Goal: Communication & Community: Answer question/provide support

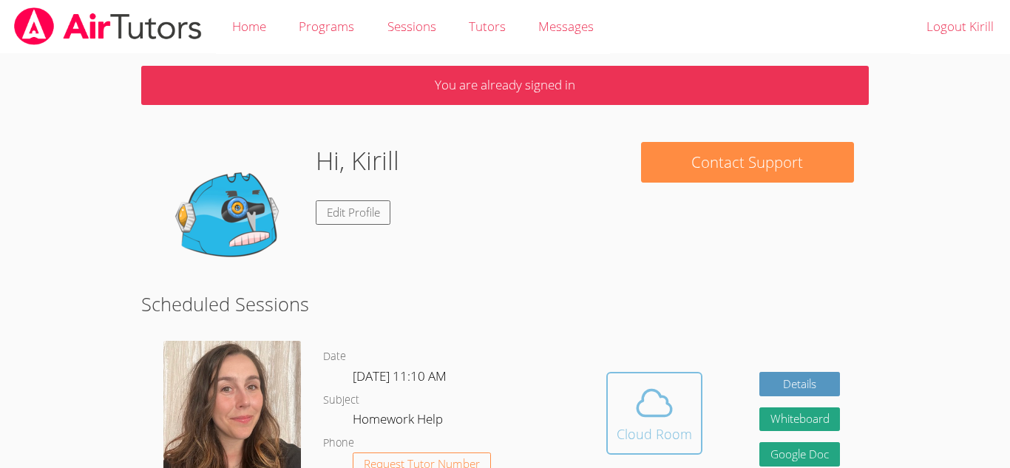
click at [617, 407] on span at bounding box center [654, 402] width 75 height 41
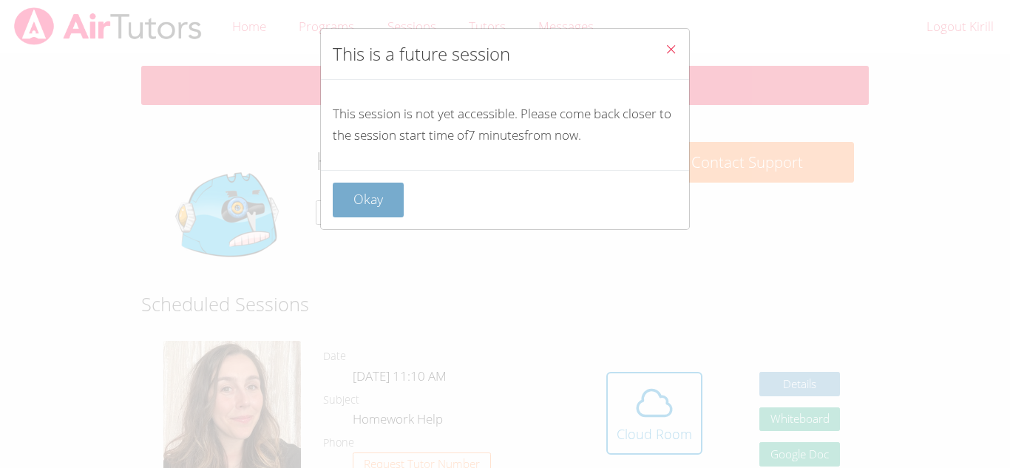
click at [371, 211] on button "Okay" at bounding box center [368, 200] width 71 height 35
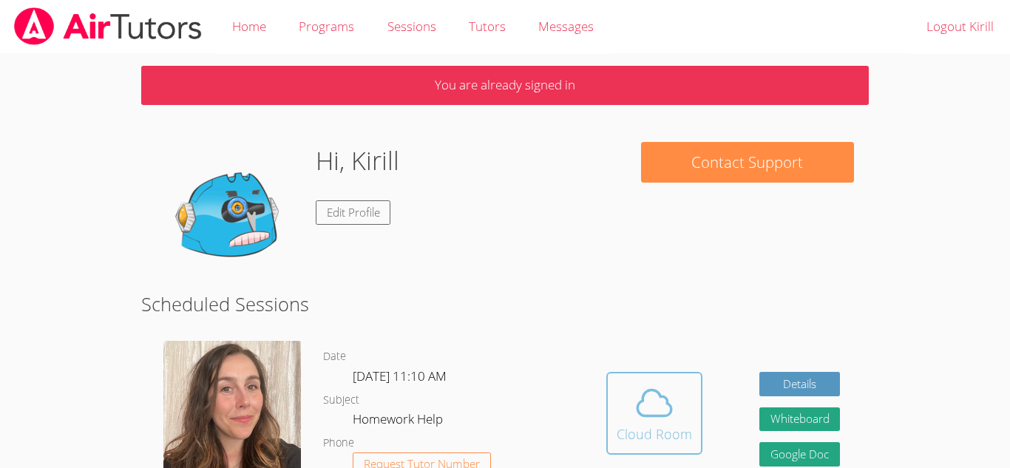
click at [615, 389] on button "Cloud Room" at bounding box center [654, 413] width 96 height 83
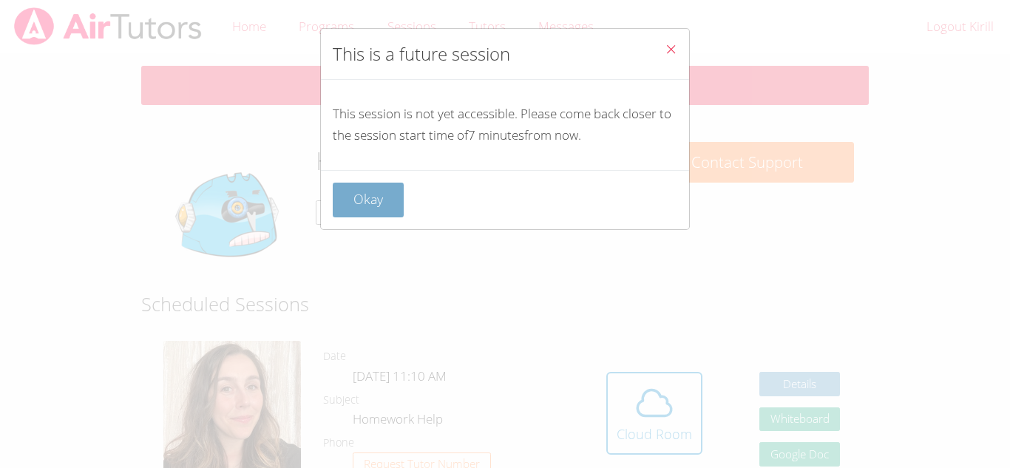
click at [388, 206] on button "Okay" at bounding box center [368, 200] width 71 height 35
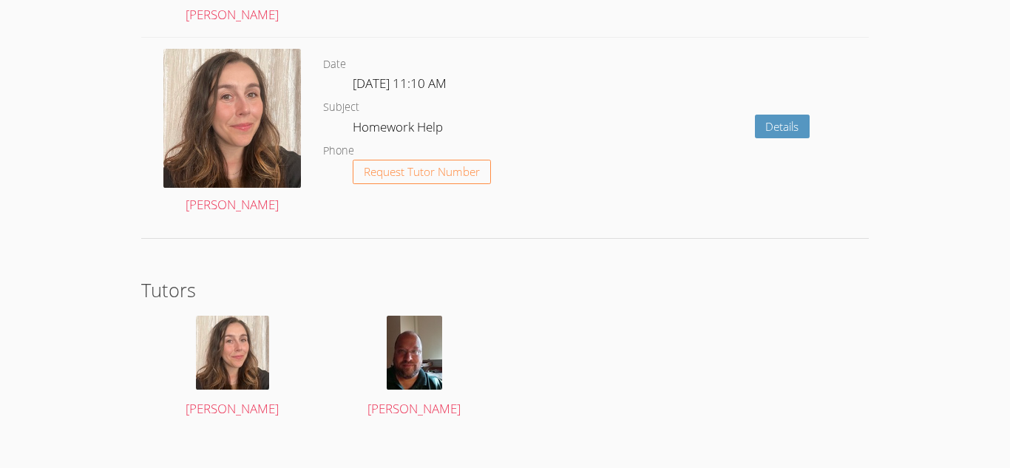
scroll to position [2024, 0]
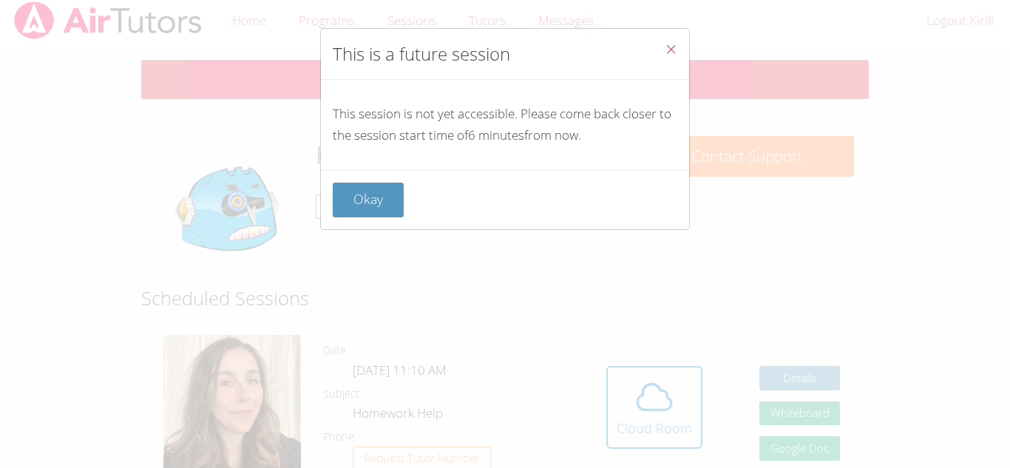
scroll to position [0, 0]
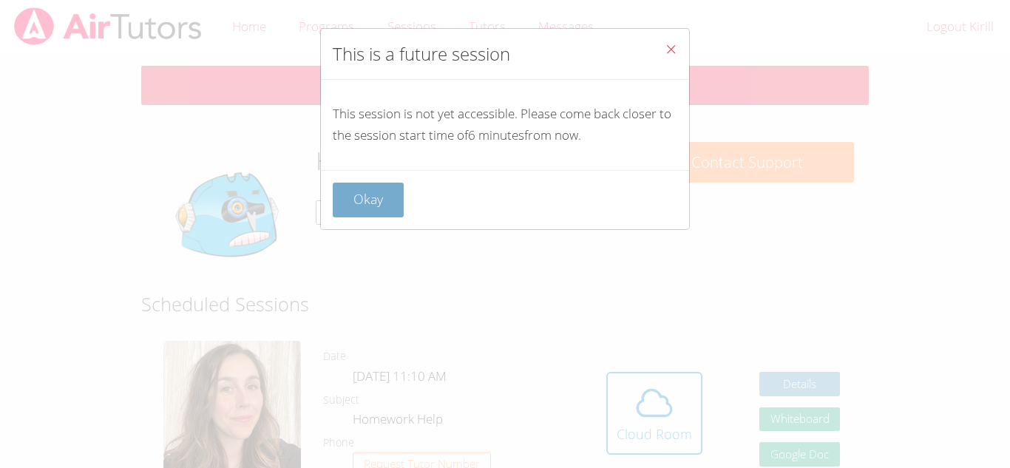
click at [338, 187] on button "Okay" at bounding box center [368, 200] width 71 height 35
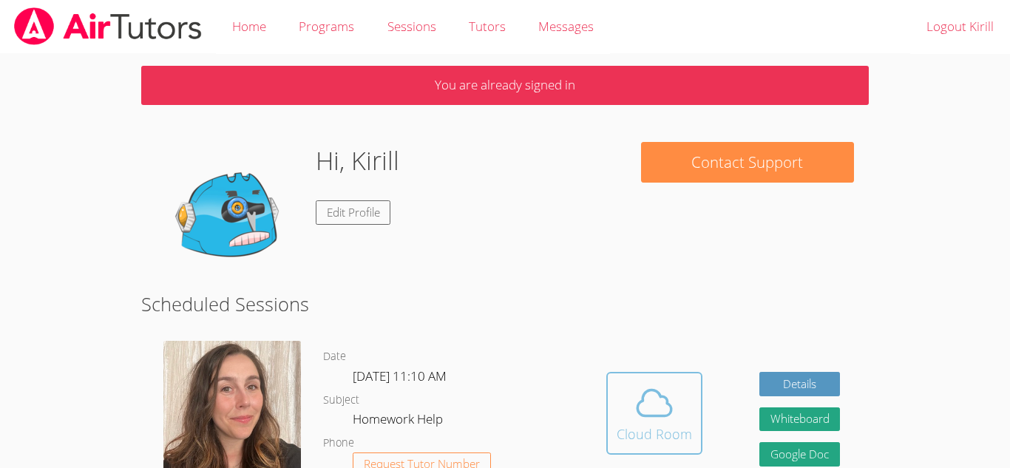
click at [634, 399] on icon at bounding box center [654, 402] width 41 height 41
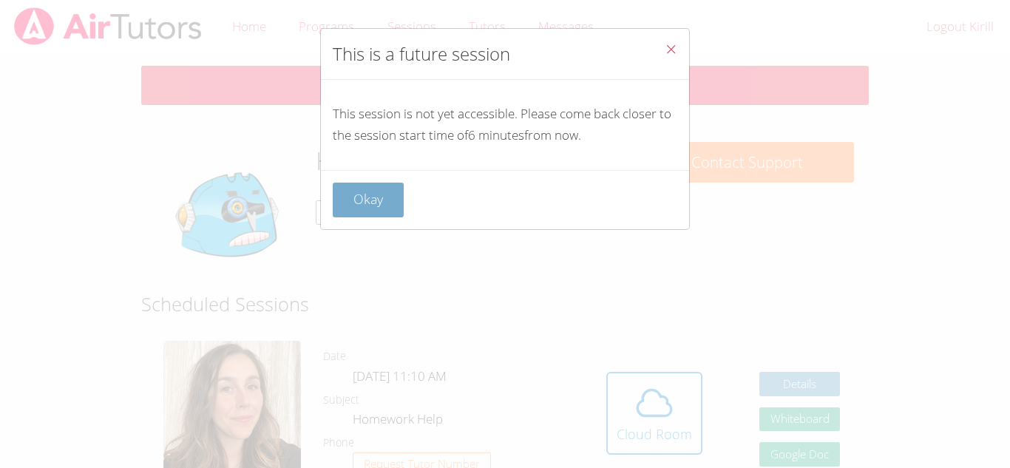
click at [351, 192] on button "Okay" at bounding box center [368, 200] width 71 height 35
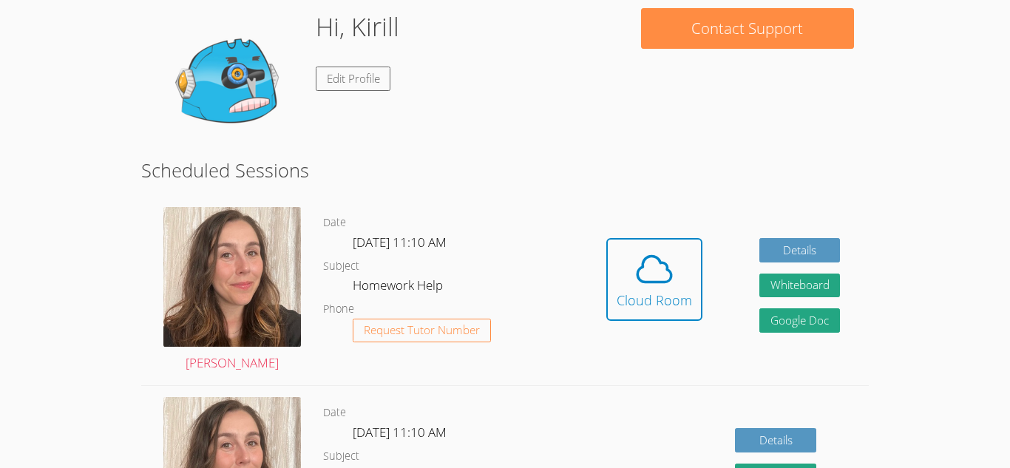
scroll to position [148, 0]
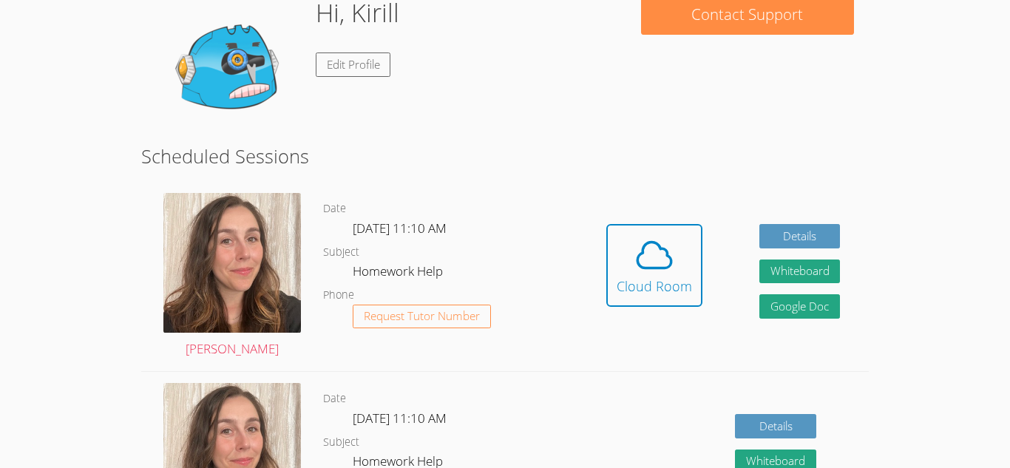
click at [351, 192] on div "Date [DATE] 11:10 AM Subject Homework Help Phone Request Tutor Number" at bounding box center [450, 276] width 254 height 189
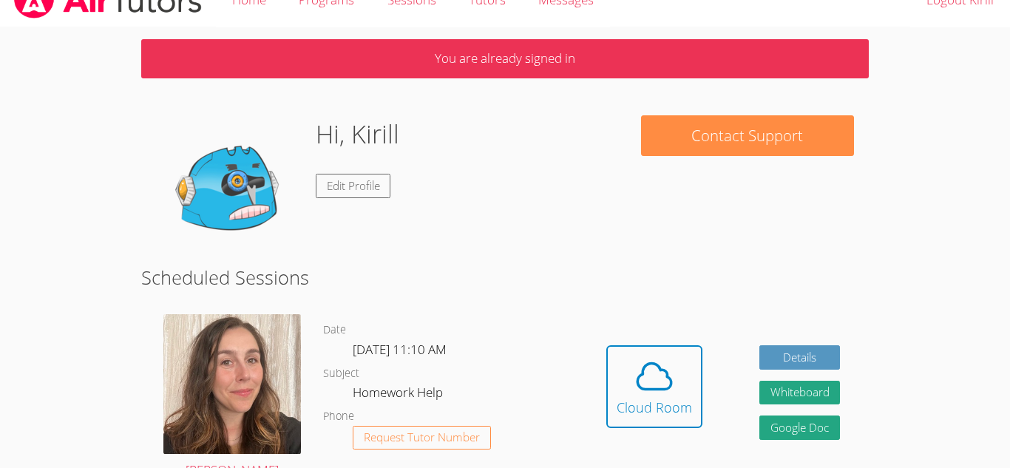
scroll to position [30, 0]
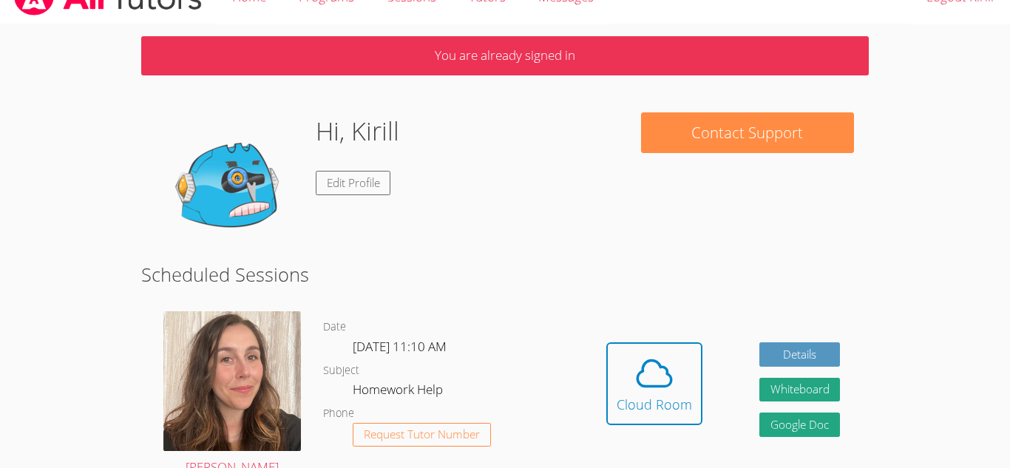
click at [600, 271] on h2 "Scheduled Sessions" at bounding box center [505, 274] width 728 height 28
click at [623, 381] on span at bounding box center [654, 373] width 75 height 41
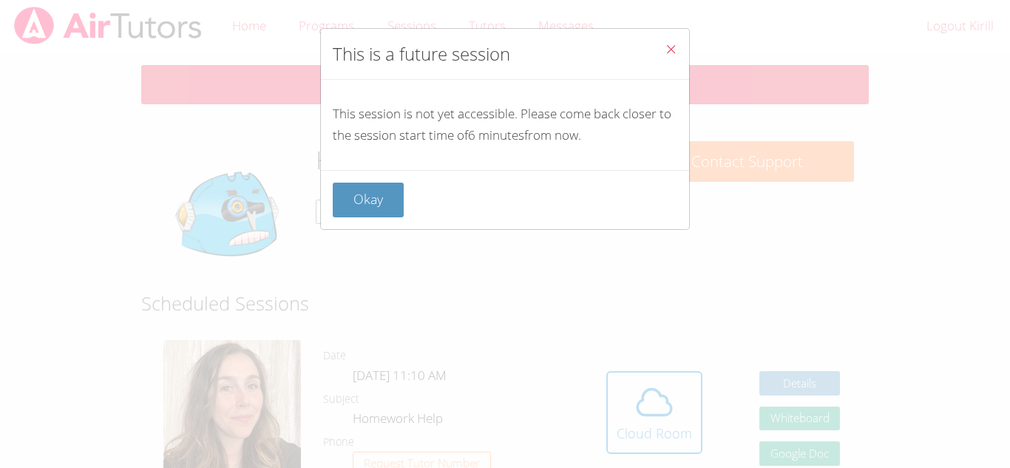
scroll to position [0, 0]
click at [616, 382] on div "This is a future session This session is not yet accessible. Please come back c…" at bounding box center [505, 234] width 1010 height 468
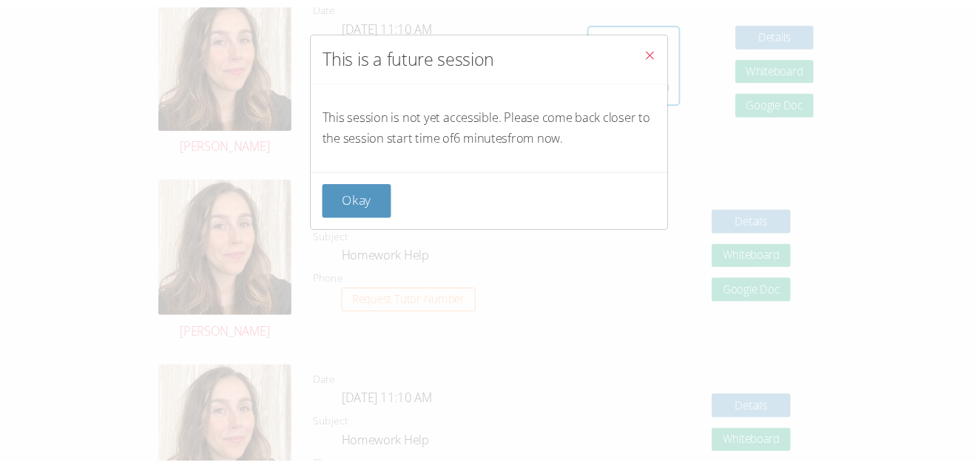
scroll to position [355, 0]
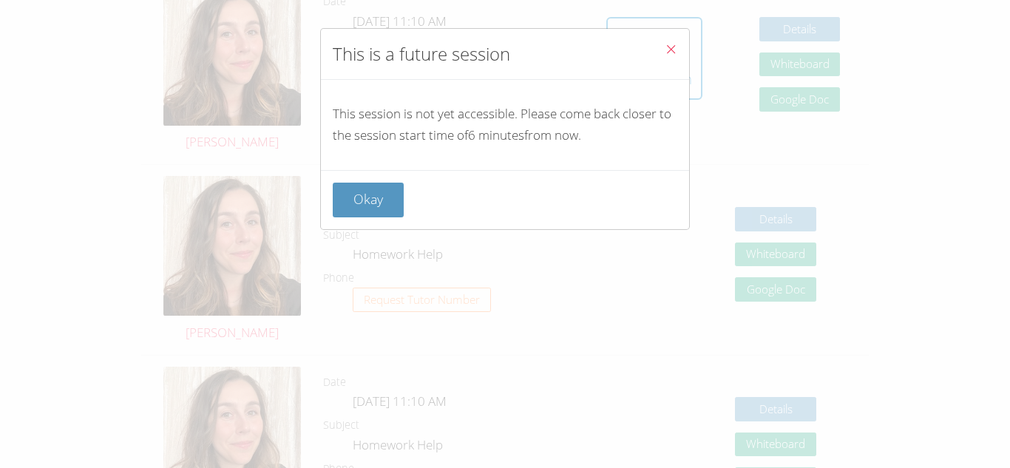
click at [665, 44] on icon "Close" at bounding box center [671, 49] width 13 height 13
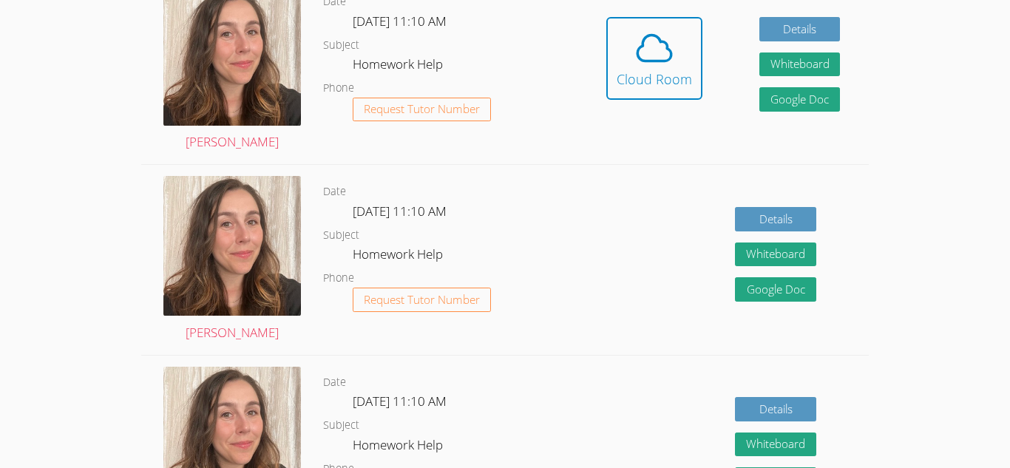
click at [664, 44] on icon at bounding box center [654, 47] width 41 height 41
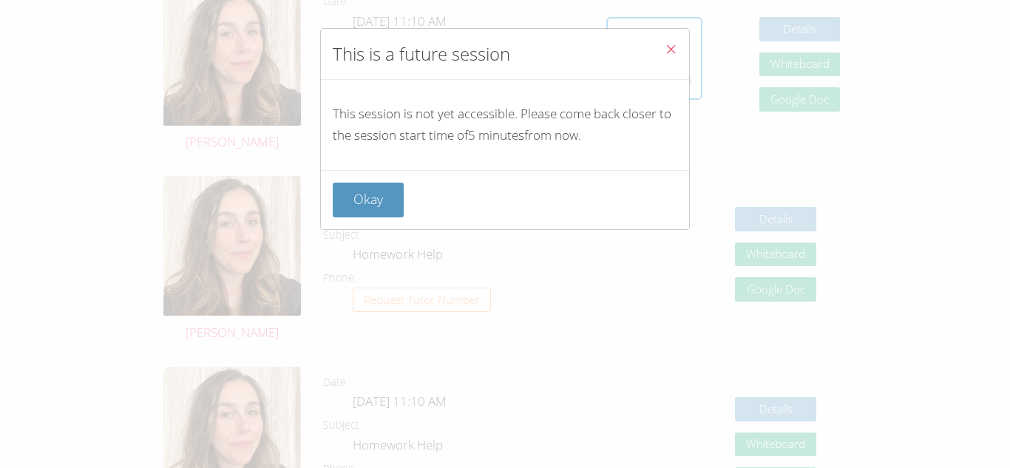
click at [665, 44] on icon "Close" at bounding box center [671, 49] width 13 height 13
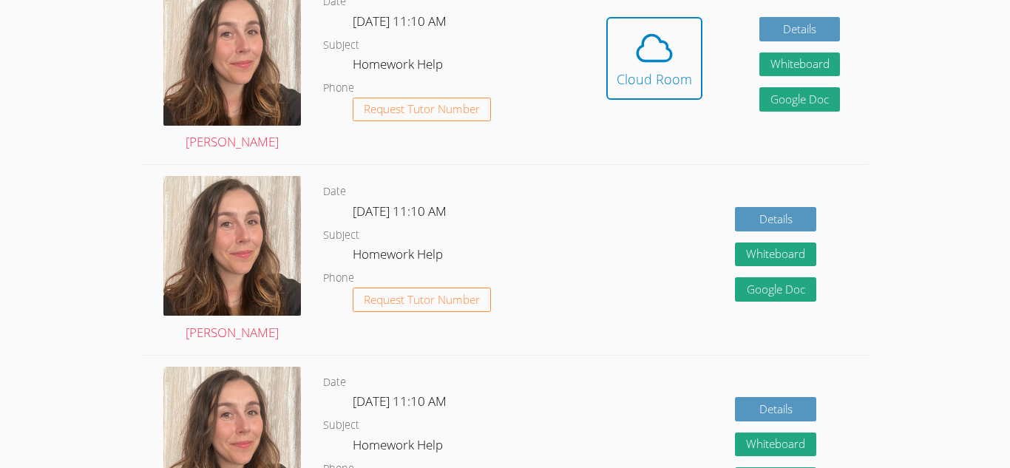
click at [664, 44] on icon at bounding box center [654, 47] width 41 height 41
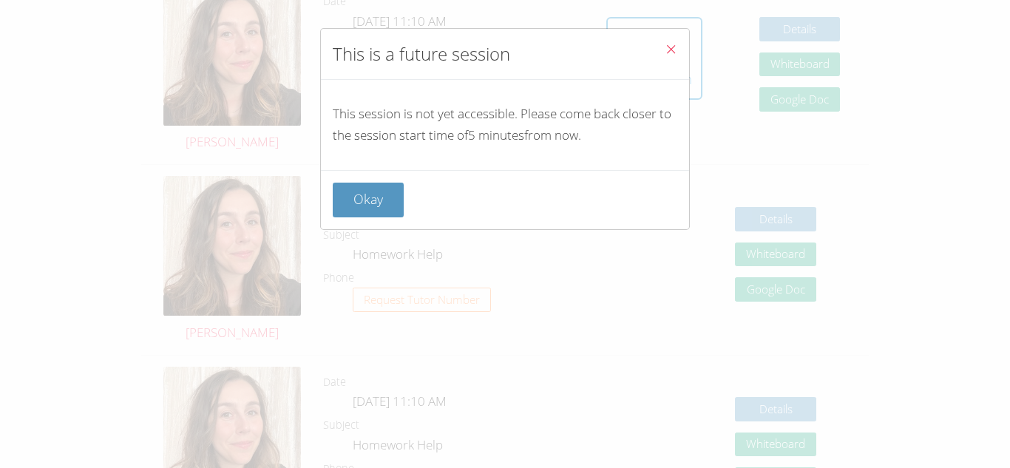
click at [665, 44] on icon "Close" at bounding box center [671, 49] width 13 height 13
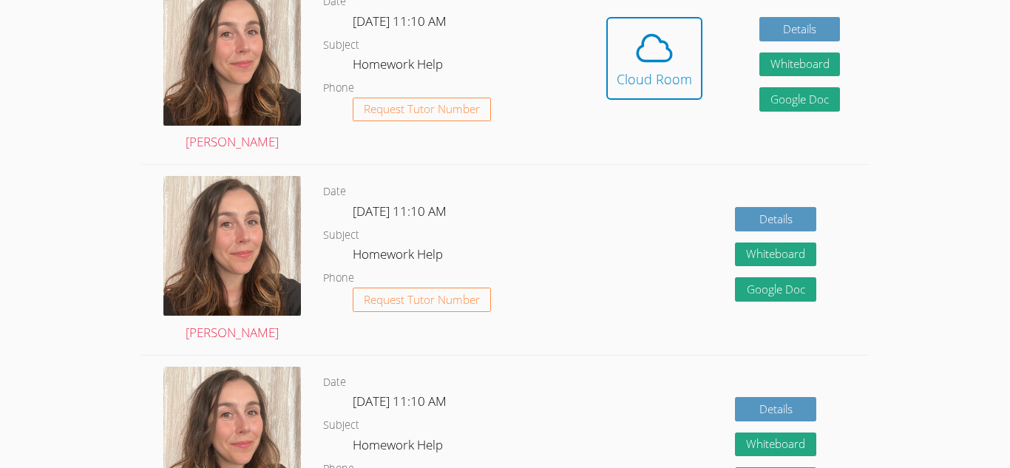
click at [664, 44] on icon at bounding box center [654, 47] width 41 height 41
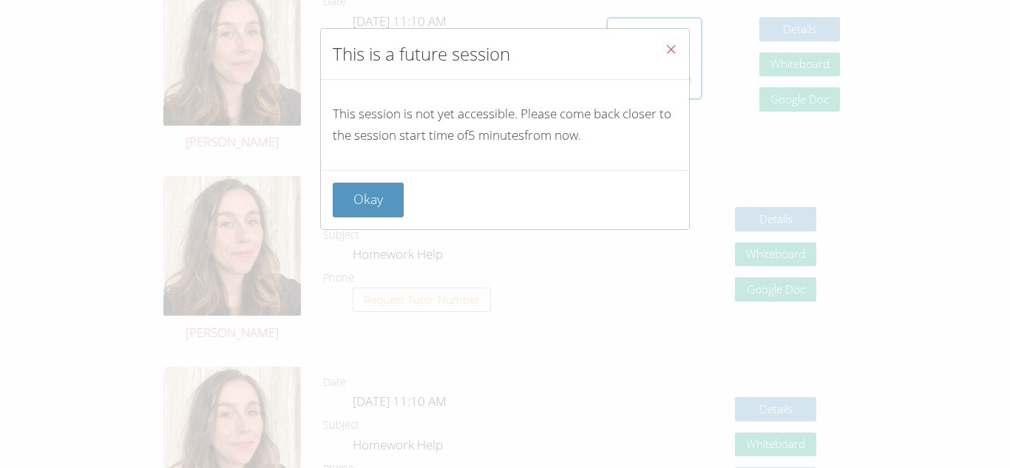
click at [665, 44] on icon "Close" at bounding box center [671, 49] width 13 height 13
click at [664, 44] on icon at bounding box center [654, 47] width 41 height 41
click at [665, 44] on icon "Close" at bounding box center [671, 49] width 13 height 13
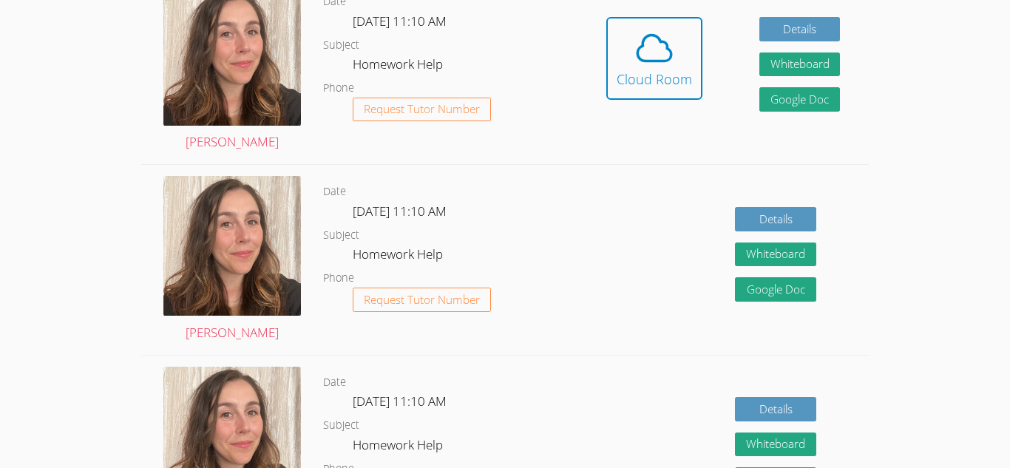
click at [664, 44] on icon at bounding box center [654, 47] width 41 height 41
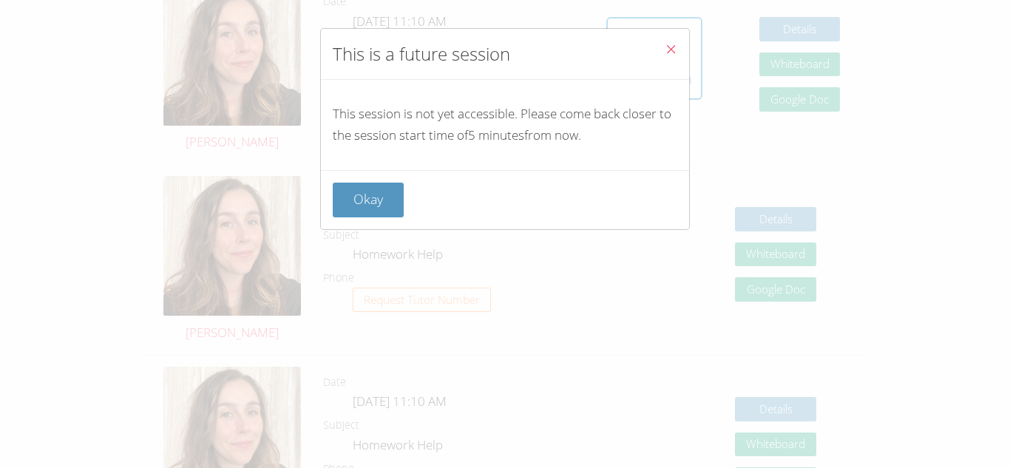
click at [665, 44] on icon "Close" at bounding box center [671, 49] width 13 height 13
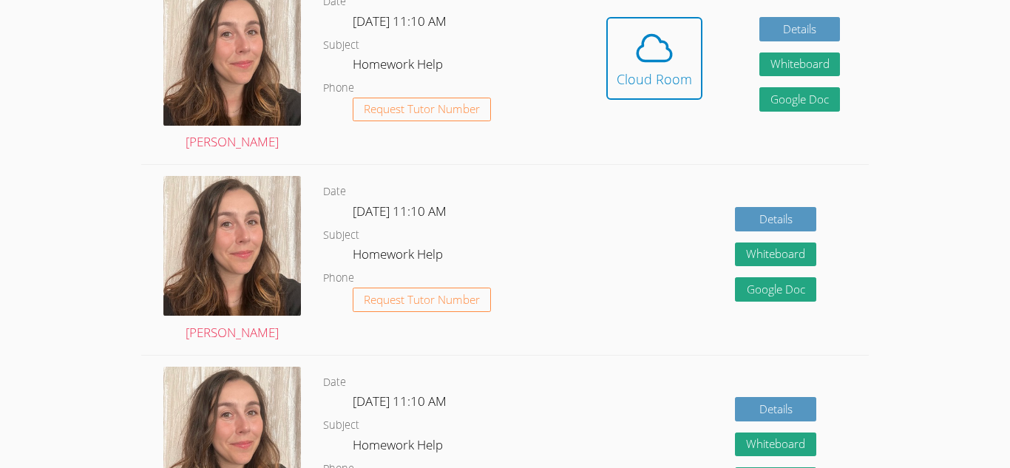
click at [664, 44] on icon at bounding box center [654, 47] width 41 height 41
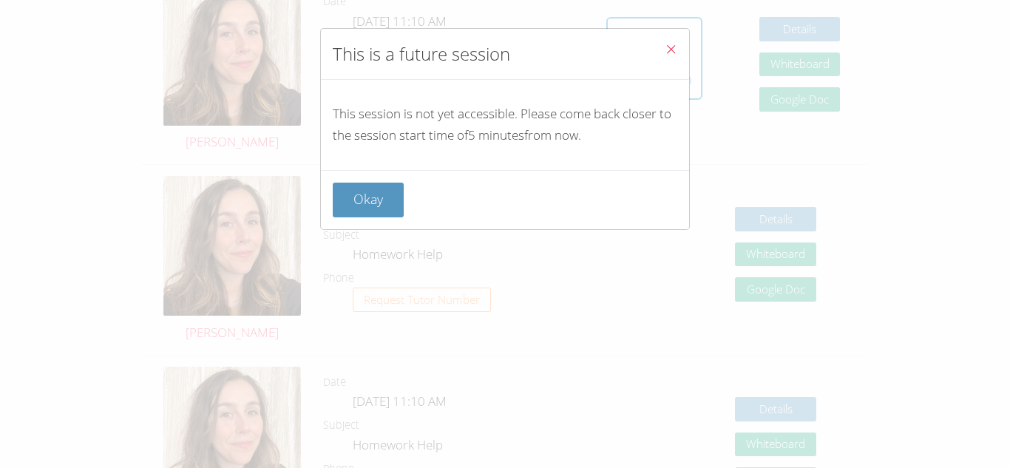
click at [665, 44] on icon "Close" at bounding box center [671, 49] width 13 height 13
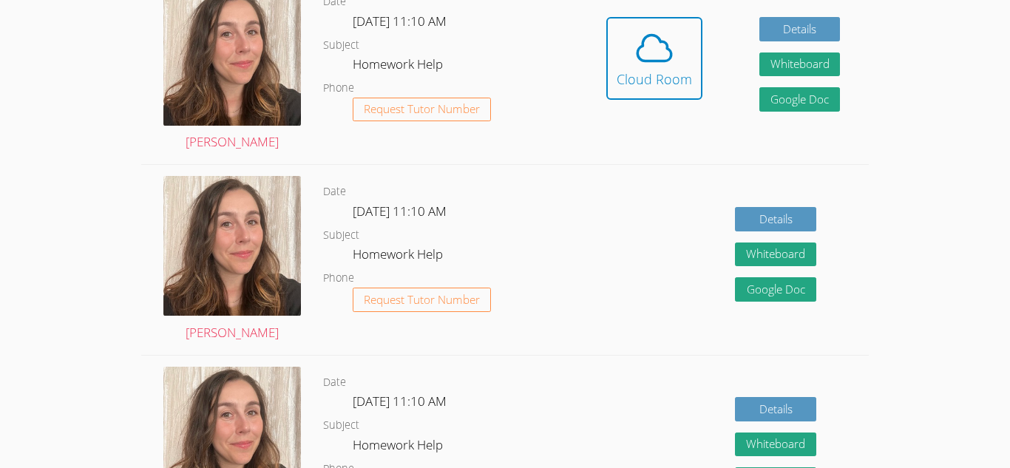
click at [664, 44] on icon at bounding box center [654, 47] width 41 height 41
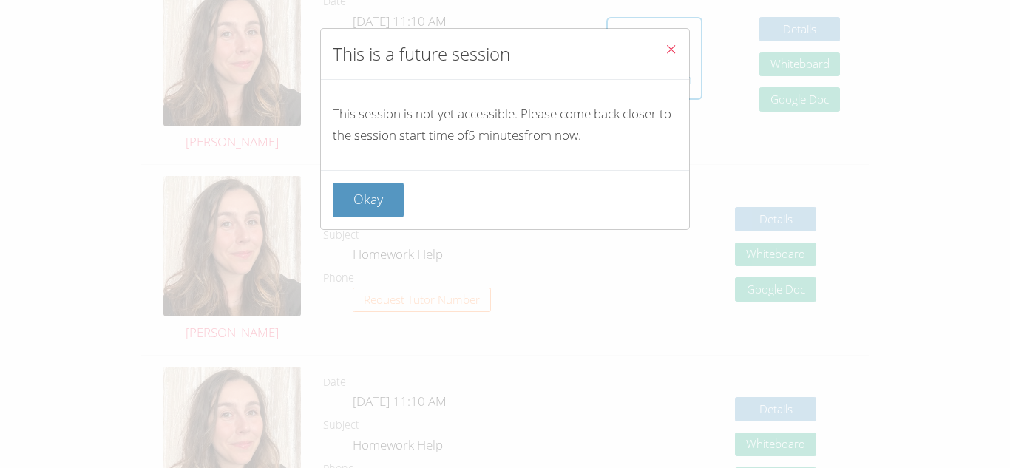
click at [665, 44] on icon "Close" at bounding box center [671, 49] width 13 height 13
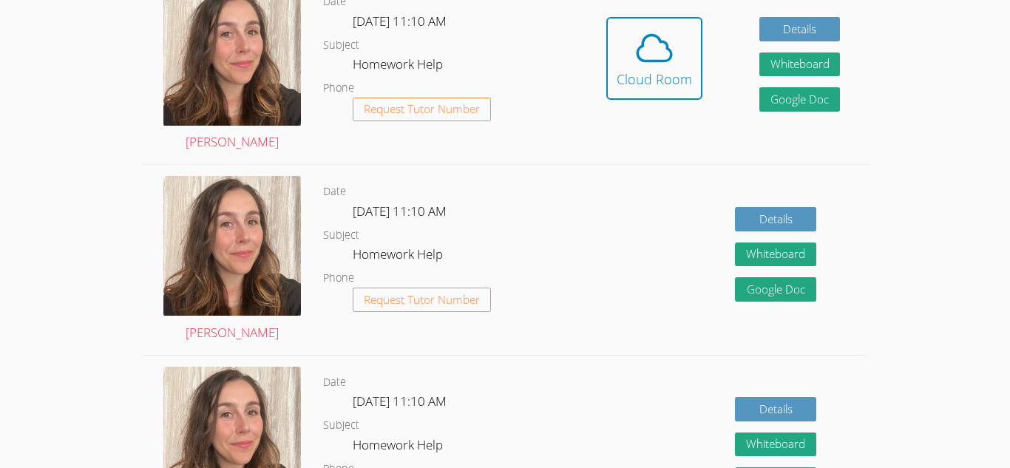
click at [664, 44] on icon at bounding box center [654, 47] width 41 height 41
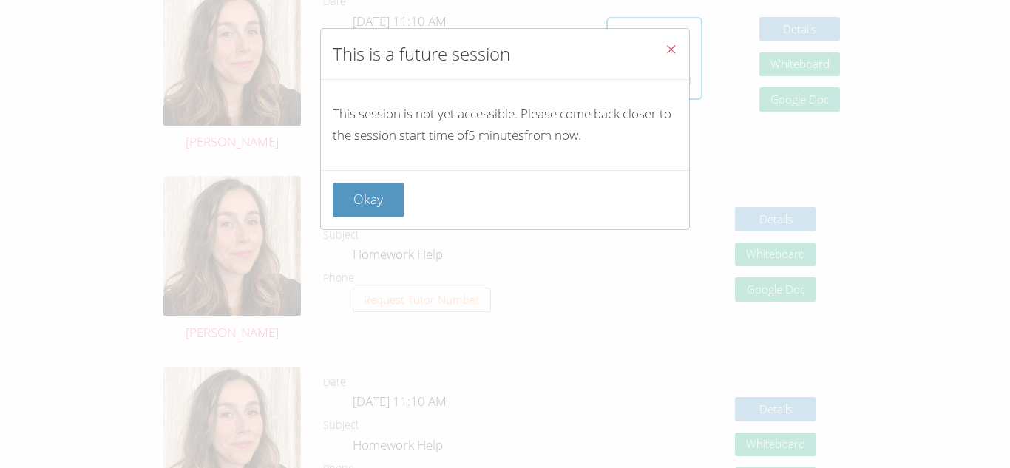
click at [665, 44] on icon "Close" at bounding box center [671, 49] width 13 height 13
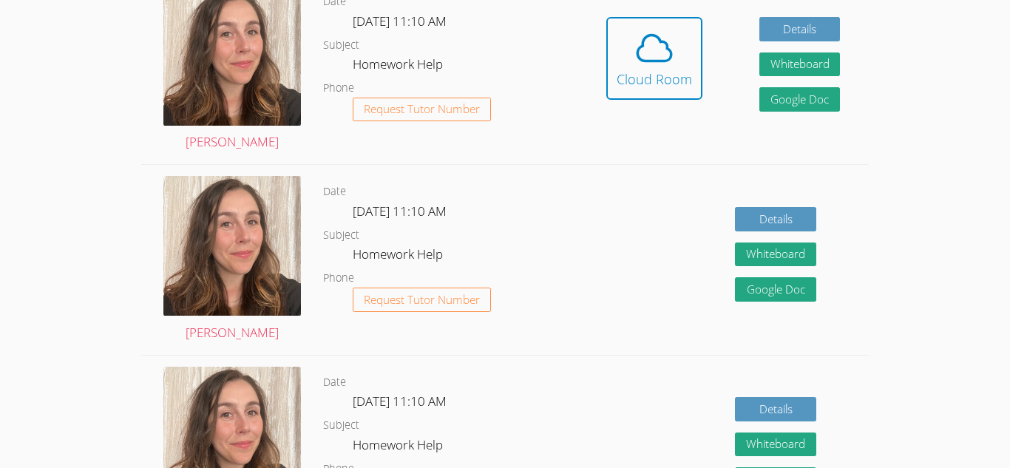
click at [664, 44] on icon at bounding box center [654, 47] width 41 height 41
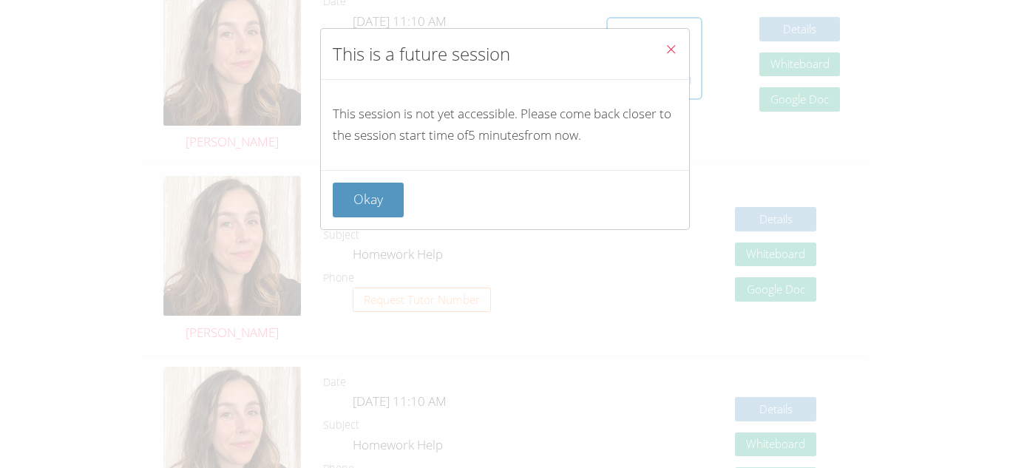
click at [665, 44] on icon "Close" at bounding box center [671, 49] width 13 height 13
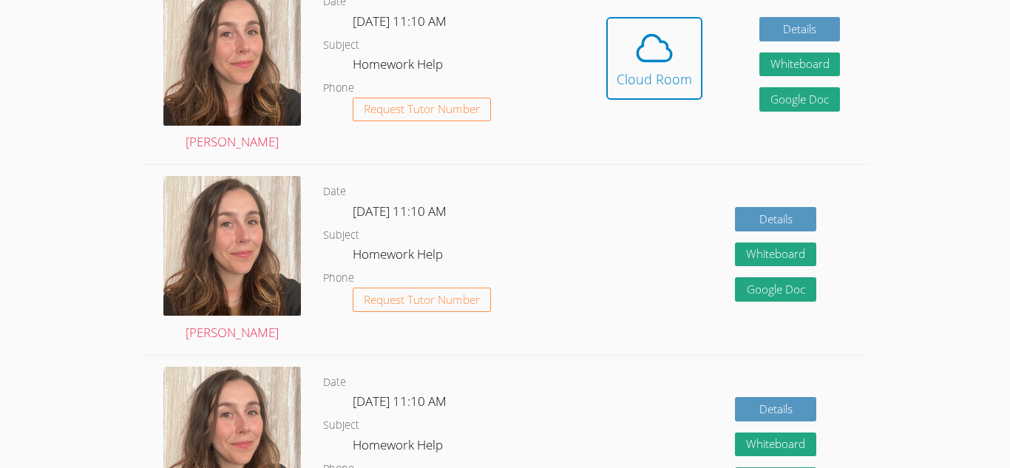
click at [664, 44] on icon at bounding box center [654, 47] width 41 height 41
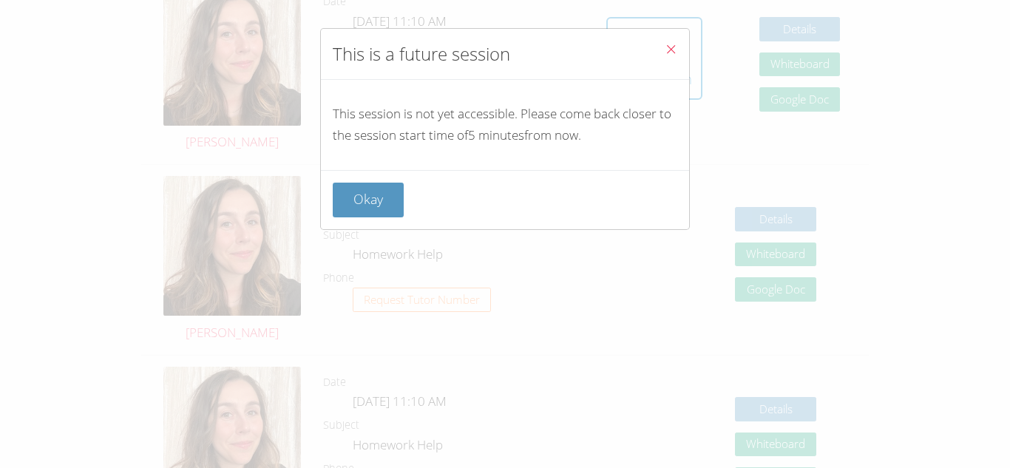
click at [665, 44] on icon "Close" at bounding box center [671, 49] width 13 height 13
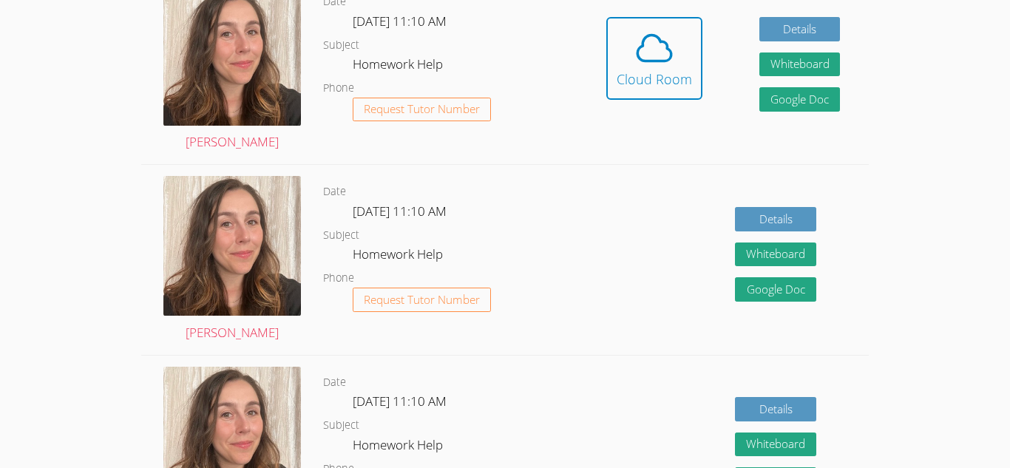
click at [664, 44] on icon at bounding box center [654, 47] width 41 height 41
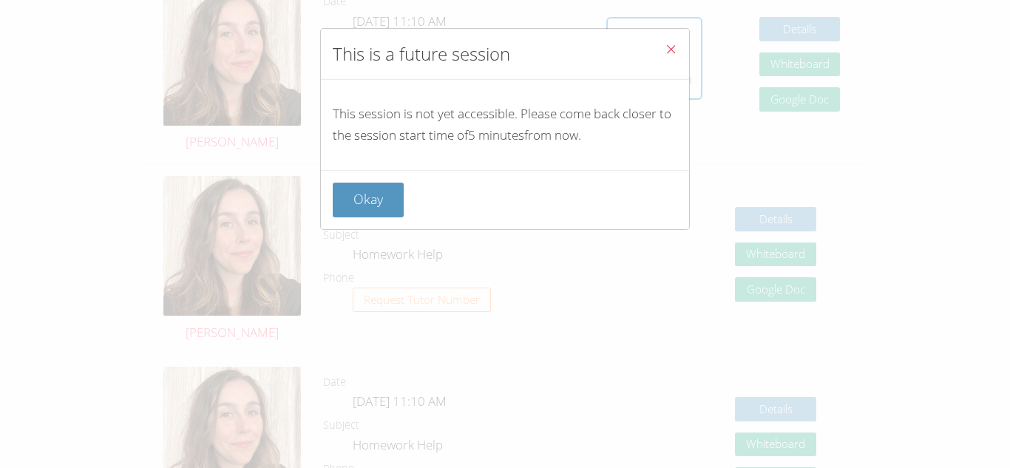
click at [665, 44] on icon "Close" at bounding box center [671, 49] width 13 height 13
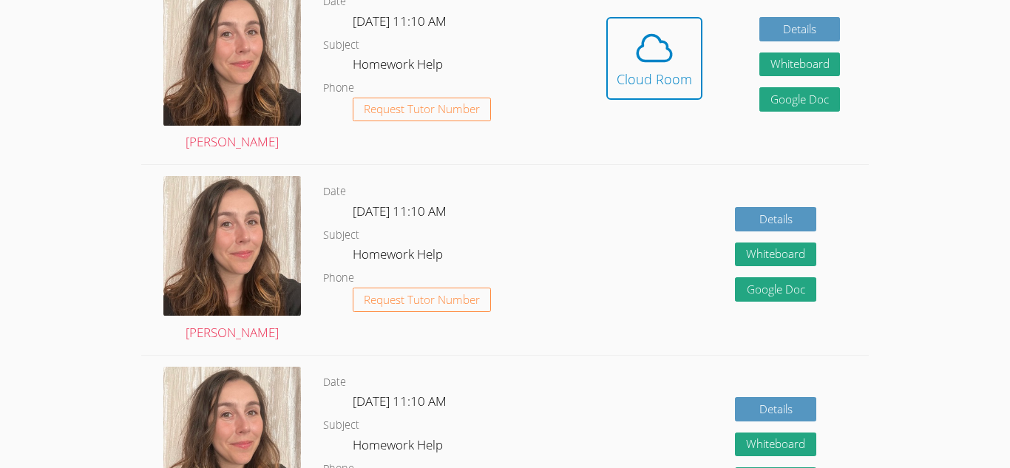
click at [664, 44] on icon at bounding box center [654, 47] width 41 height 41
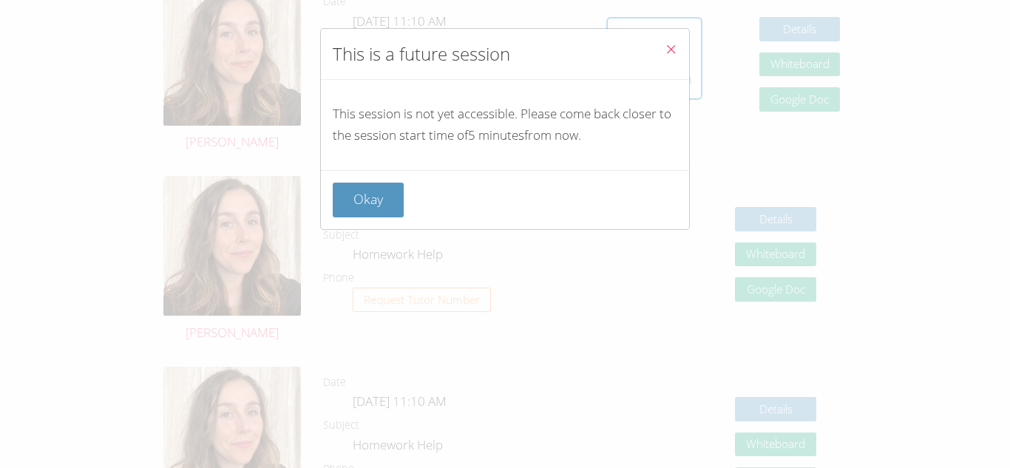
click at [665, 44] on icon "Close" at bounding box center [671, 49] width 13 height 13
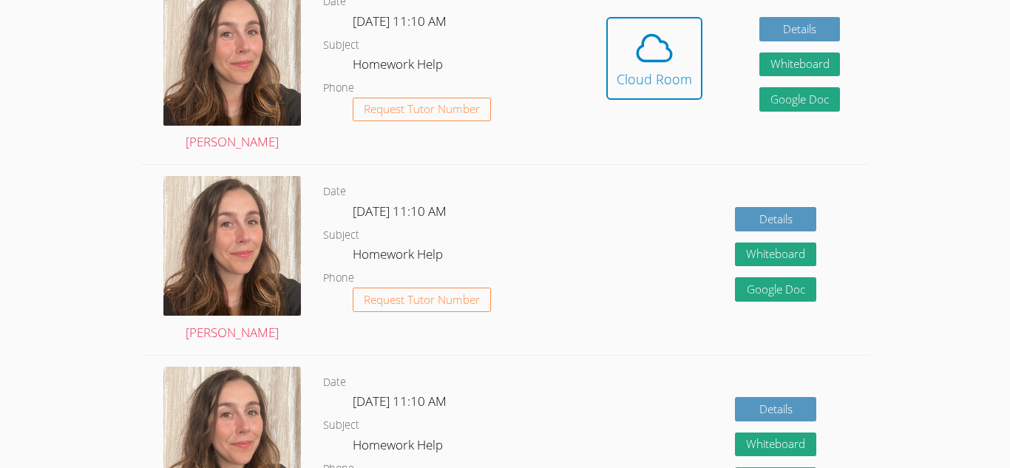
click at [664, 44] on icon at bounding box center [654, 47] width 41 height 41
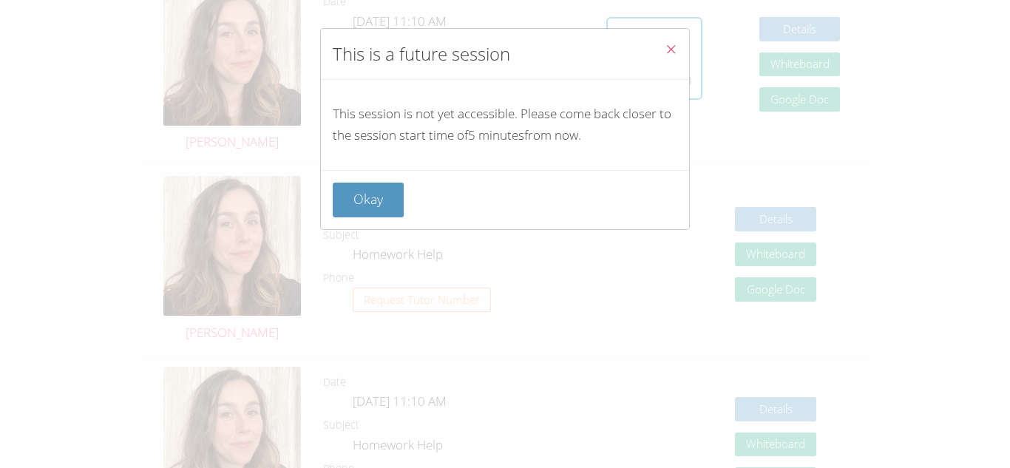
click at [665, 44] on icon "Close" at bounding box center [671, 49] width 13 height 13
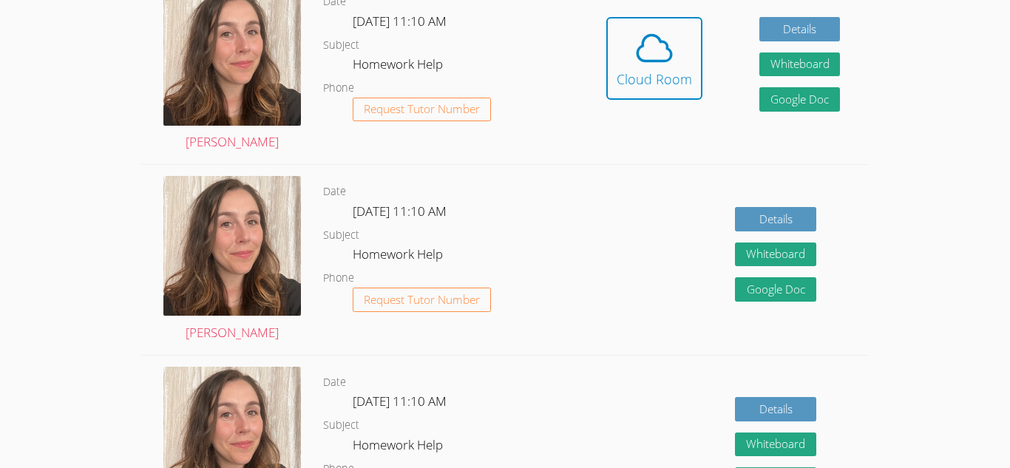
click at [664, 44] on icon at bounding box center [654, 47] width 41 height 41
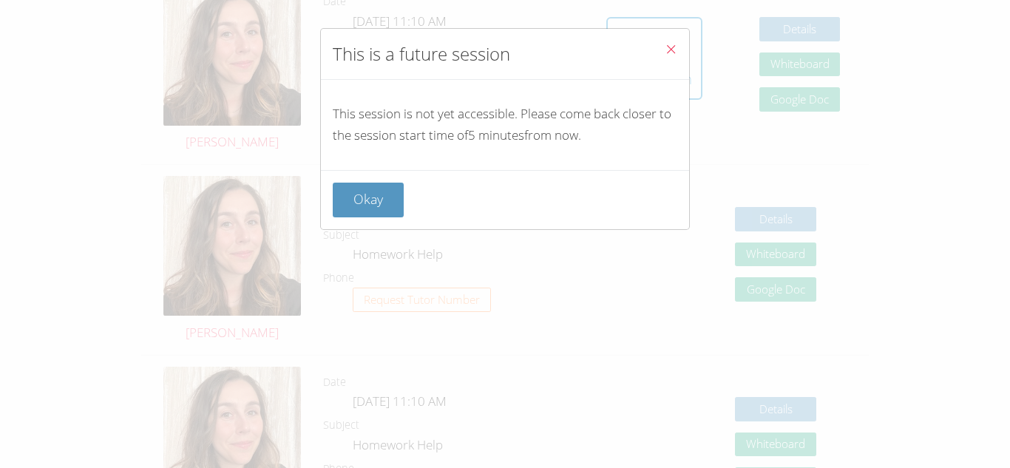
click at [665, 44] on icon "Close" at bounding box center [671, 49] width 13 height 13
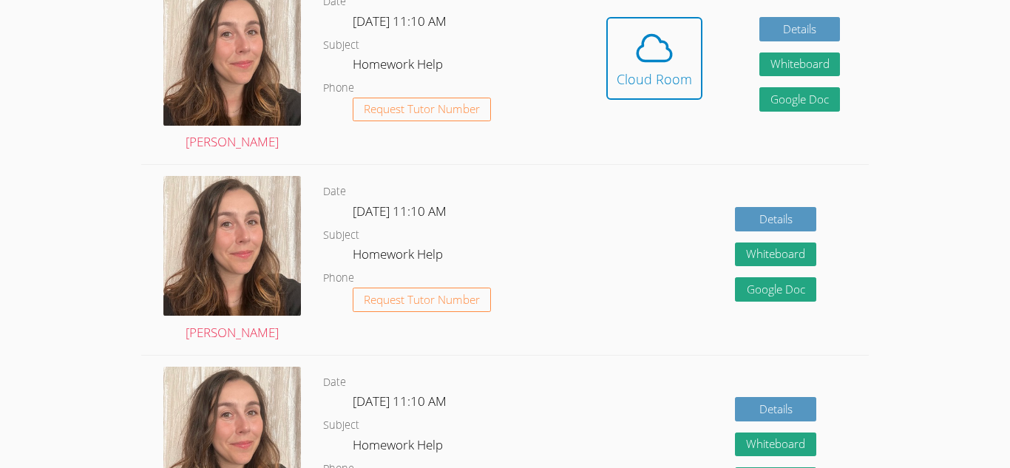
click at [664, 44] on icon at bounding box center [654, 47] width 41 height 41
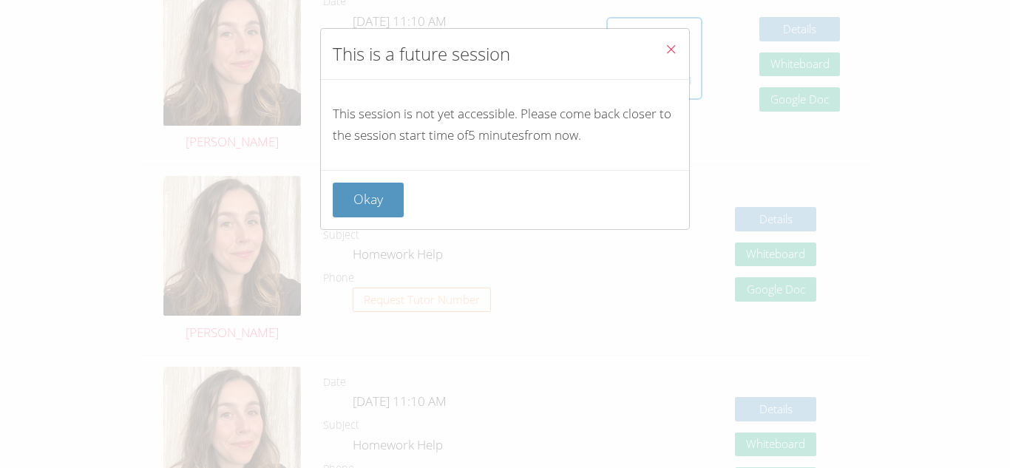
click at [665, 44] on icon "Close" at bounding box center [671, 49] width 13 height 13
click at [664, 44] on icon at bounding box center [654, 47] width 41 height 41
click at [665, 44] on icon "Close" at bounding box center [671, 49] width 13 height 13
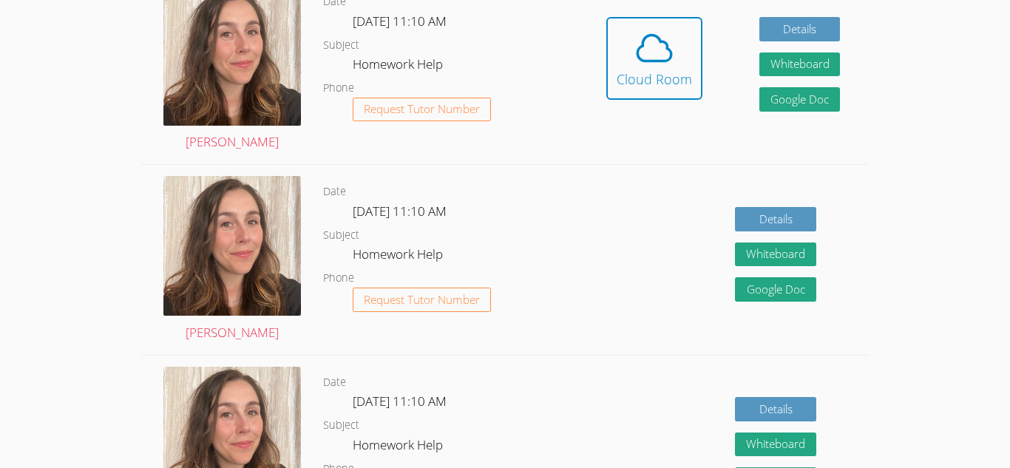
click at [664, 44] on icon at bounding box center [654, 47] width 41 height 41
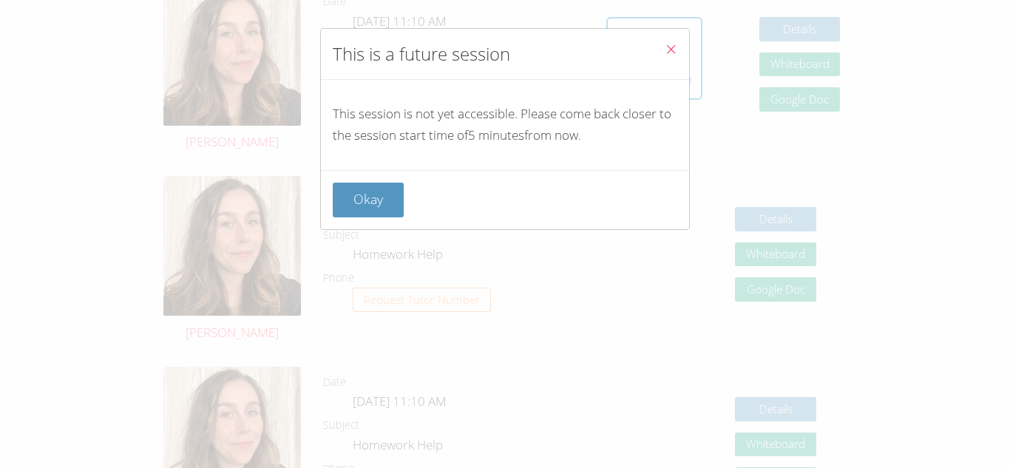
click at [665, 44] on icon "Close" at bounding box center [671, 49] width 13 height 13
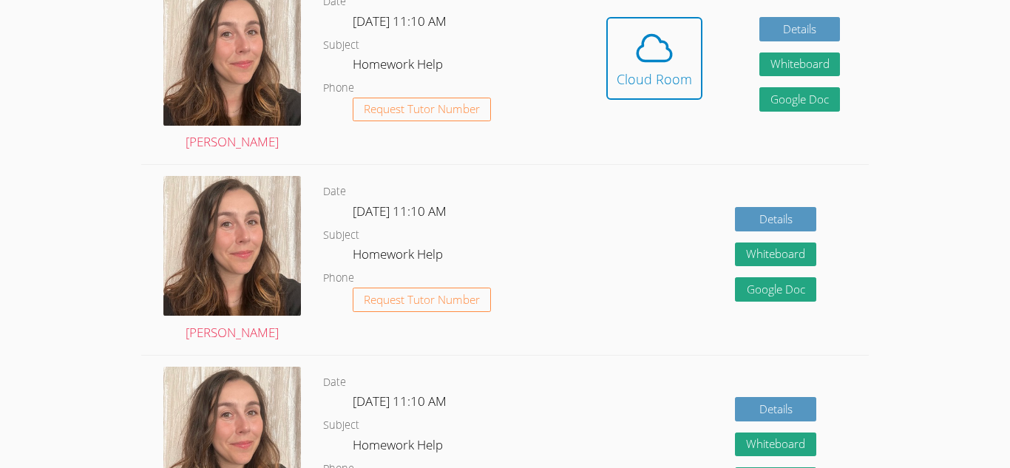
click at [664, 44] on icon at bounding box center [654, 47] width 41 height 41
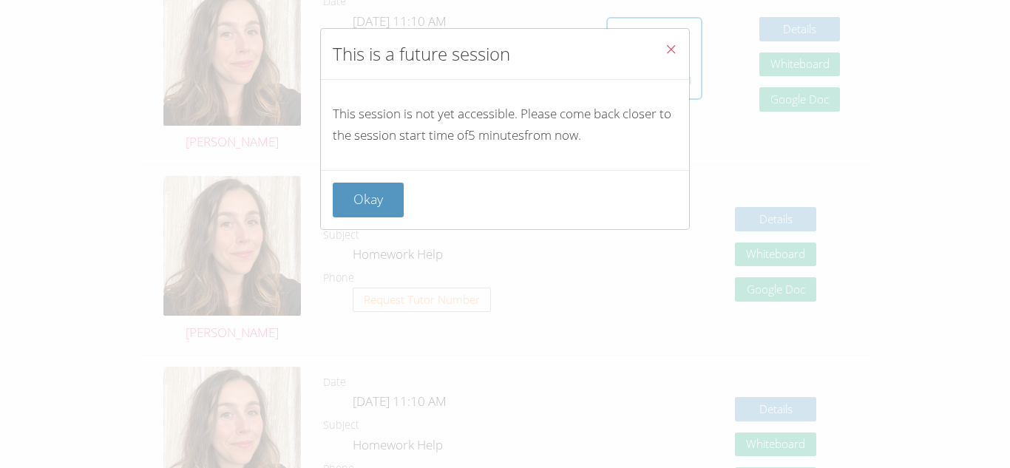
click at [665, 44] on icon "Close" at bounding box center [671, 49] width 13 height 13
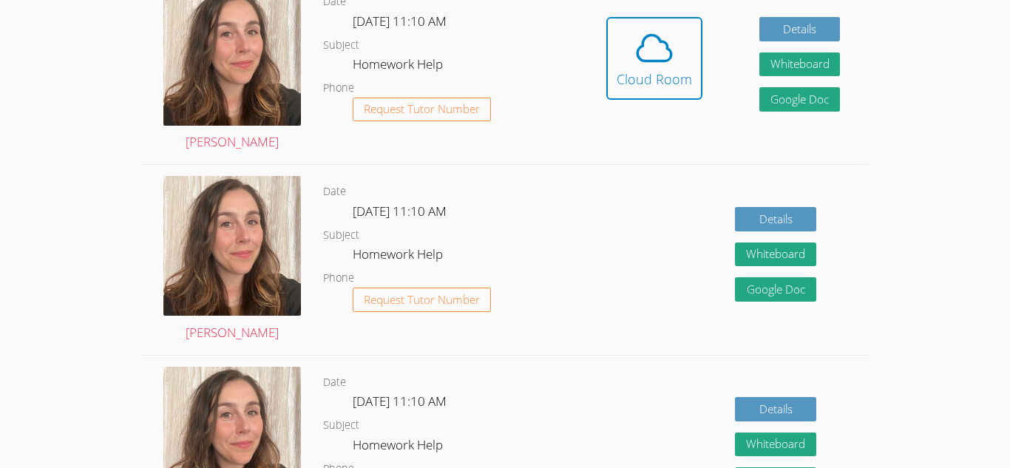
click at [664, 44] on icon at bounding box center [654, 47] width 41 height 41
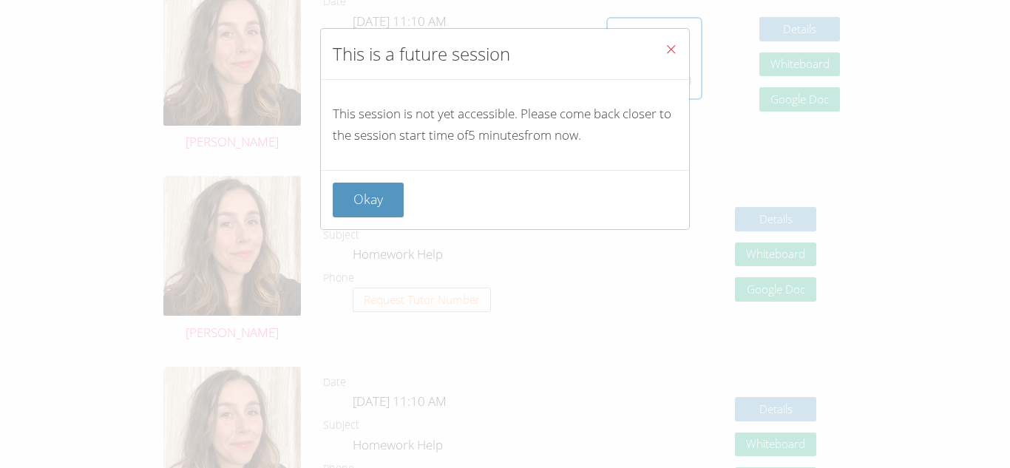
click at [665, 44] on icon "Close" at bounding box center [671, 49] width 13 height 13
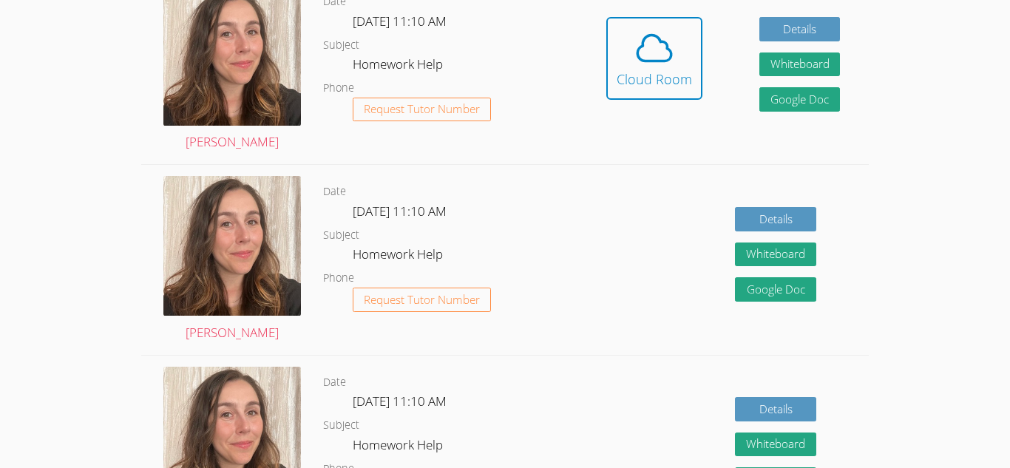
click at [664, 44] on icon at bounding box center [654, 47] width 41 height 41
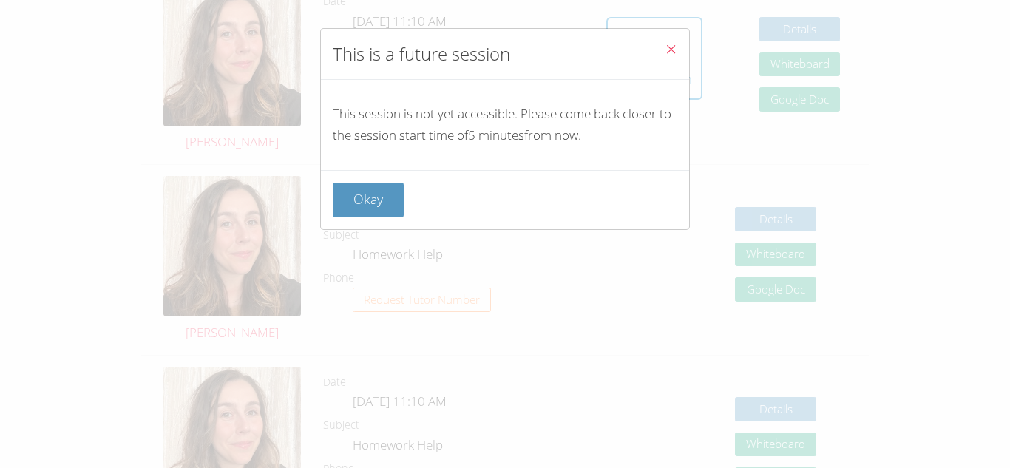
click at [665, 44] on icon "Close" at bounding box center [671, 49] width 13 height 13
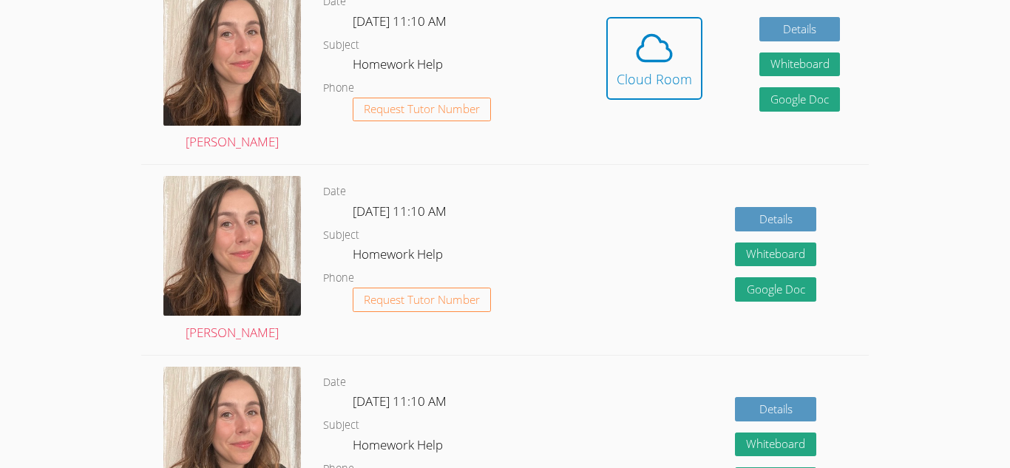
click at [664, 44] on icon at bounding box center [654, 47] width 41 height 41
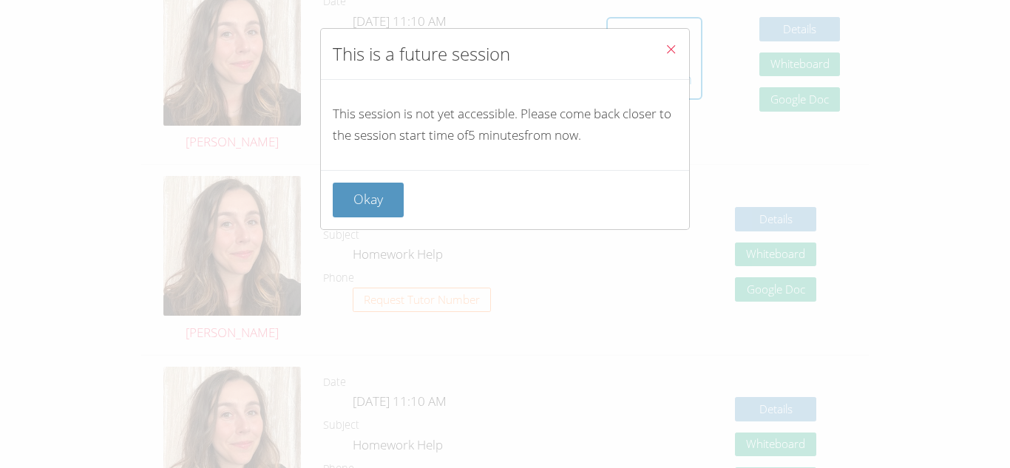
click at [665, 44] on icon "Close" at bounding box center [671, 49] width 13 height 13
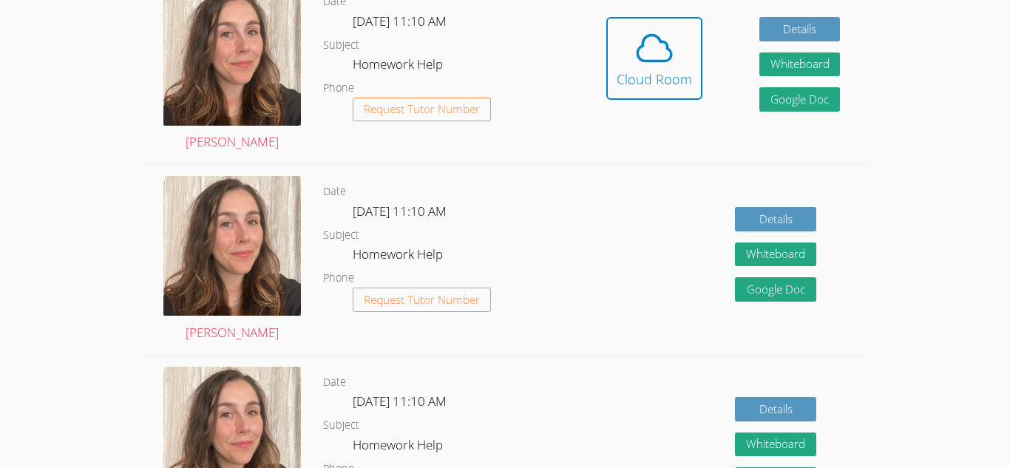
click at [664, 44] on icon at bounding box center [654, 47] width 41 height 41
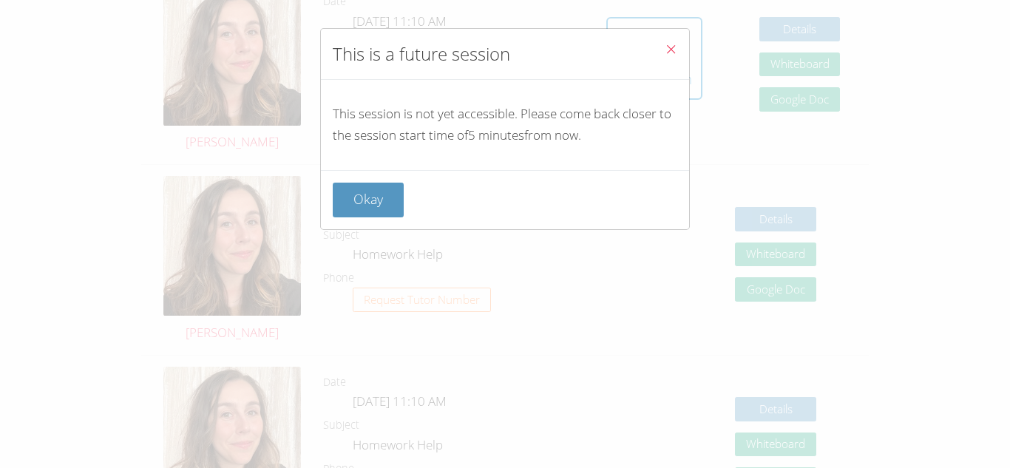
click at [665, 44] on icon "Close" at bounding box center [671, 49] width 13 height 13
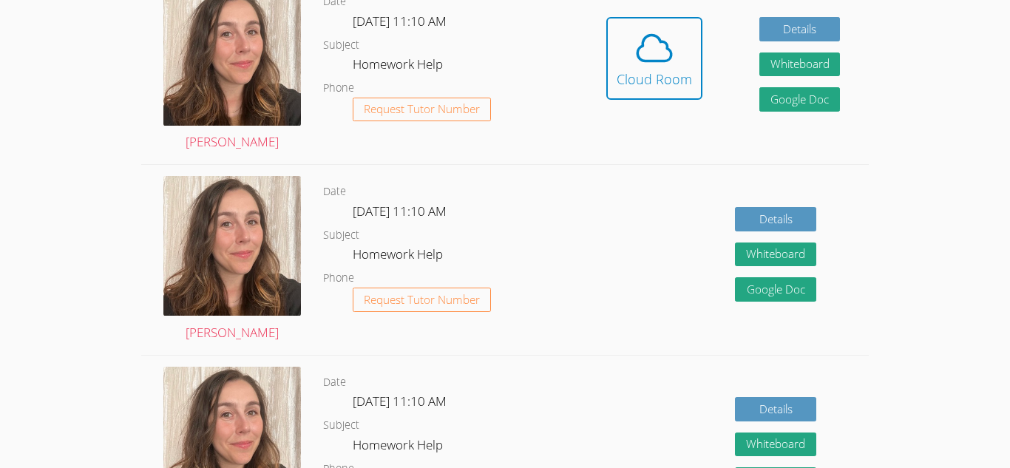
click at [664, 44] on icon at bounding box center [654, 47] width 41 height 41
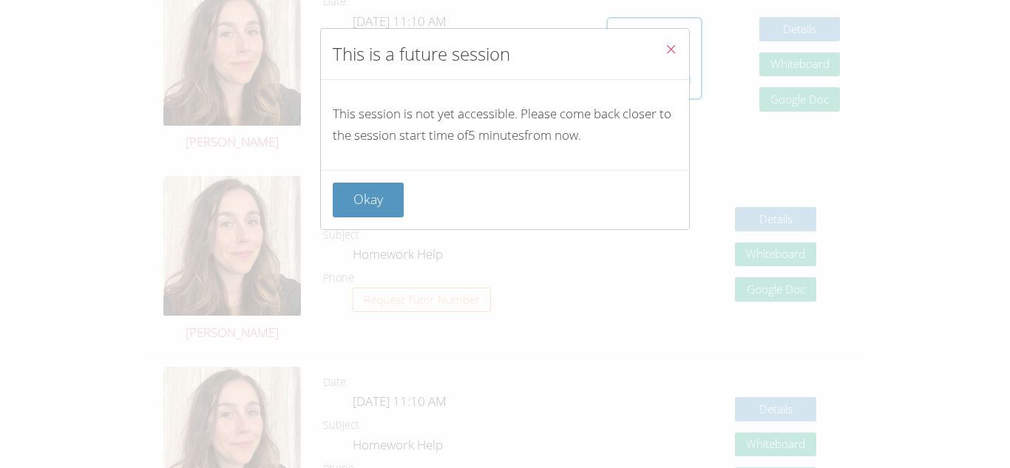
click at [665, 44] on icon "Close" at bounding box center [671, 49] width 13 height 13
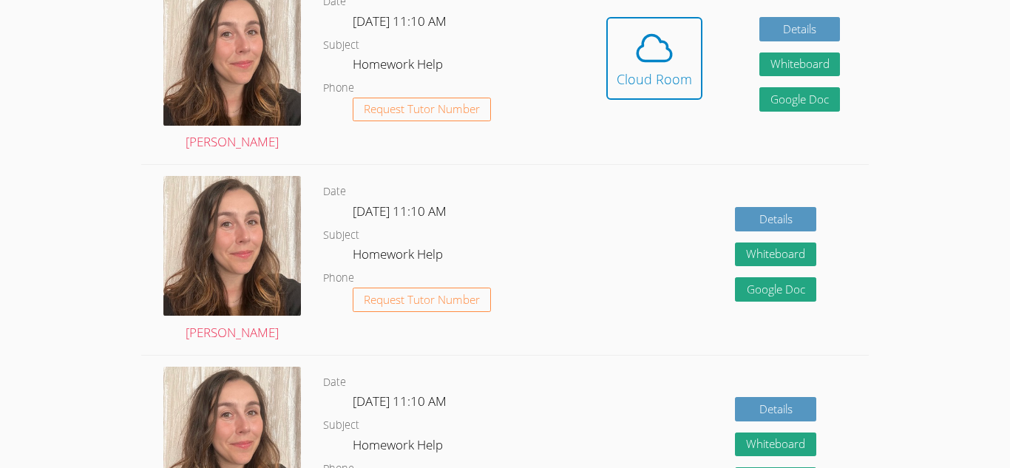
click at [664, 44] on icon at bounding box center [654, 47] width 41 height 41
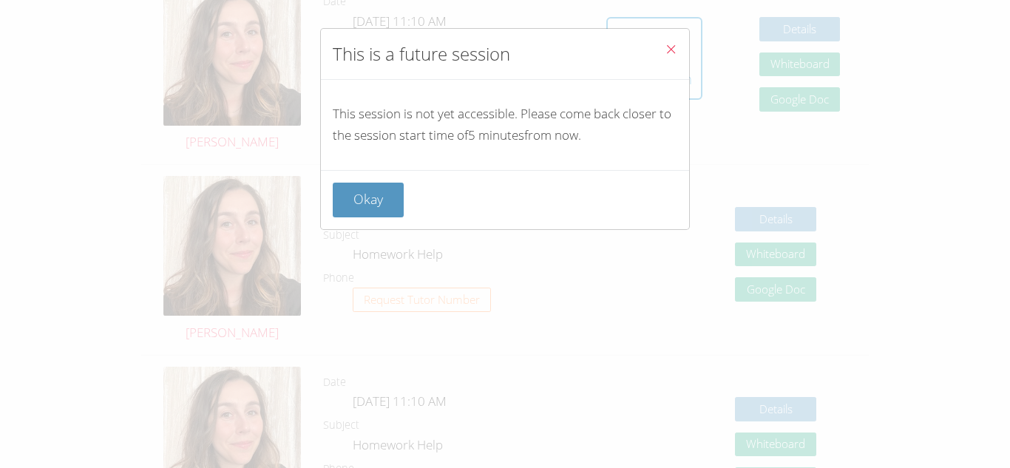
click at [665, 44] on icon "Close" at bounding box center [671, 49] width 13 height 13
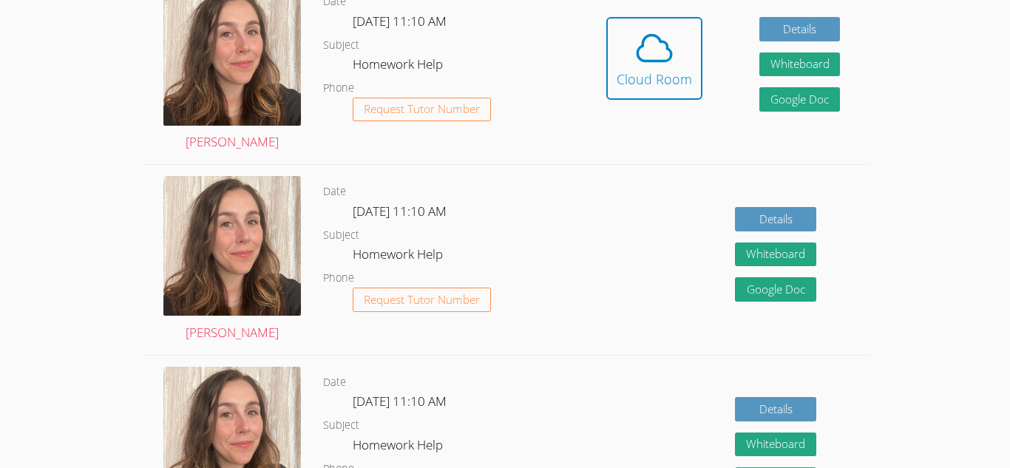
click at [664, 44] on icon at bounding box center [654, 47] width 41 height 41
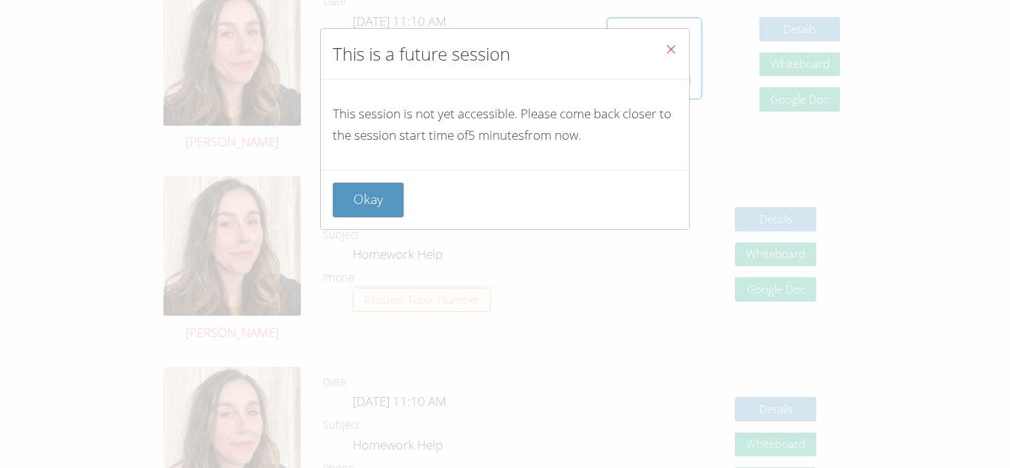
click at [665, 44] on icon "Close" at bounding box center [671, 49] width 13 height 13
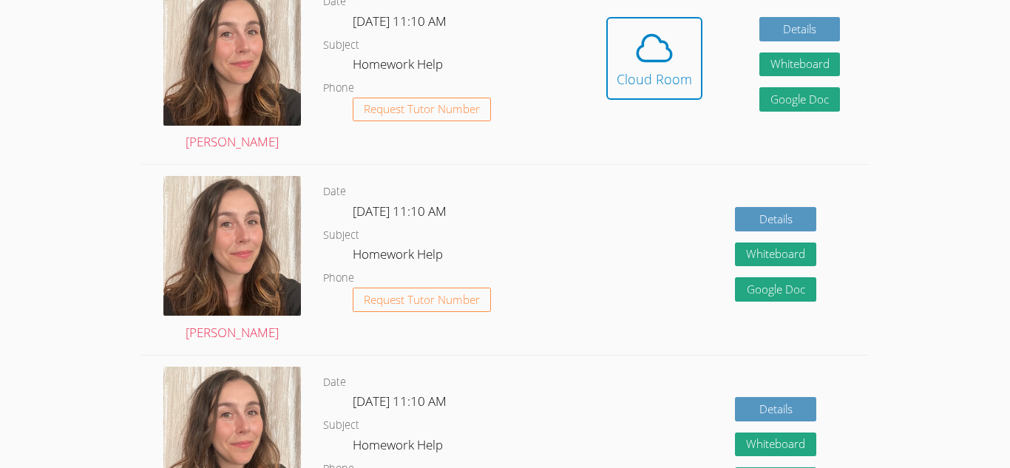
click at [664, 44] on icon at bounding box center [654, 47] width 41 height 41
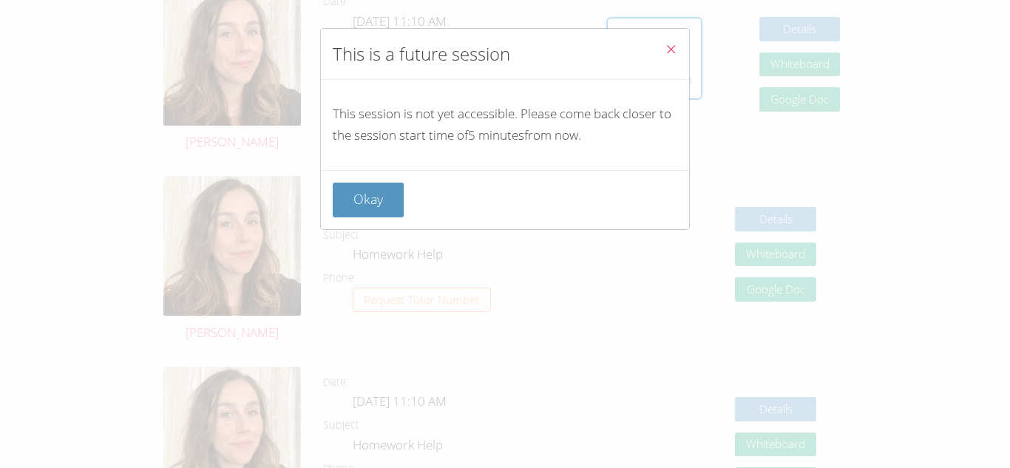
click at [665, 44] on icon "Close" at bounding box center [671, 49] width 13 height 13
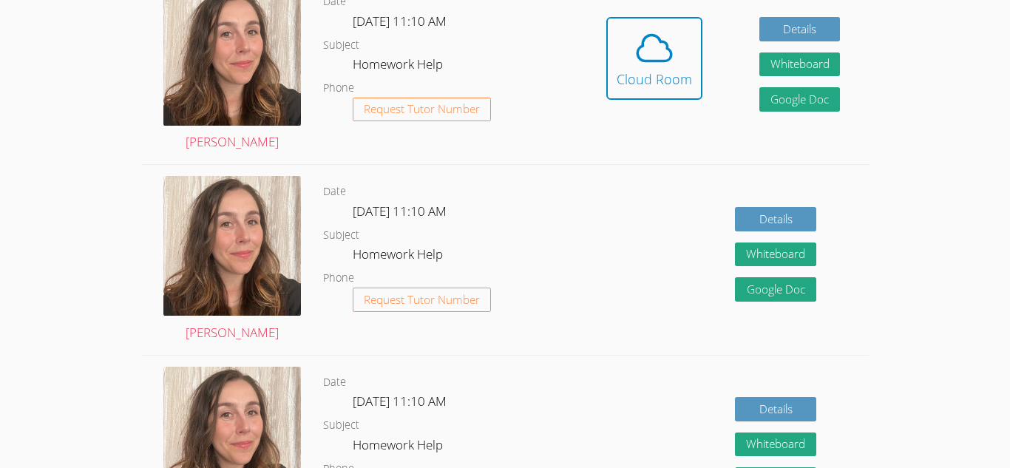
click at [664, 44] on icon at bounding box center [654, 47] width 41 height 41
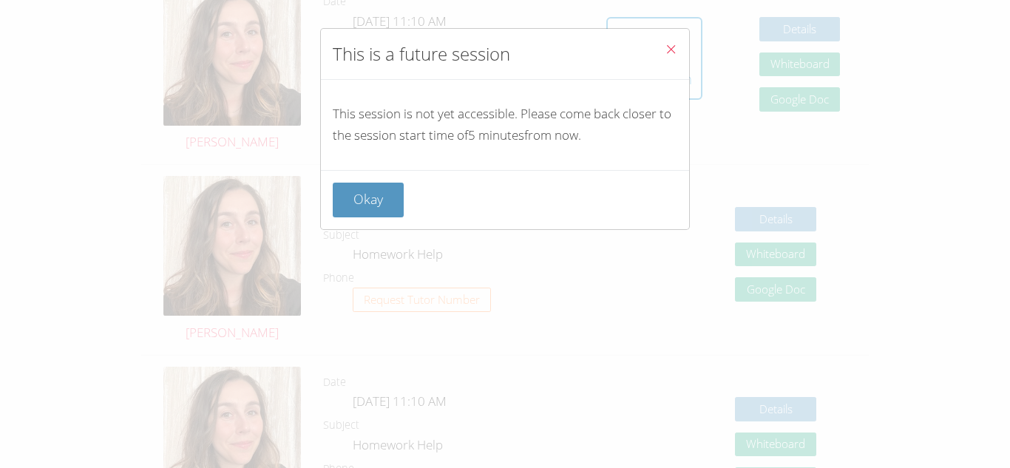
click at [665, 44] on icon "Close" at bounding box center [671, 49] width 13 height 13
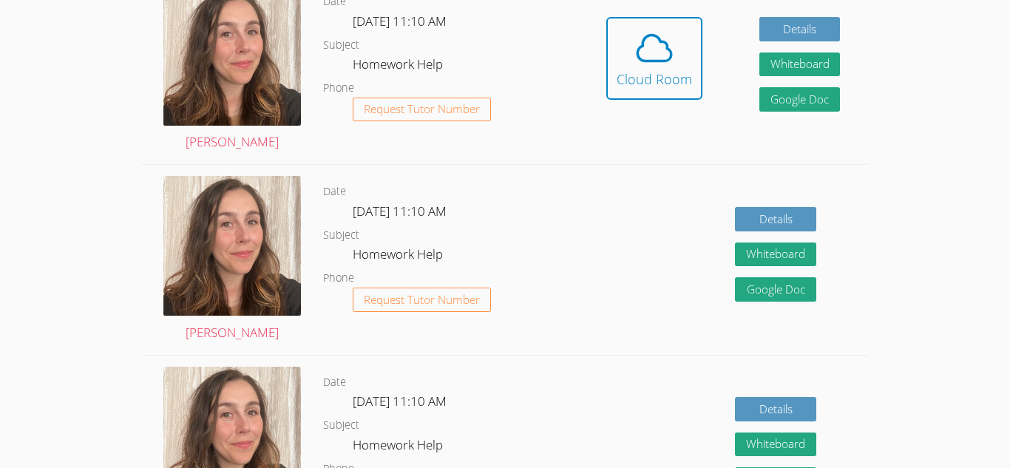
click at [664, 44] on icon at bounding box center [654, 47] width 41 height 41
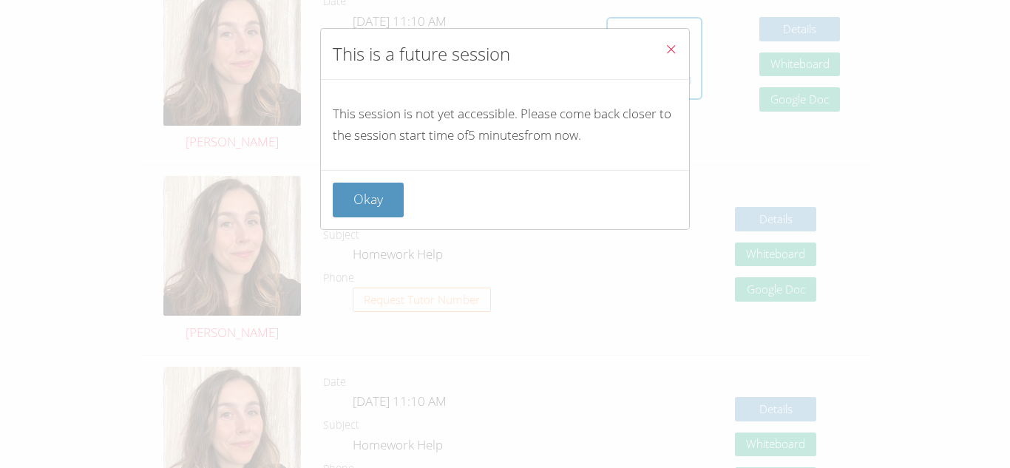
click at [665, 44] on icon "Close" at bounding box center [671, 49] width 13 height 13
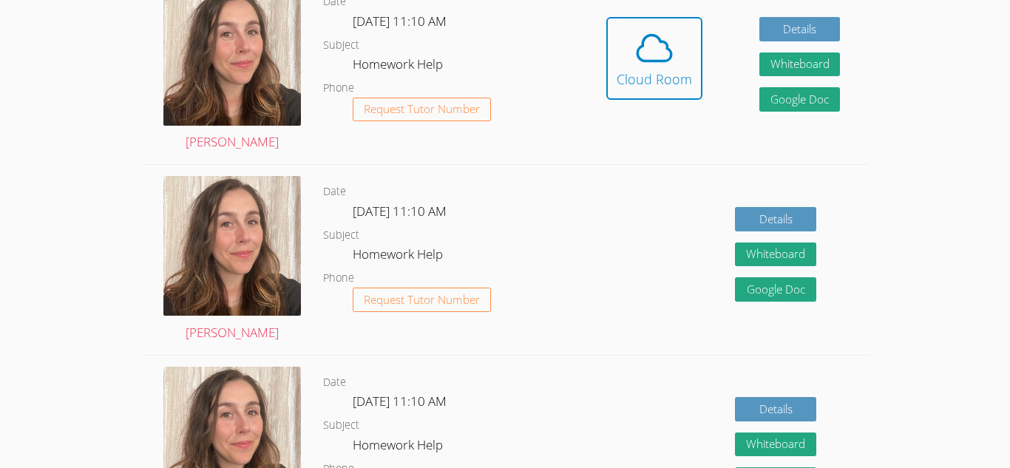
click at [664, 44] on icon at bounding box center [654, 47] width 41 height 41
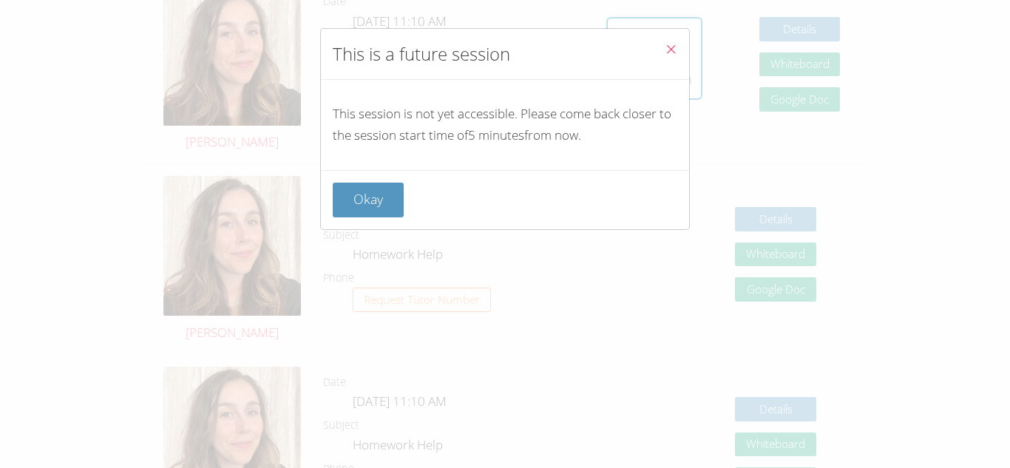
click at [665, 44] on icon "Close" at bounding box center [671, 49] width 13 height 13
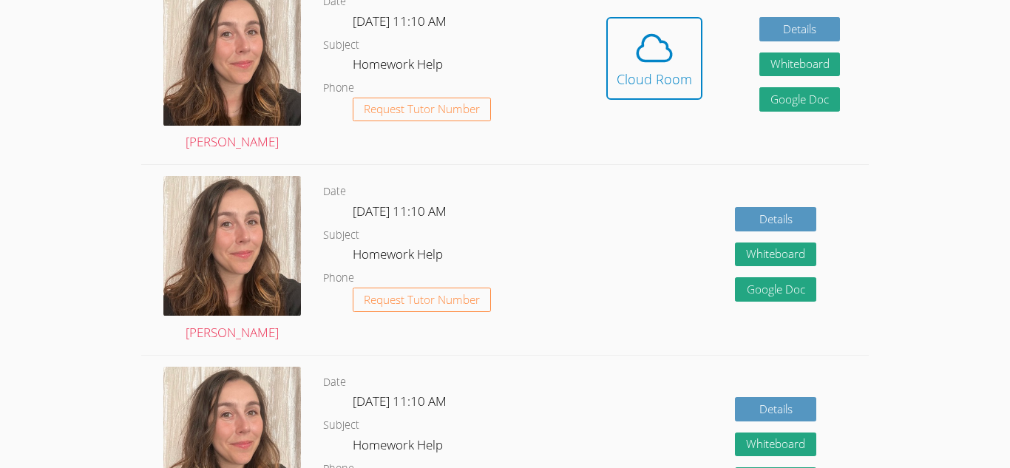
click at [664, 44] on icon at bounding box center [654, 47] width 41 height 41
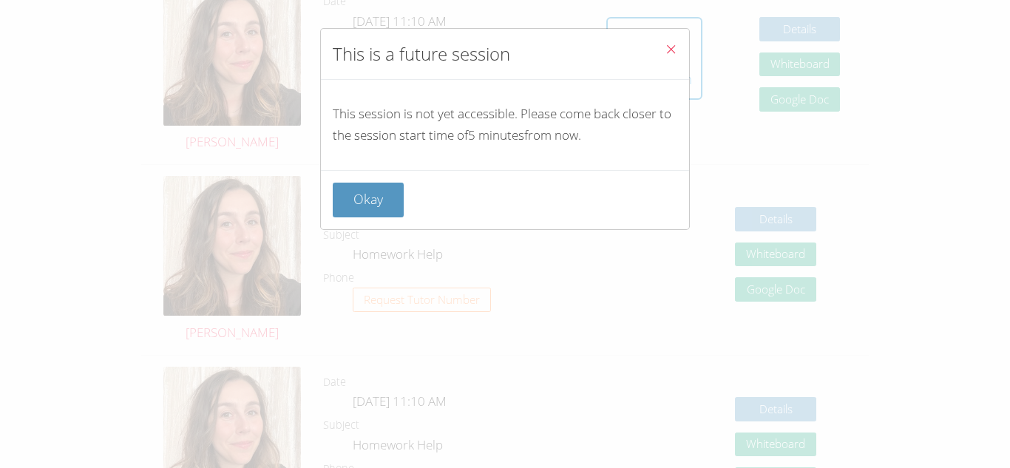
click at [665, 44] on icon "Close" at bounding box center [671, 49] width 13 height 13
click at [664, 44] on icon at bounding box center [654, 47] width 41 height 41
click at [665, 44] on icon "Close" at bounding box center [671, 49] width 13 height 13
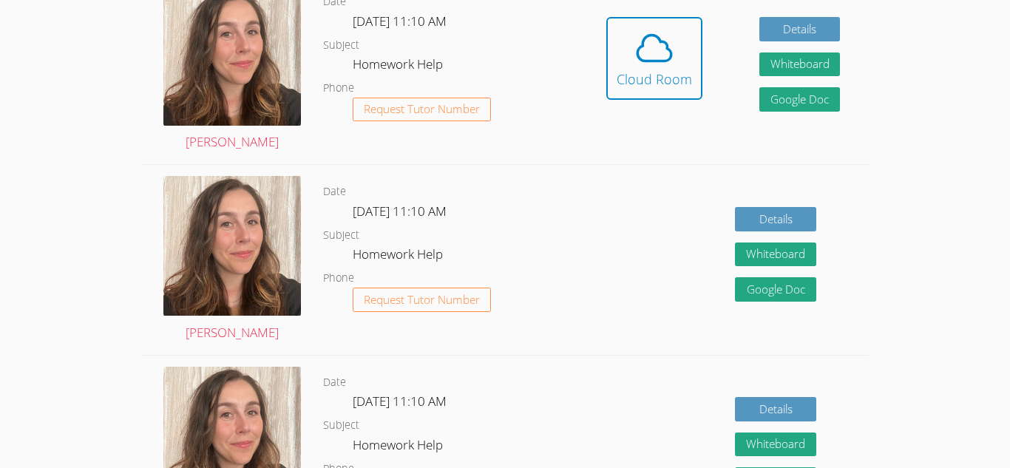
click at [664, 44] on icon at bounding box center [654, 47] width 41 height 41
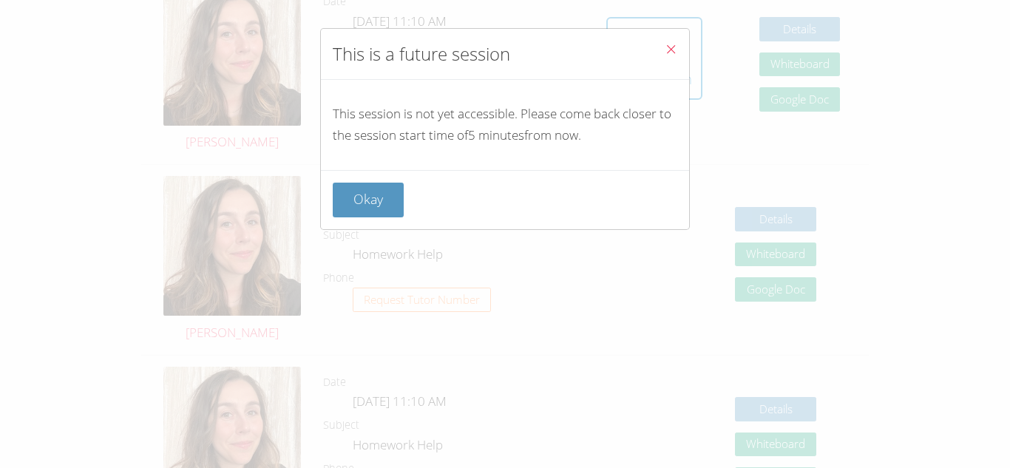
click at [665, 44] on icon "Close" at bounding box center [671, 49] width 13 height 13
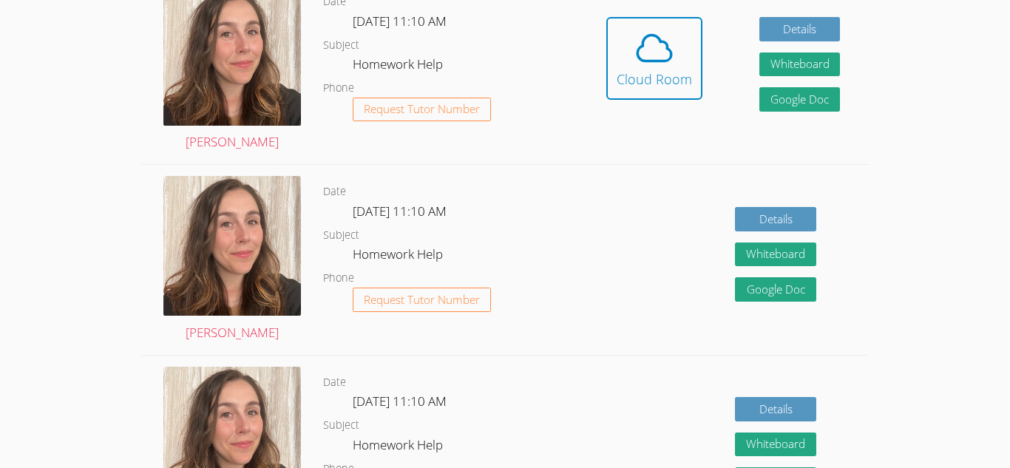
click at [664, 44] on icon at bounding box center [654, 47] width 41 height 41
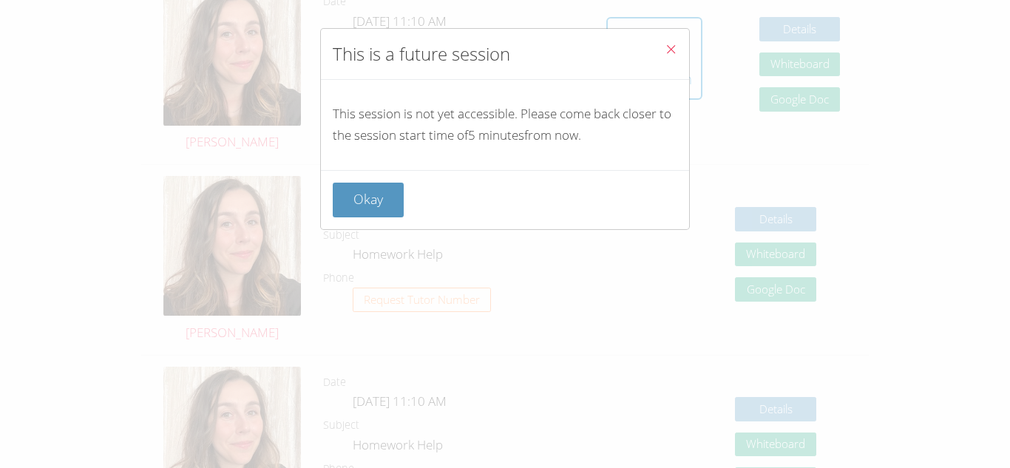
click at [665, 44] on icon "Close" at bounding box center [671, 49] width 13 height 13
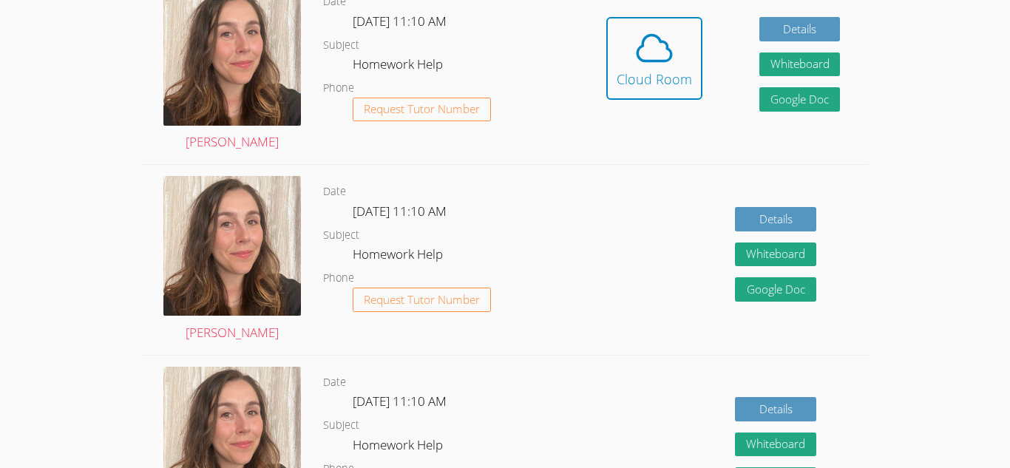
click at [664, 44] on icon at bounding box center [654, 47] width 41 height 41
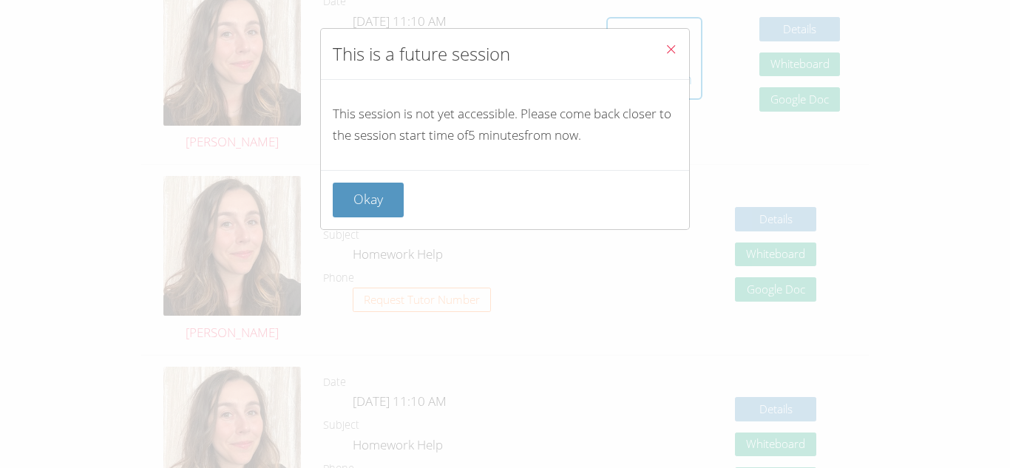
click at [665, 44] on icon "Close" at bounding box center [671, 49] width 13 height 13
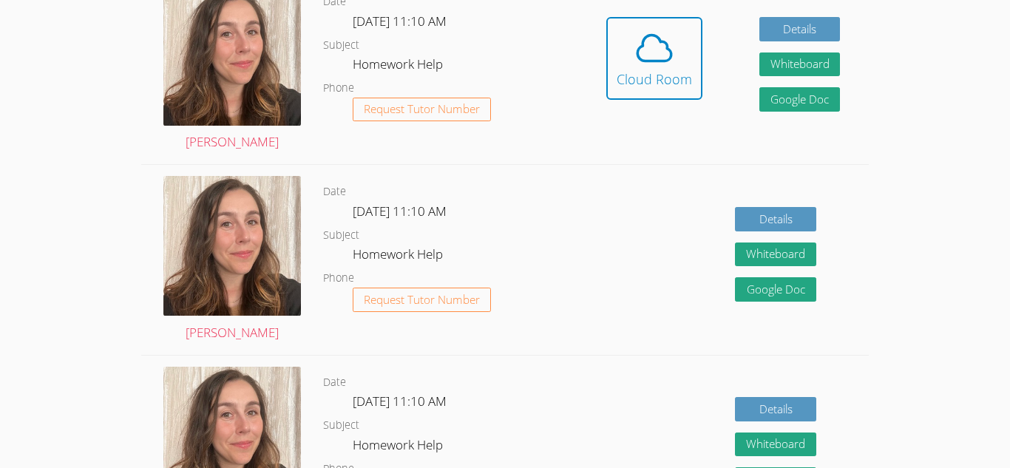
click at [664, 44] on icon at bounding box center [654, 47] width 41 height 41
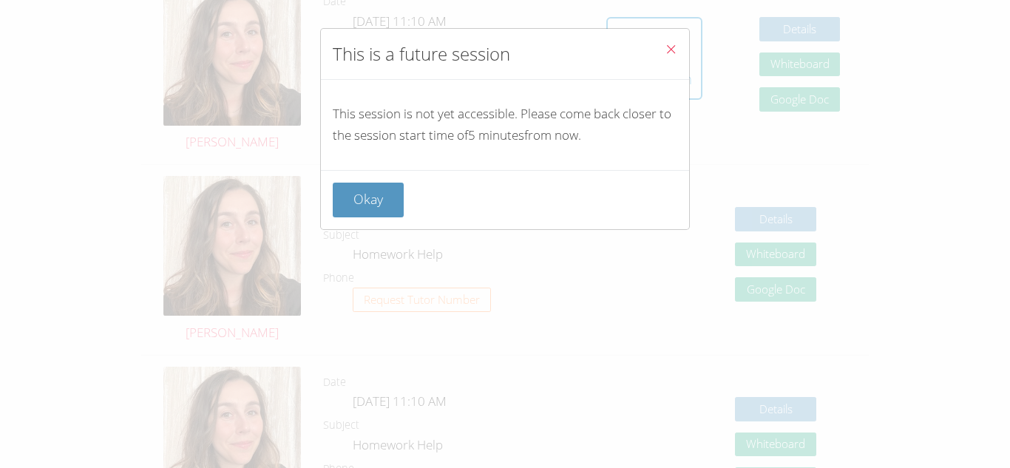
click at [665, 44] on icon "Close" at bounding box center [671, 49] width 13 height 13
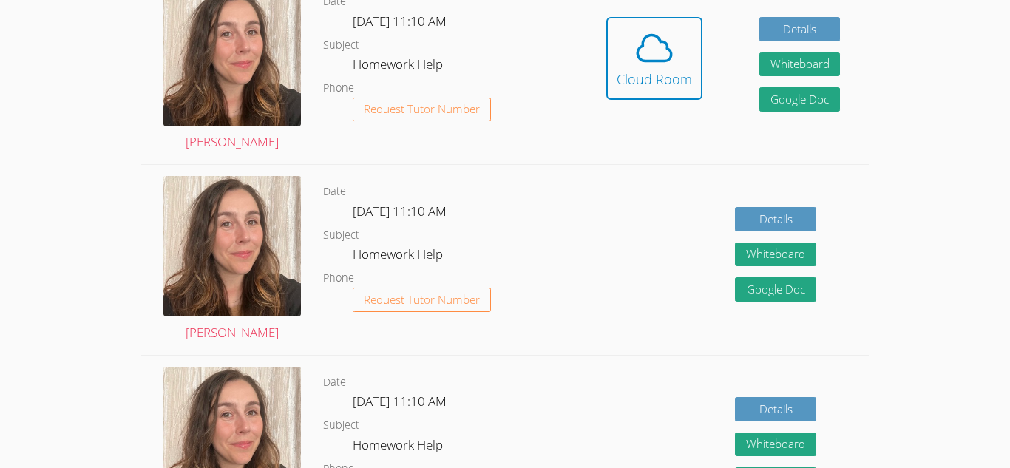
click at [664, 44] on icon at bounding box center [654, 47] width 41 height 41
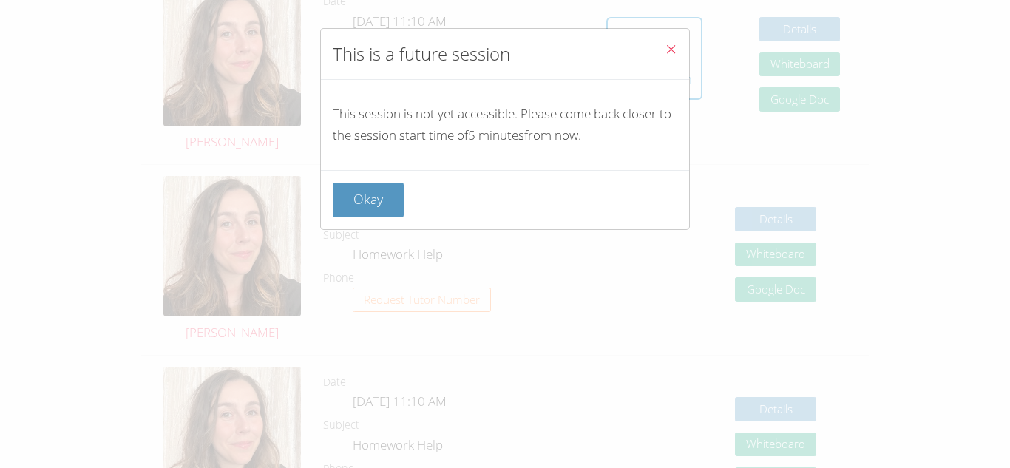
click at [665, 44] on icon "Close" at bounding box center [671, 49] width 13 height 13
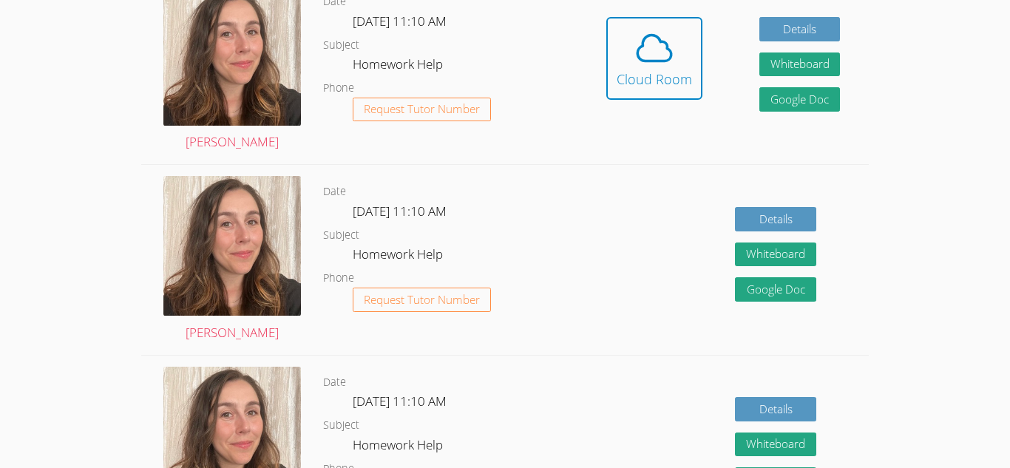
click at [664, 44] on icon at bounding box center [654, 47] width 41 height 41
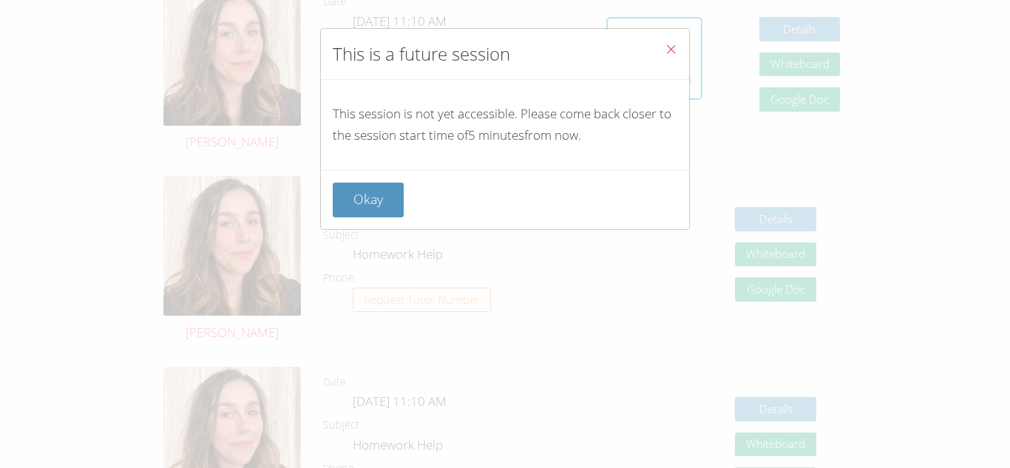
click at [665, 44] on icon "Close" at bounding box center [671, 49] width 13 height 13
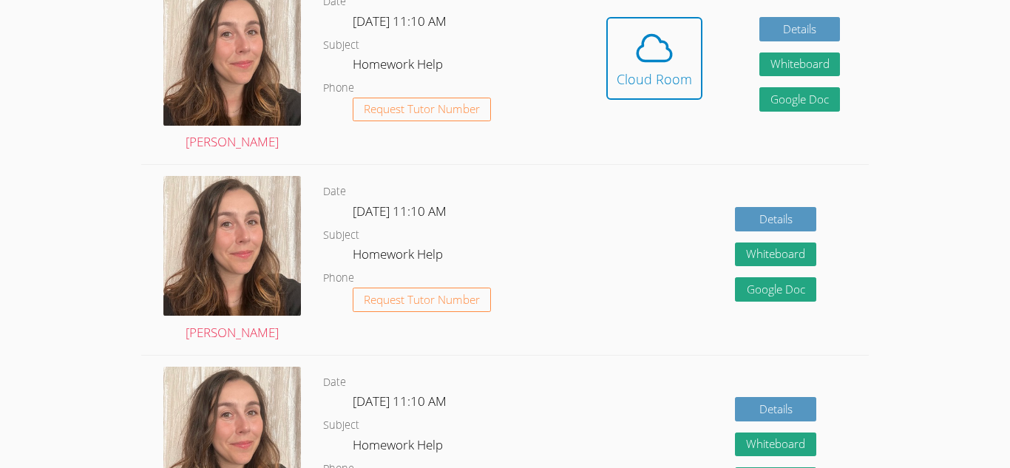
click at [664, 44] on icon at bounding box center [654, 47] width 41 height 41
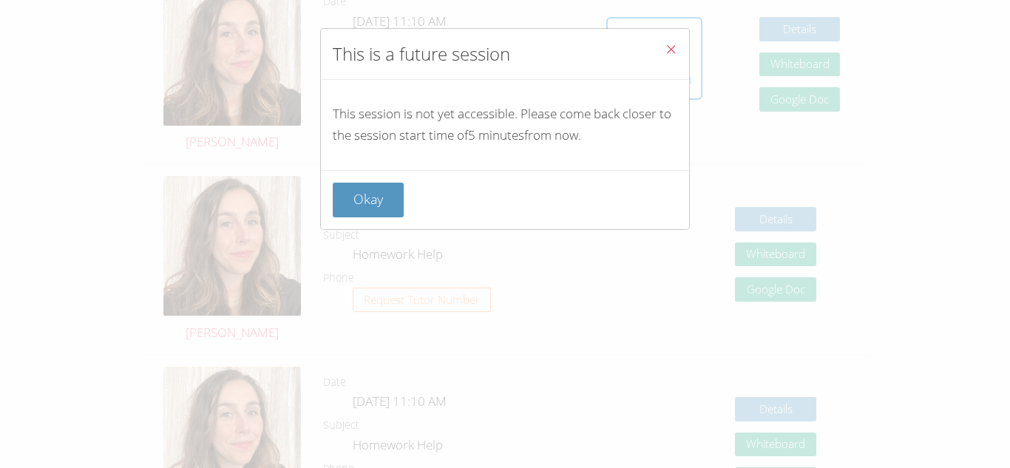
click at [665, 44] on icon "Close" at bounding box center [671, 49] width 13 height 13
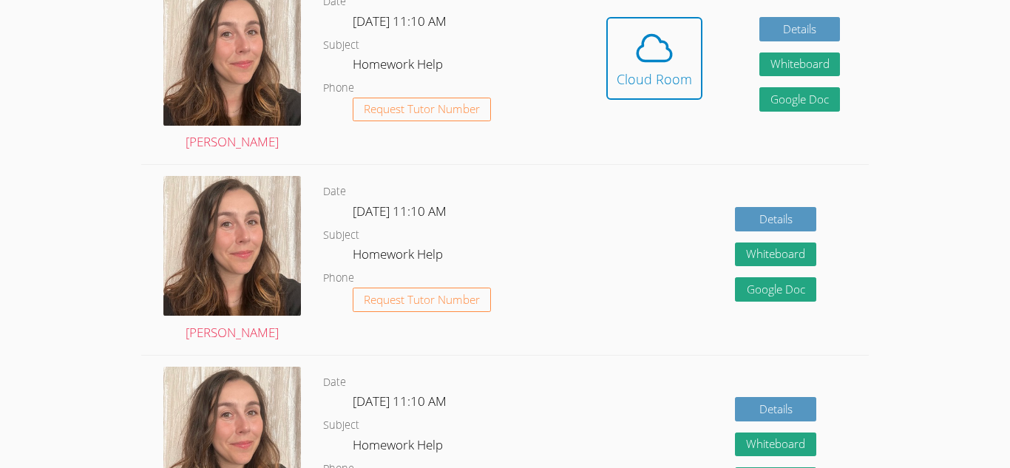
click at [664, 44] on icon at bounding box center [654, 47] width 41 height 41
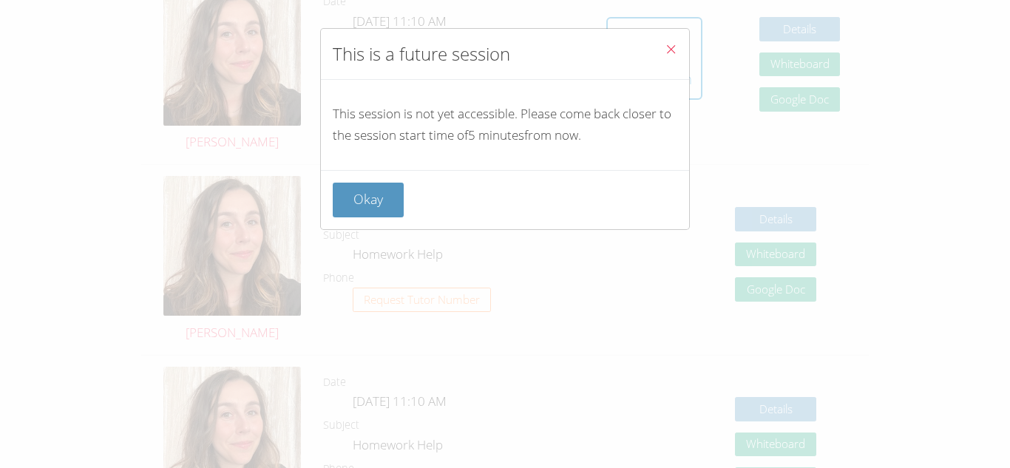
click at [665, 44] on icon "Close" at bounding box center [671, 49] width 13 height 13
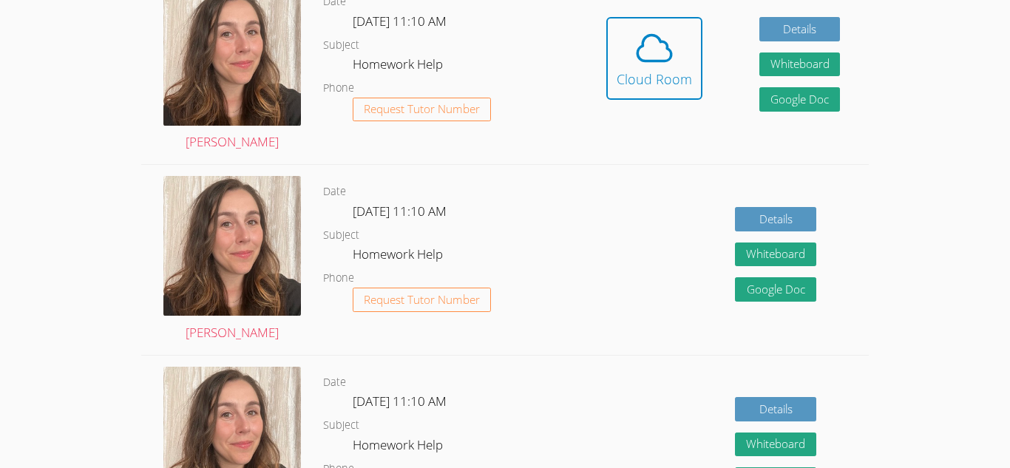
click at [664, 44] on icon at bounding box center [654, 47] width 41 height 41
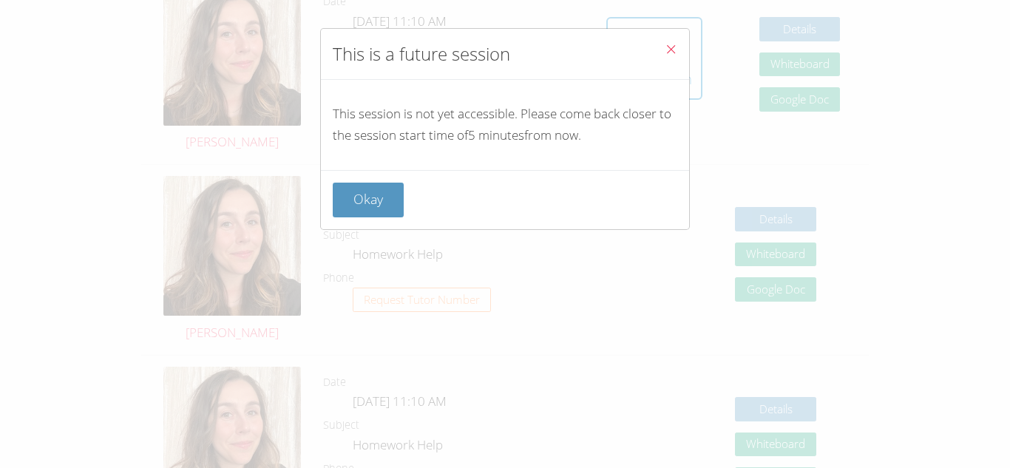
click at [665, 44] on icon "Close" at bounding box center [671, 49] width 13 height 13
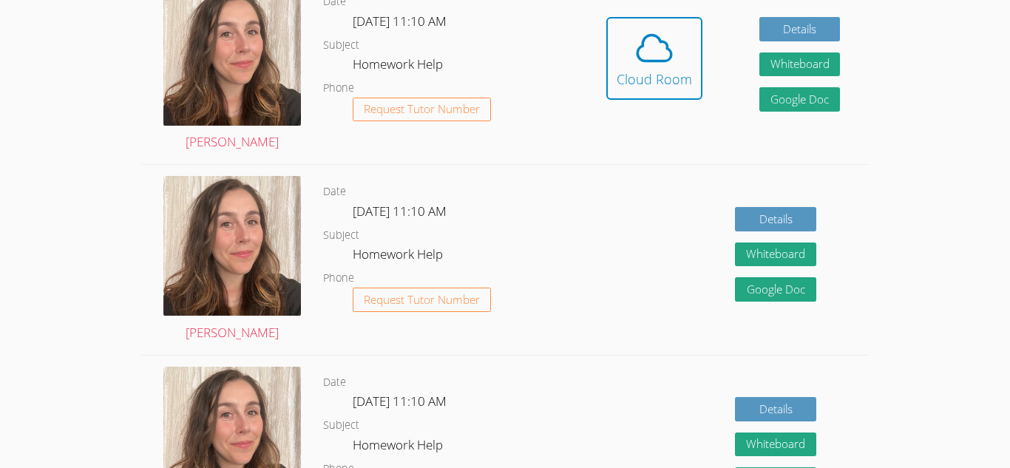
click at [664, 44] on icon at bounding box center [654, 47] width 41 height 41
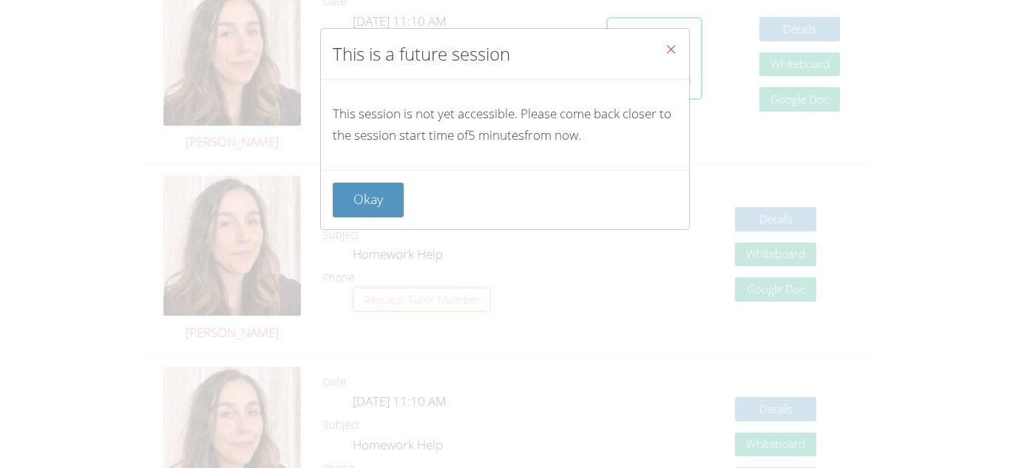
click at [665, 44] on icon "Close" at bounding box center [671, 49] width 13 height 13
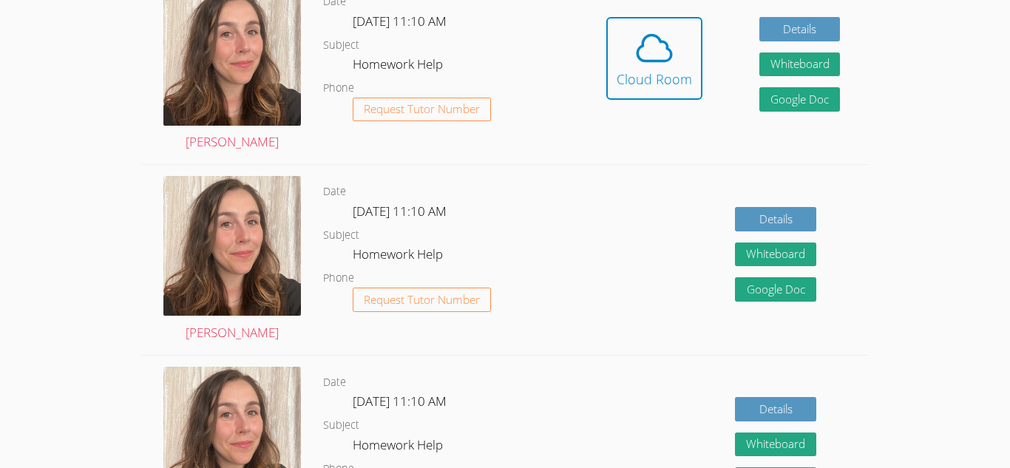
click at [664, 44] on icon at bounding box center [654, 47] width 41 height 41
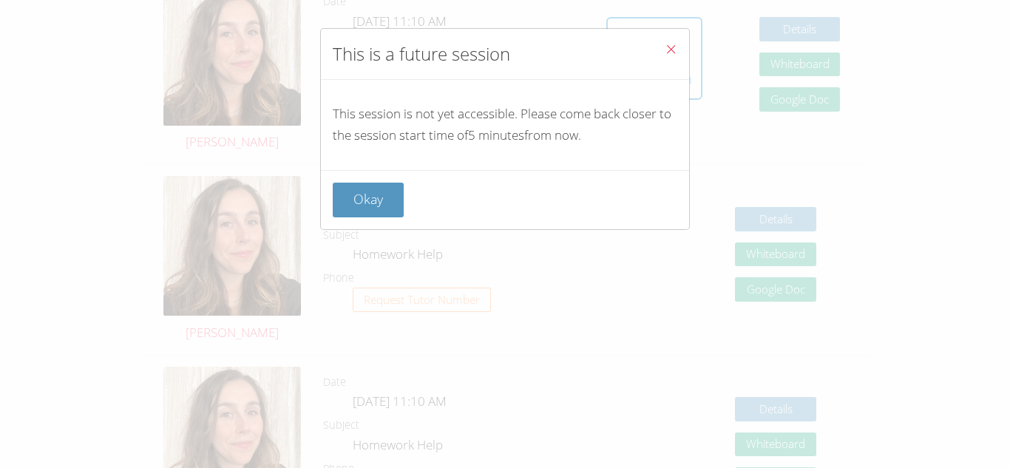
click at [665, 44] on icon "Close" at bounding box center [671, 49] width 13 height 13
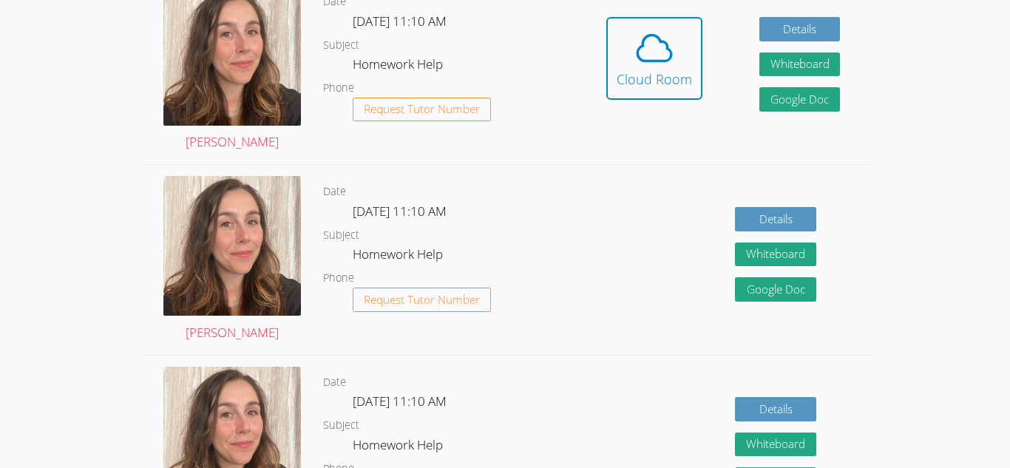
click at [664, 44] on icon at bounding box center [654, 47] width 41 height 41
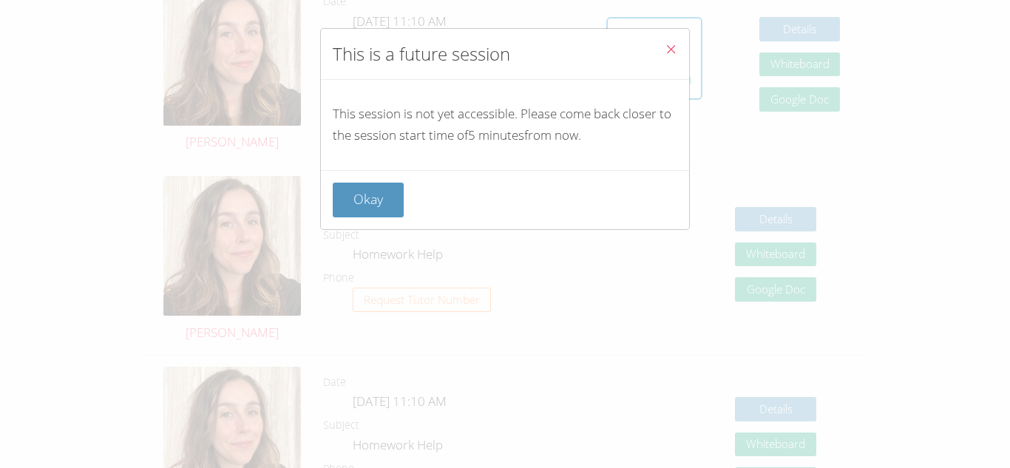
click at [665, 44] on icon "Close" at bounding box center [671, 49] width 13 height 13
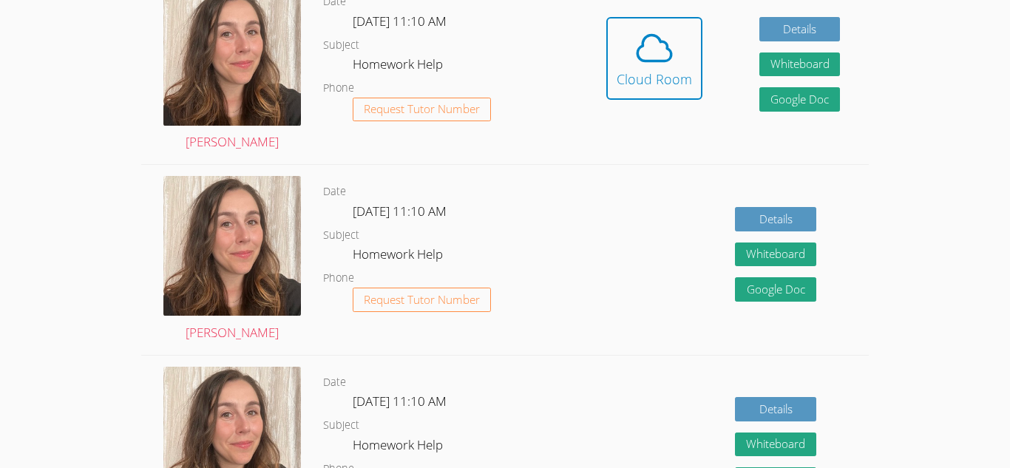
click at [664, 44] on icon at bounding box center [654, 47] width 41 height 41
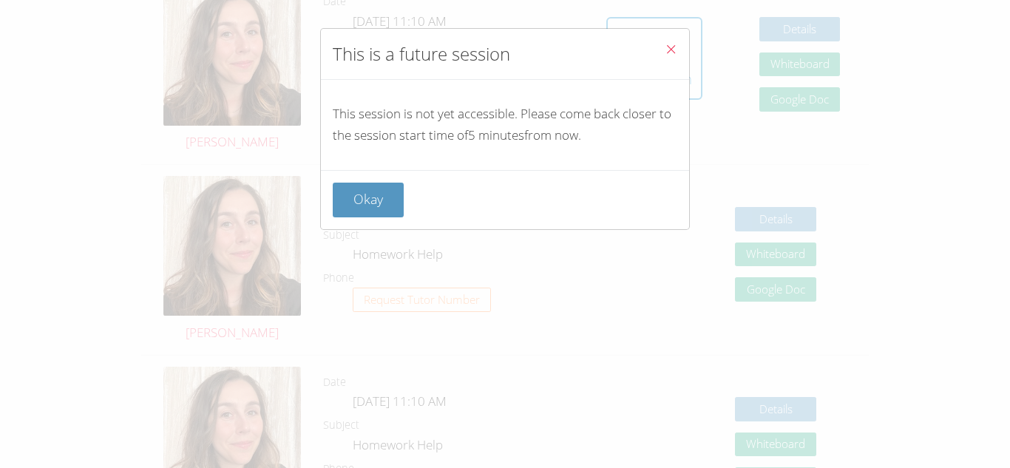
click at [665, 44] on icon "Close" at bounding box center [671, 49] width 13 height 13
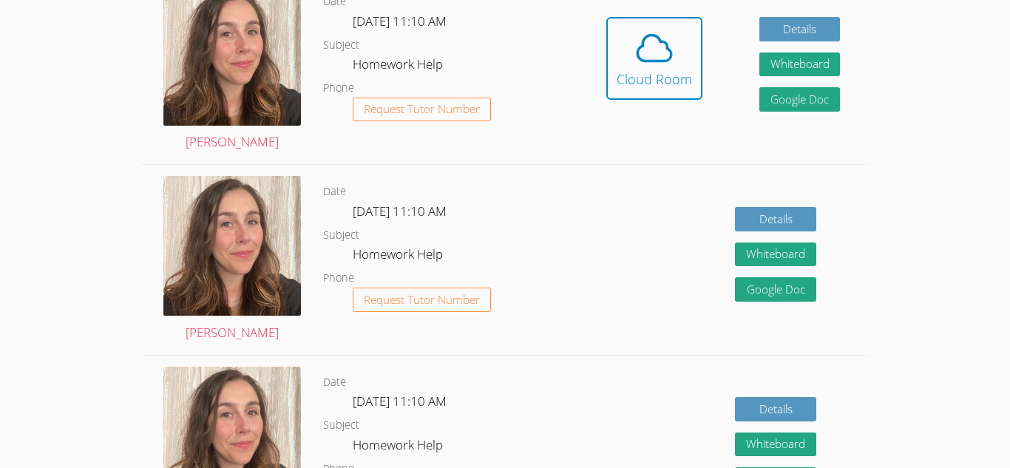
click at [664, 44] on icon at bounding box center [654, 47] width 41 height 41
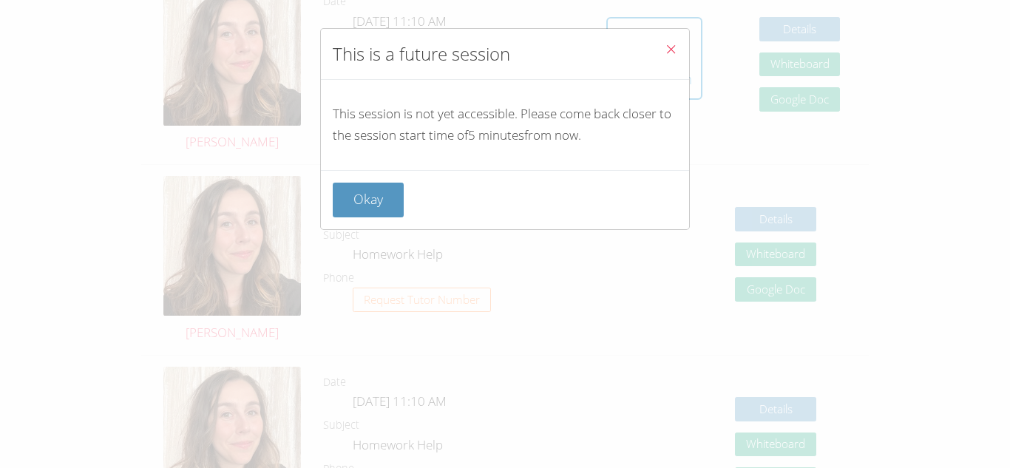
click at [665, 44] on icon "Close" at bounding box center [671, 49] width 13 height 13
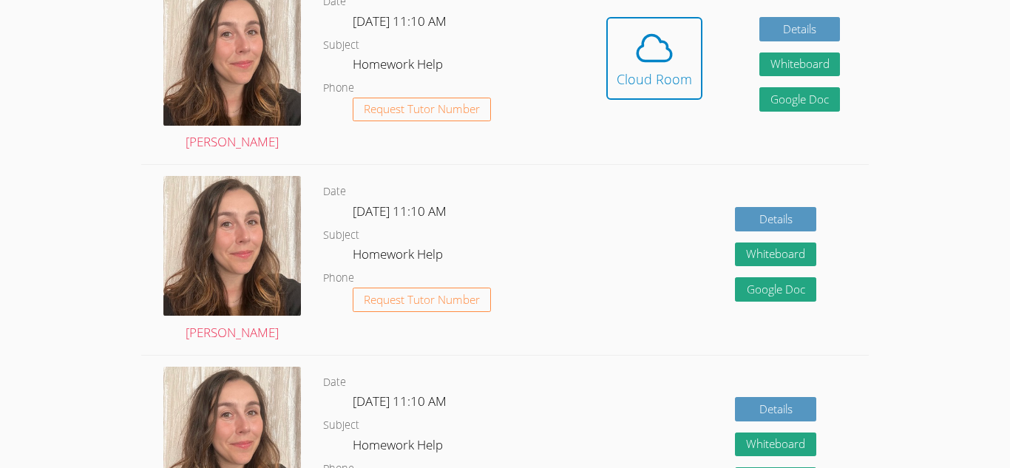
click at [664, 44] on icon at bounding box center [654, 47] width 41 height 41
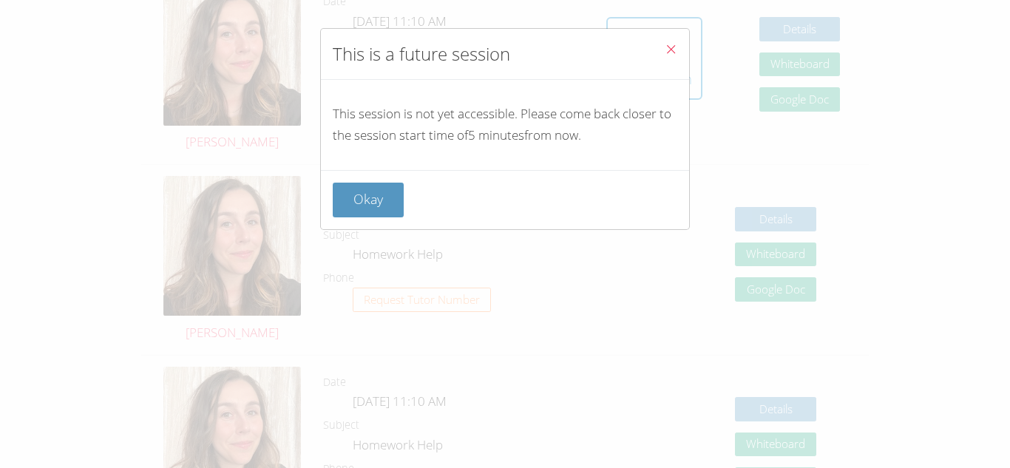
click at [665, 44] on icon "Close" at bounding box center [671, 49] width 13 height 13
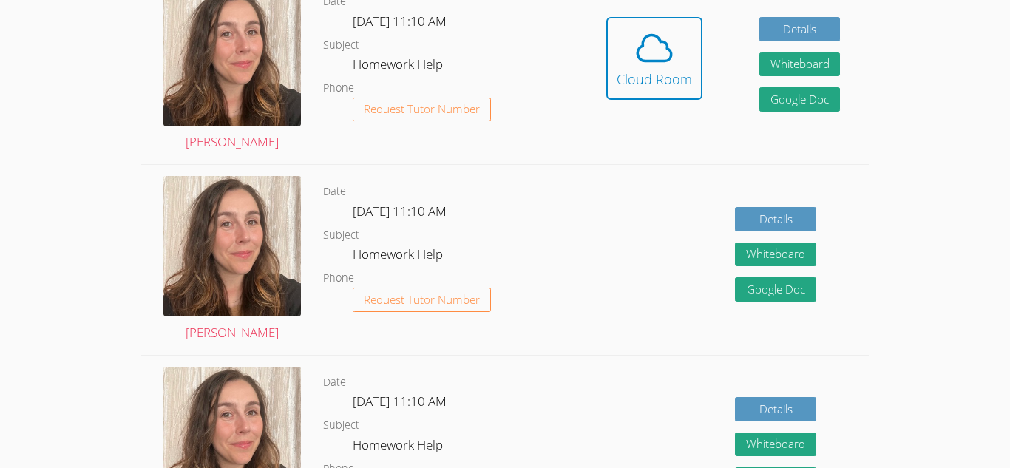
click at [664, 44] on icon at bounding box center [654, 47] width 41 height 41
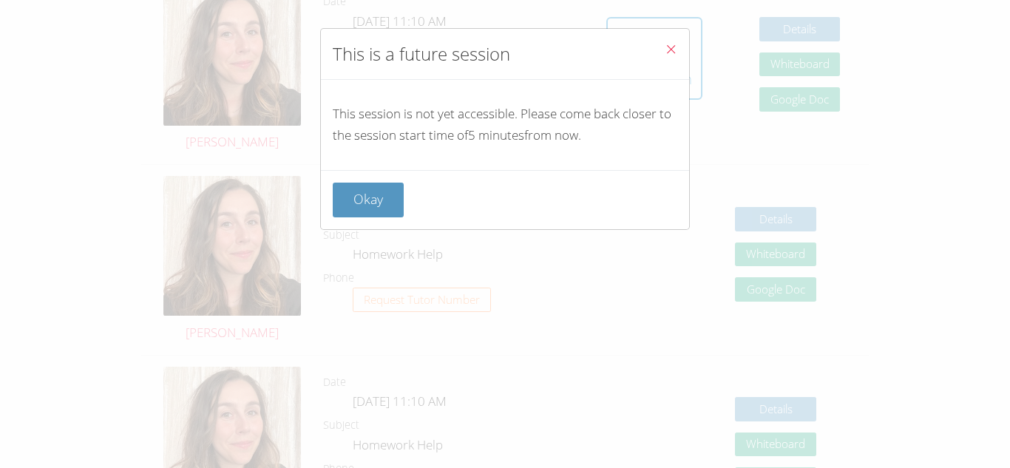
click at [665, 44] on icon "Close" at bounding box center [671, 49] width 13 height 13
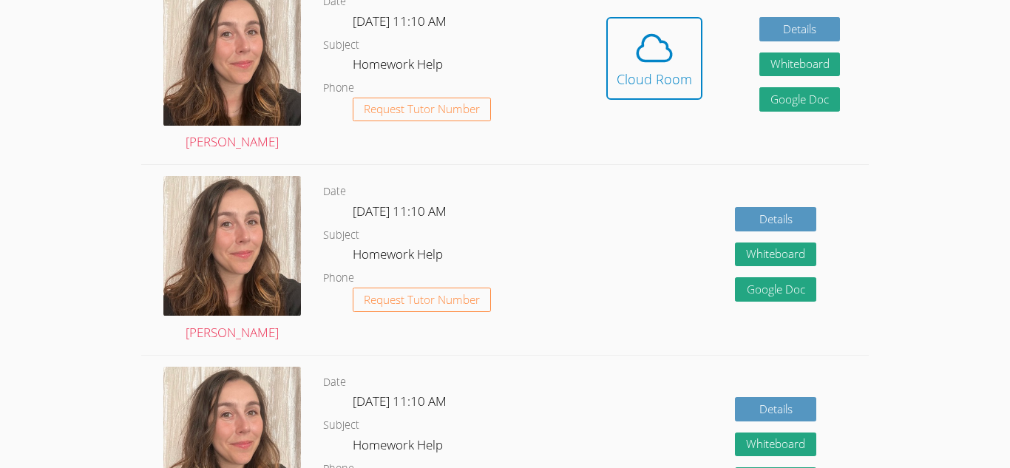
click at [664, 44] on icon at bounding box center [654, 47] width 41 height 41
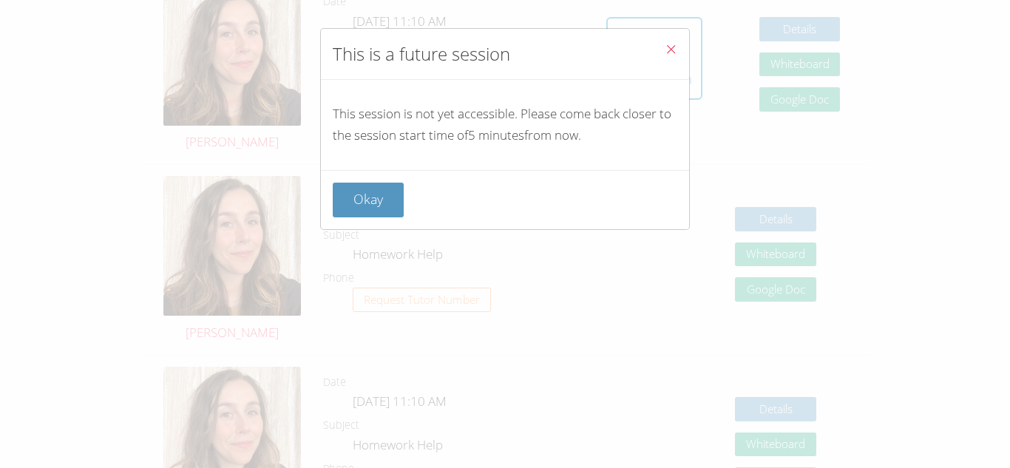
click at [665, 44] on icon "Close" at bounding box center [671, 49] width 13 height 13
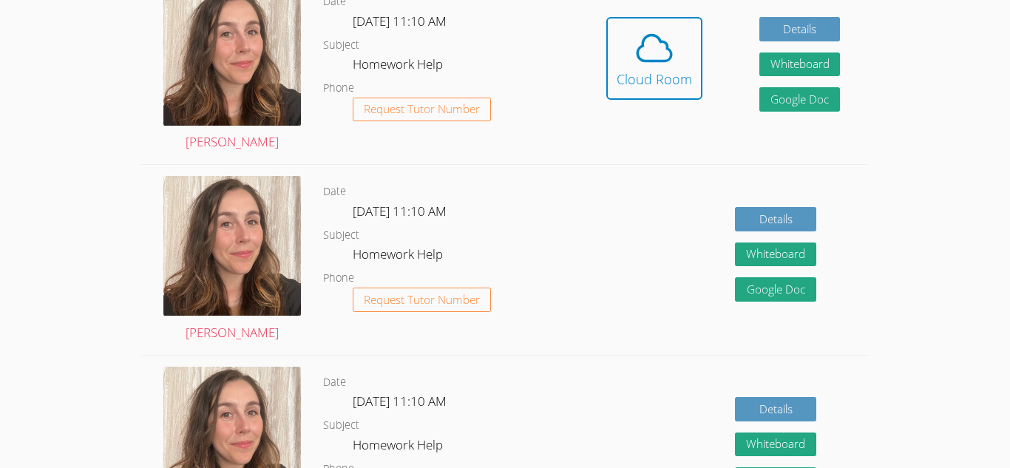
click at [664, 44] on icon at bounding box center [654, 47] width 41 height 41
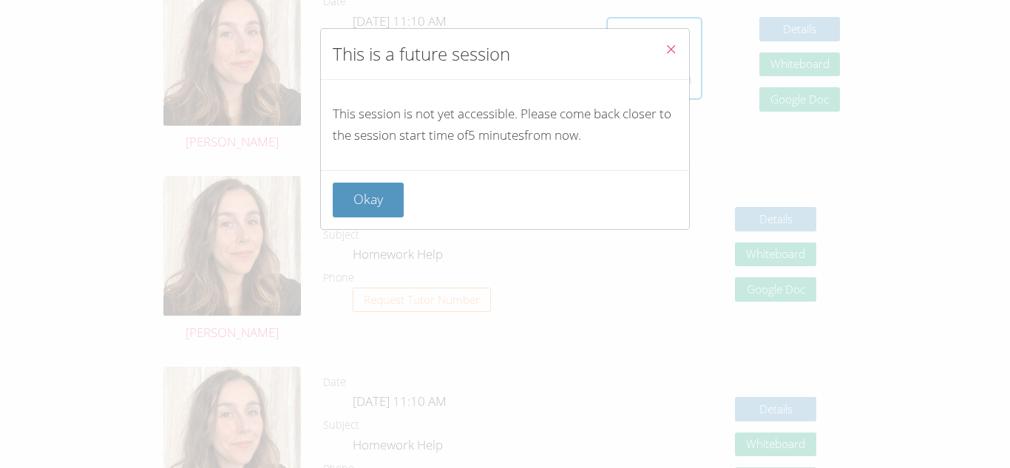
click at [665, 44] on icon "Close" at bounding box center [671, 49] width 13 height 13
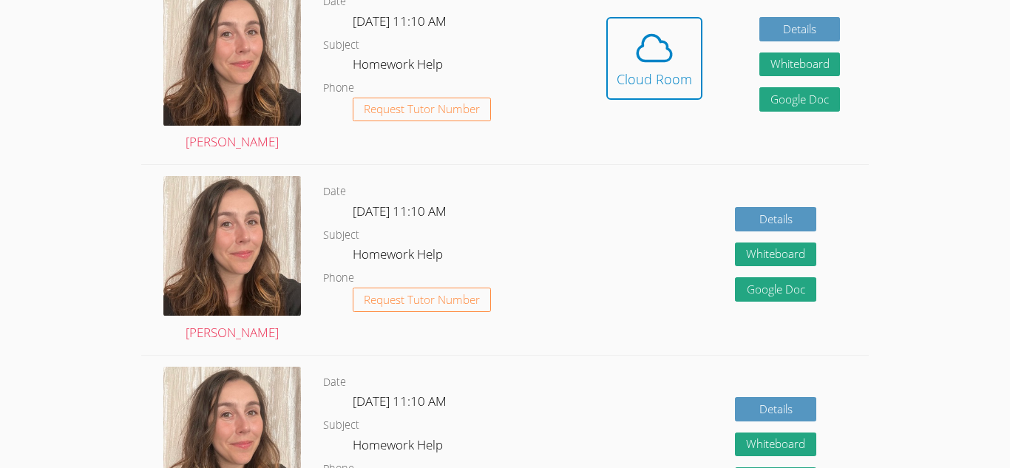
click at [664, 44] on icon at bounding box center [654, 47] width 41 height 41
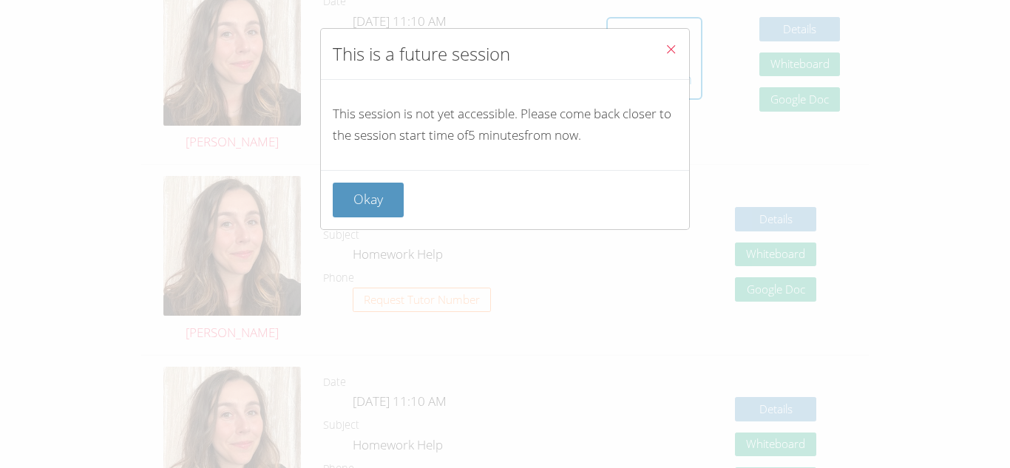
click at [665, 44] on icon "Close" at bounding box center [671, 49] width 13 height 13
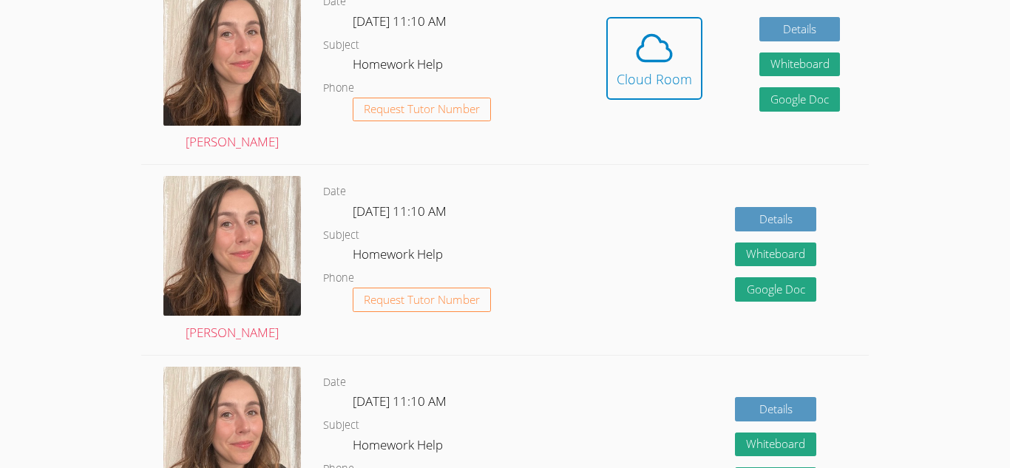
click at [664, 44] on icon at bounding box center [654, 47] width 41 height 41
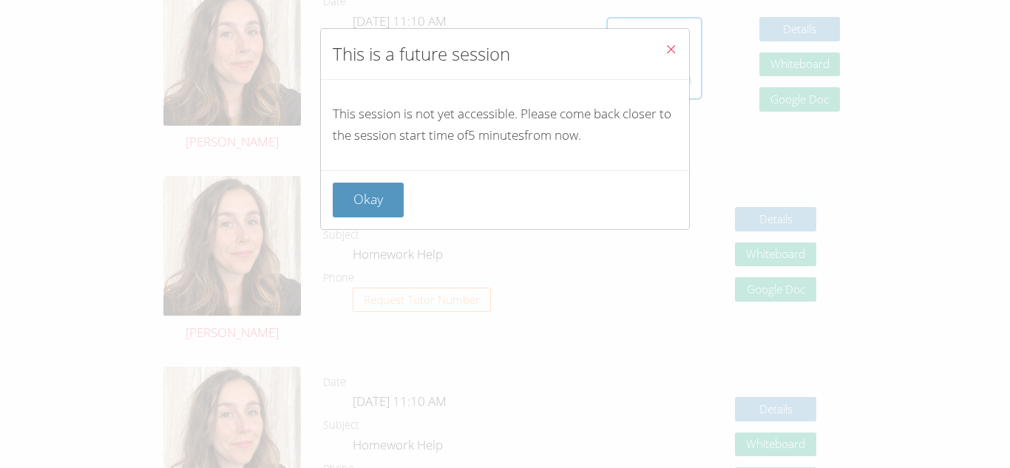
click at [665, 44] on icon "Close" at bounding box center [671, 49] width 13 height 13
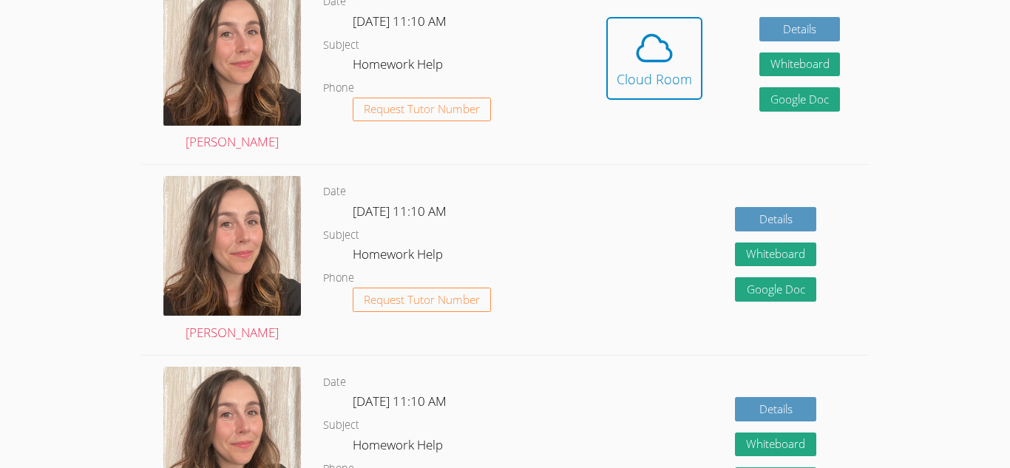
click at [664, 44] on icon at bounding box center [654, 47] width 41 height 41
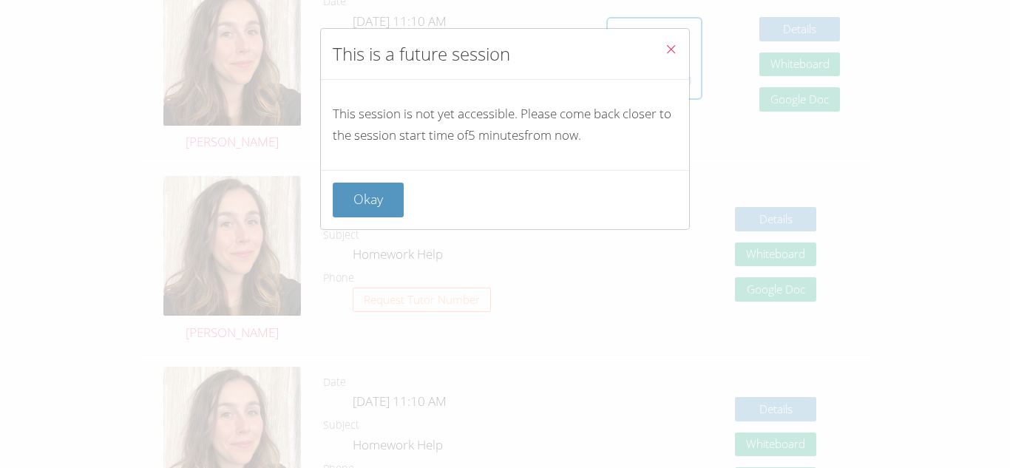
click at [665, 44] on icon "Close" at bounding box center [671, 49] width 13 height 13
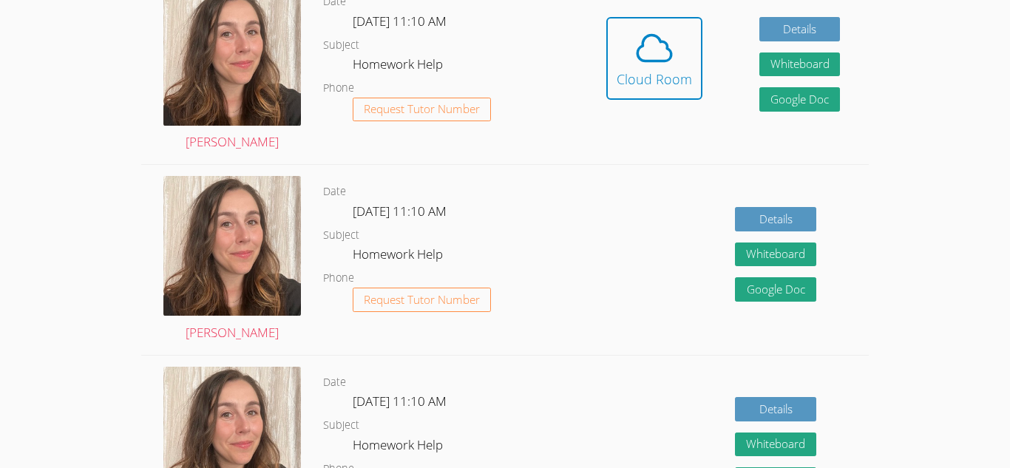
click at [664, 44] on icon at bounding box center [654, 47] width 41 height 41
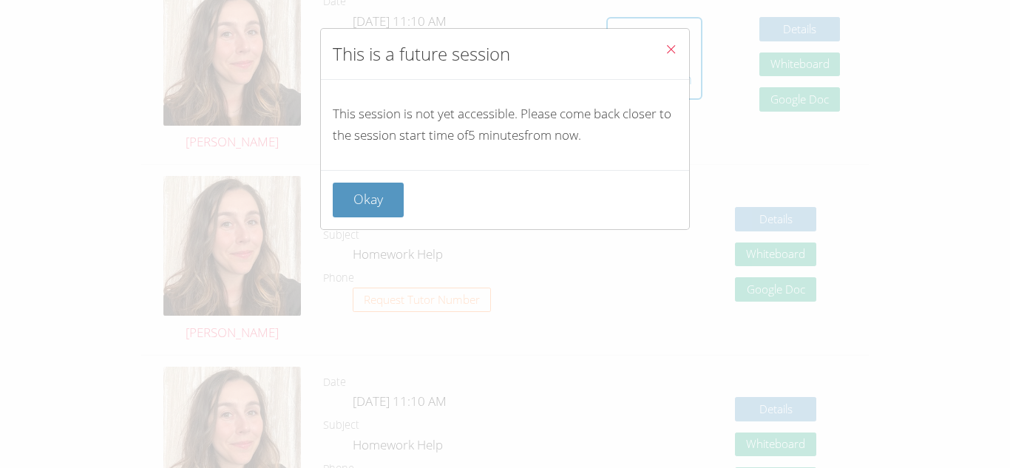
click at [665, 44] on icon "Close" at bounding box center [671, 49] width 13 height 13
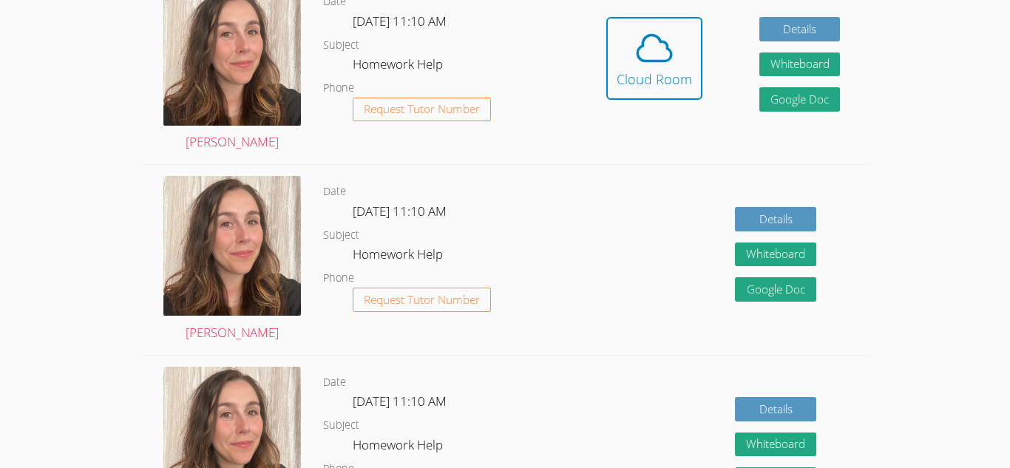
click at [664, 44] on icon at bounding box center [654, 47] width 41 height 41
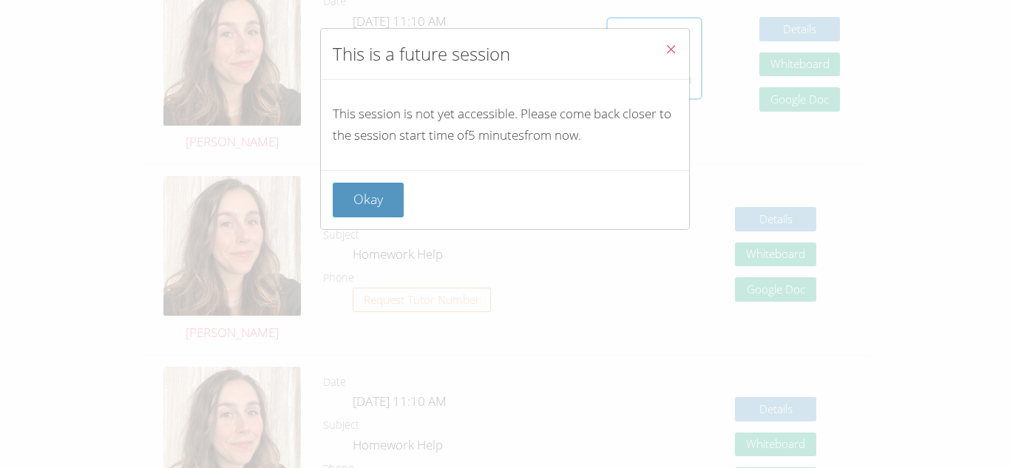
click at [665, 44] on icon "Close" at bounding box center [671, 49] width 13 height 13
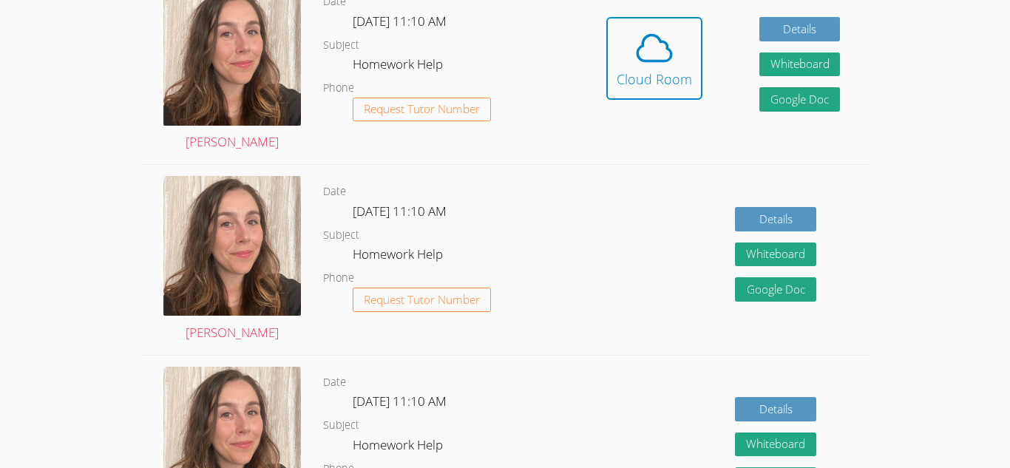
click at [664, 44] on icon at bounding box center [654, 47] width 41 height 41
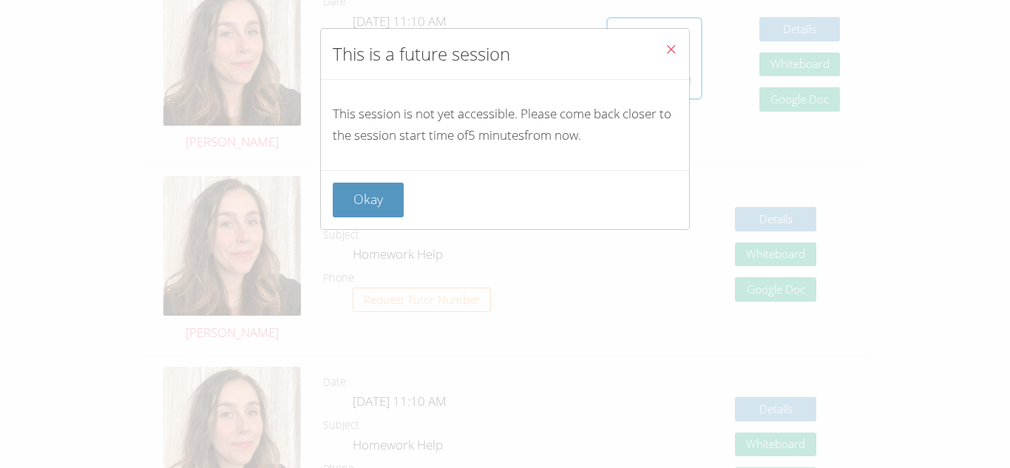
click at [665, 44] on icon "Close" at bounding box center [671, 49] width 13 height 13
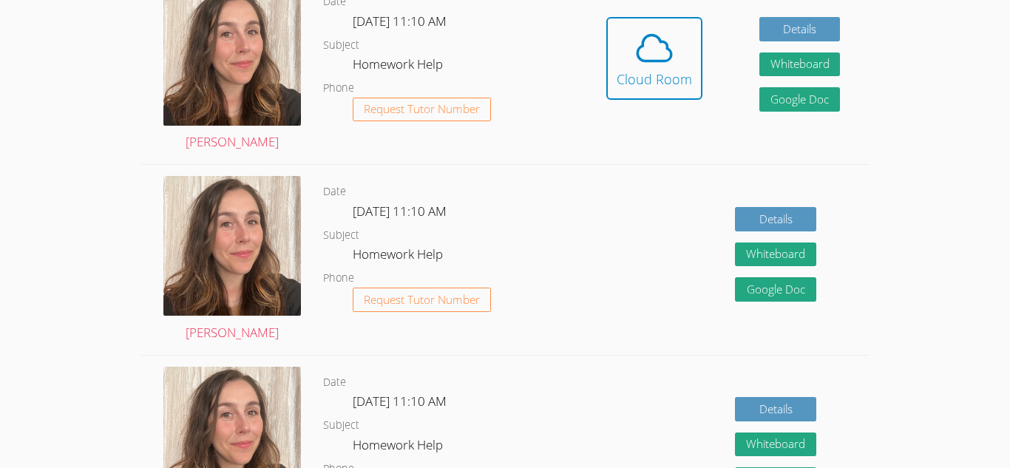
click at [664, 44] on icon at bounding box center [654, 47] width 41 height 41
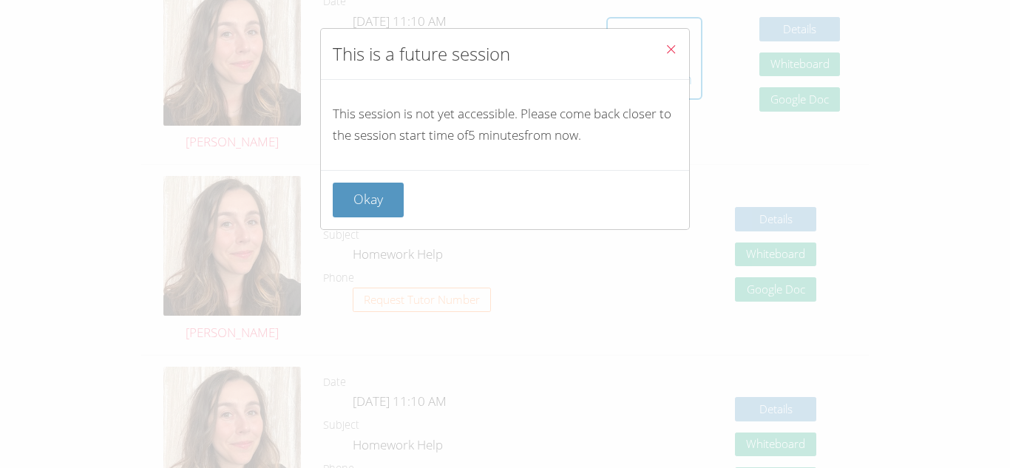
click at [665, 44] on icon "Close" at bounding box center [671, 49] width 13 height 13
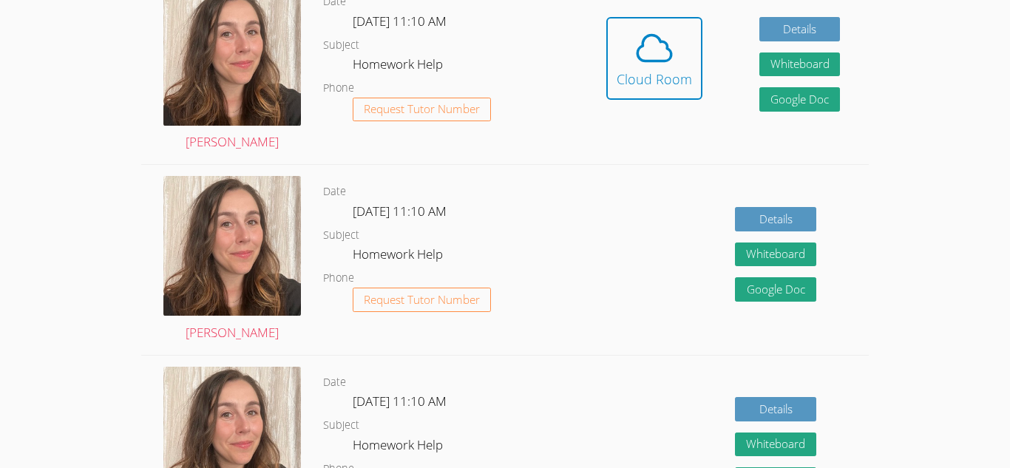
click at [664, 44] on icon at bounding box center [654, 47] width 41 height 41
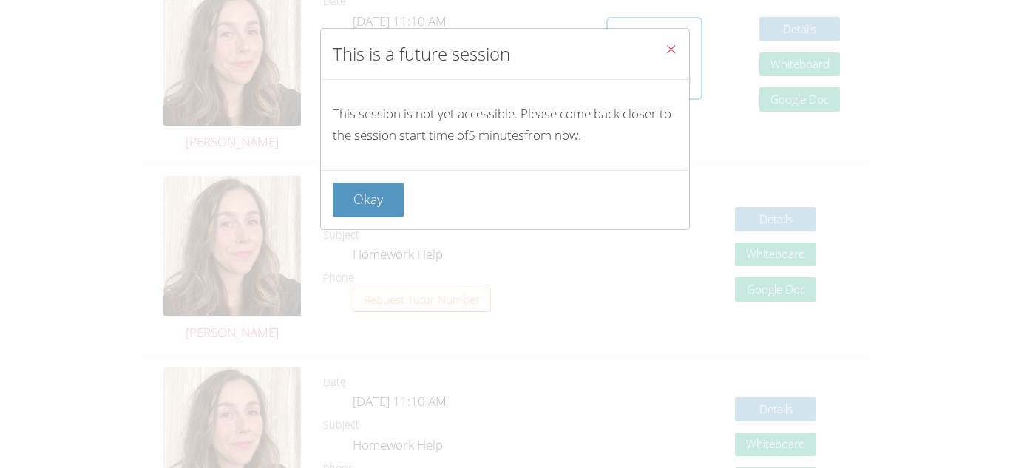
click at [665, 44] on icon "Close" at bounding box center [671, 49] width 13 height 13
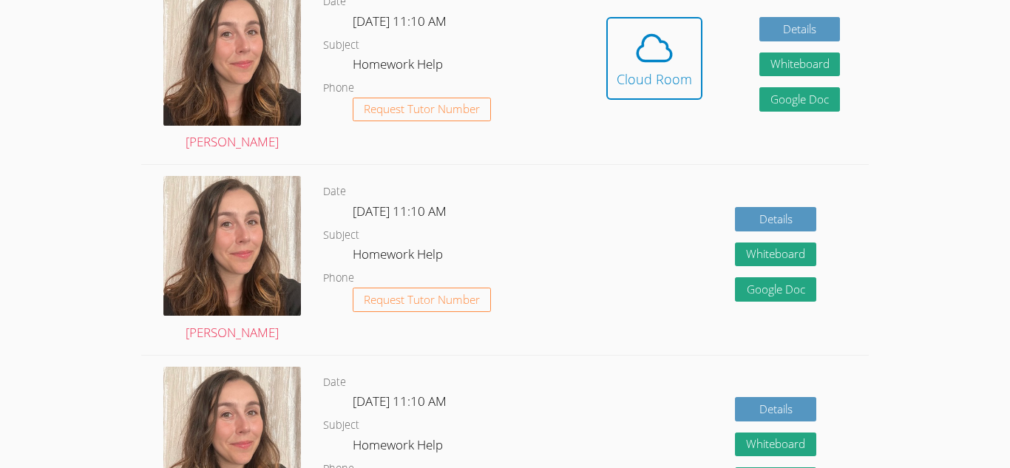
click at [664, 44] on icon at bounding box center [654, 47] width 41 height 41
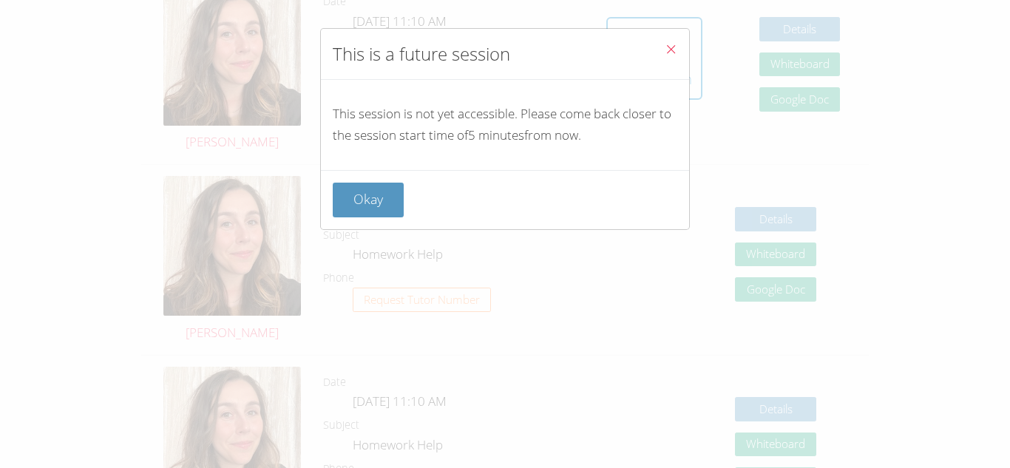
click at [665, 44] on icon "Close" at bounding box center [671, 49] width 13 height 13
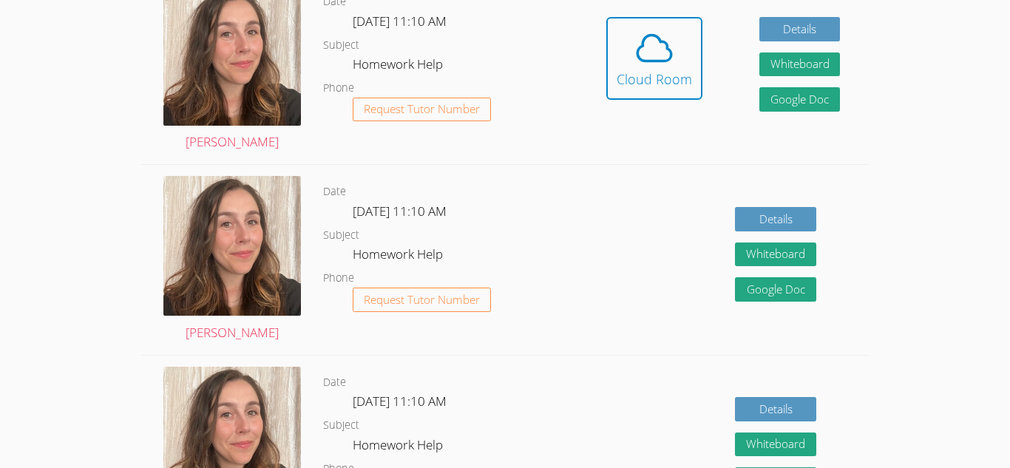
click at [664, 44] on icon at bounding box center [654, 47] width 41 height 41
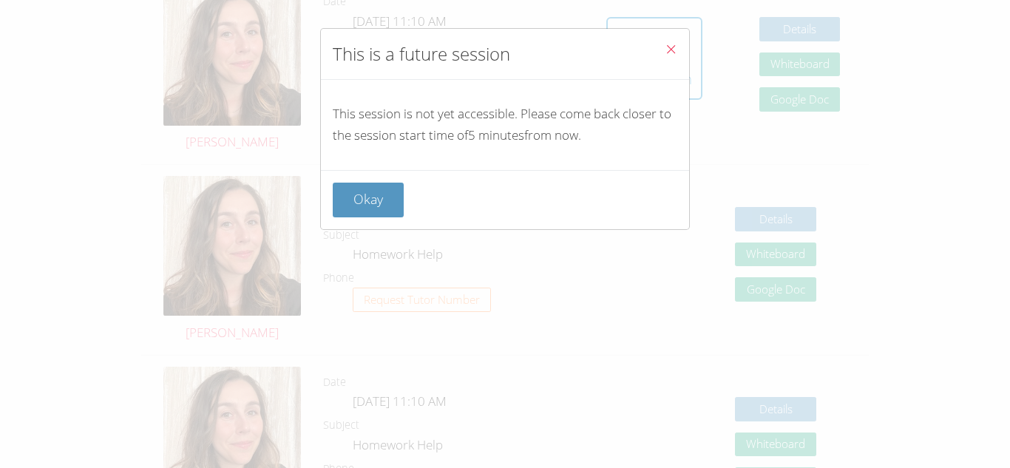
click at [665, 44] on icon "Close" at bounding box center [671, 49] width 13 height 13
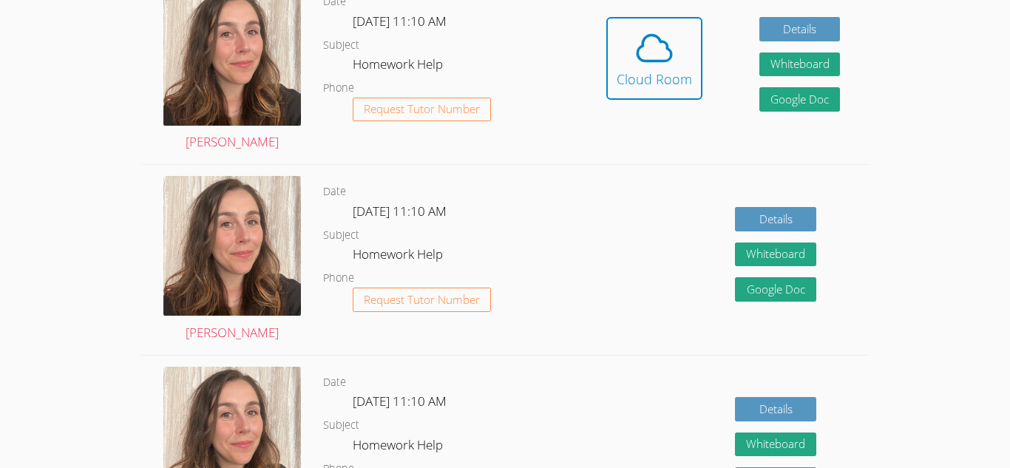
click at [664, 44] on icon at bounding box center [654, 47] width 41 height 41
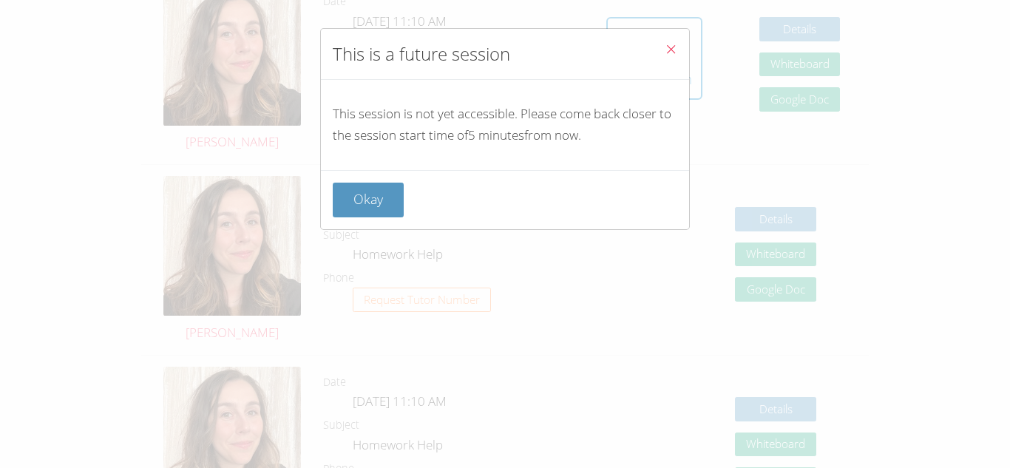
click at [665, 44] on icon "Close" at bounding box center [671, 49] width 13 height 13
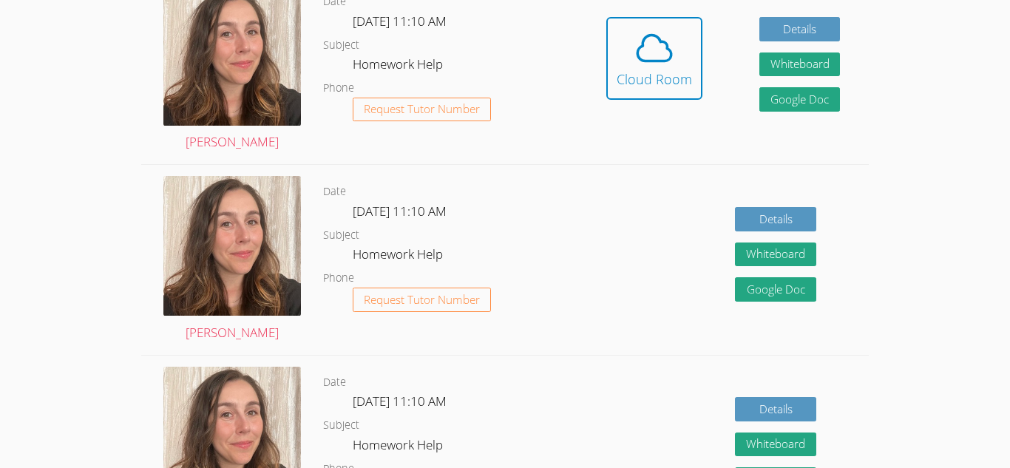
click at [664, 44] on icon at bounding box center [654, 47] width 41 height 41
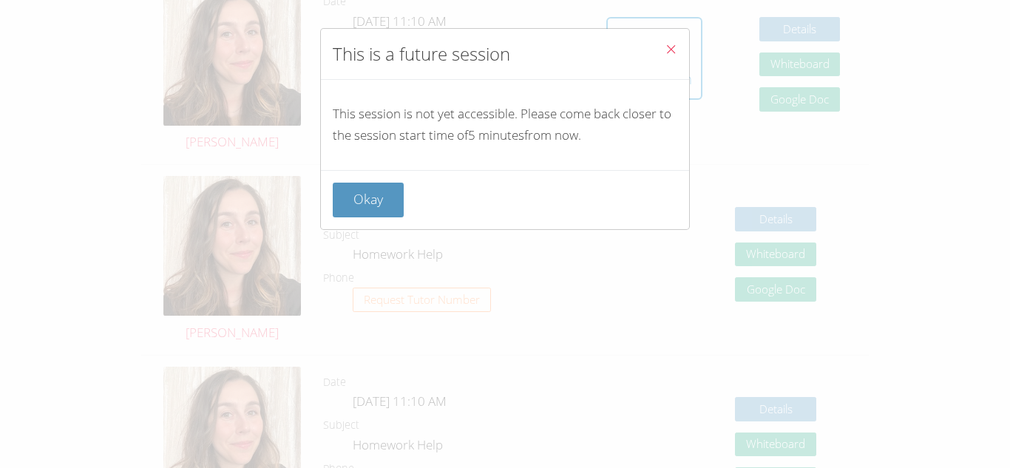
click at [665, 44] on icon "Close" at bounding box center [671, 49] width 13 height 13
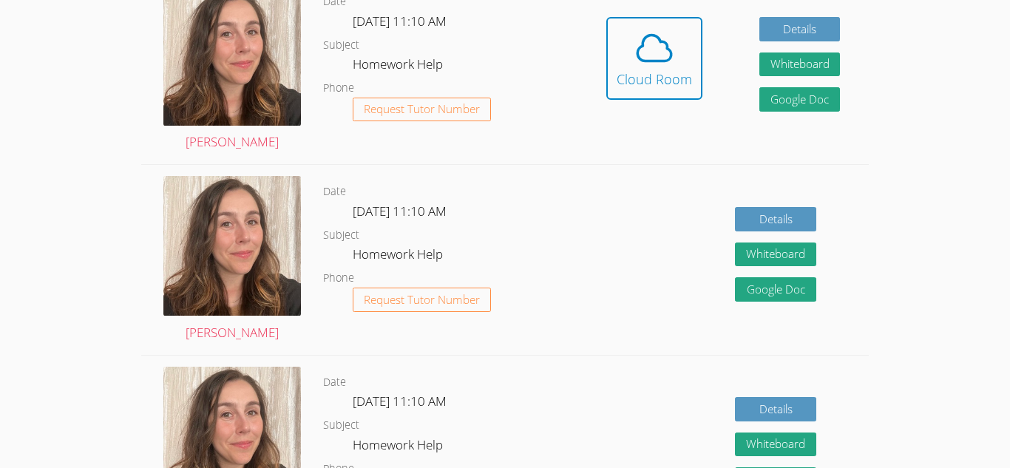
click at [664, 44] on icon at bounding box center [654, 47] width 41 height 41
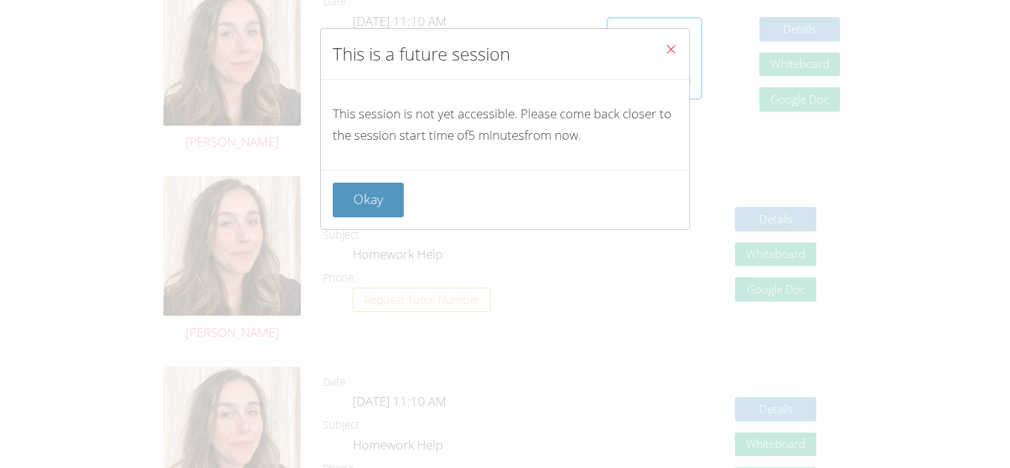
click at [665, 44] on icon "Close" at bounding box center [671, 49] width 13 height 13
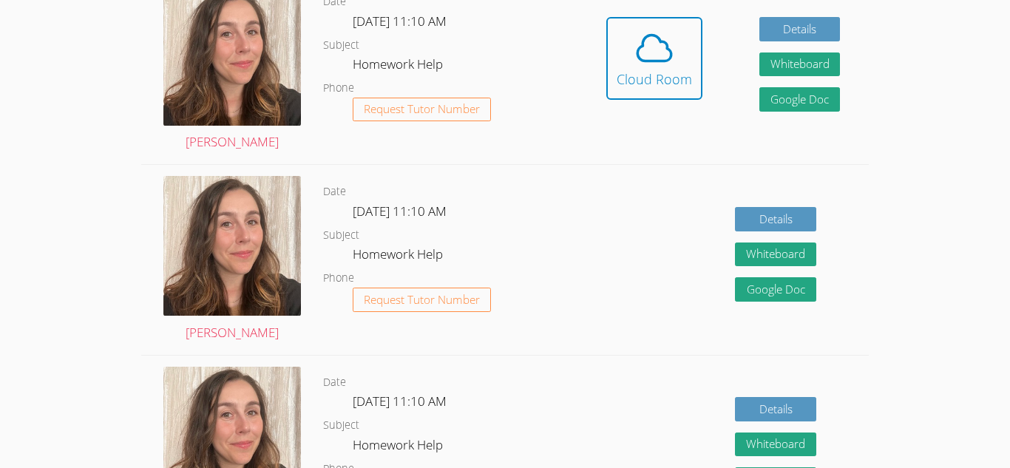
click at [664, 44] on icon at bounding box center [654, 47] width 41 height 41
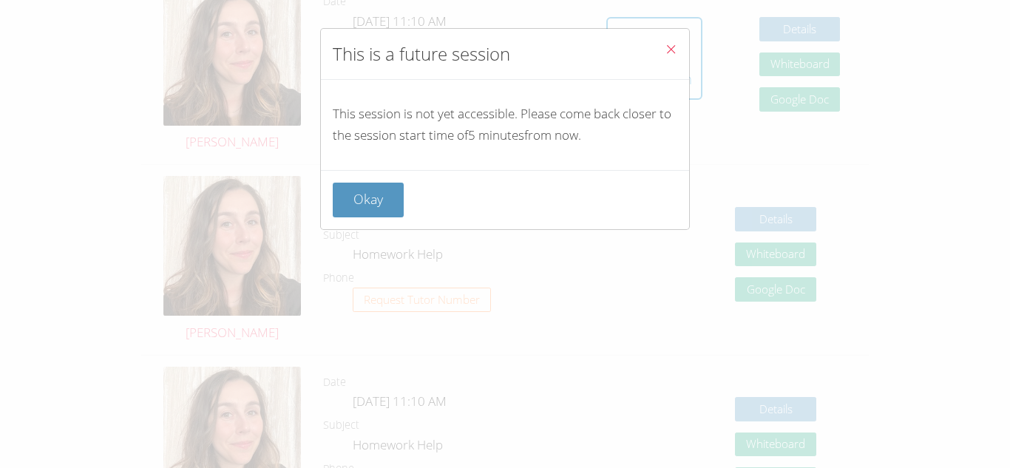
click at [665, 44] on icon "Close" at bounding box center [671, 49] width 13 height 13
click at [664, 44] on icon at bounding box center [654, 47] width 41 height 41
click at [665, 44] on icon "Close" at bounding box center [671, 49] width 13 height 13
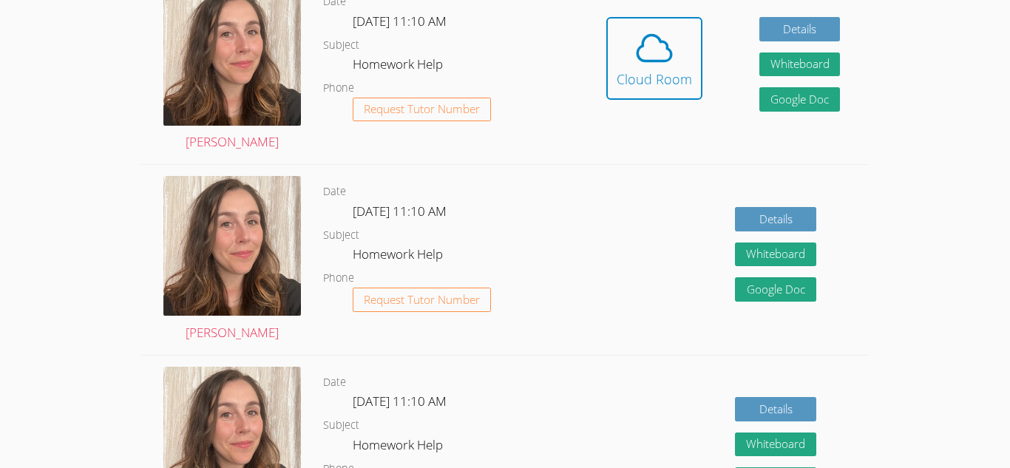
click at [664, 44] on icon at bounding box center [654, 47] width 41 height 41
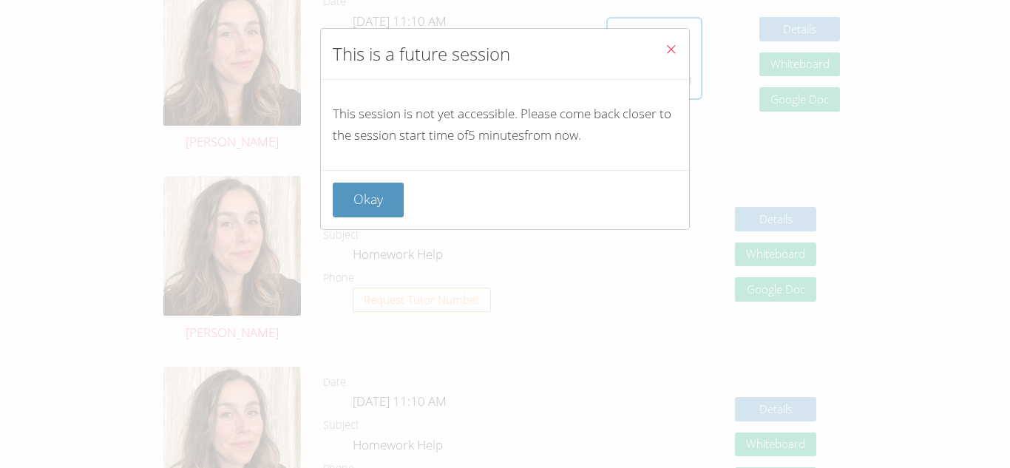
click at [665, 44] on icon "Close" at bounding box center [671, 49] width 13 height 13
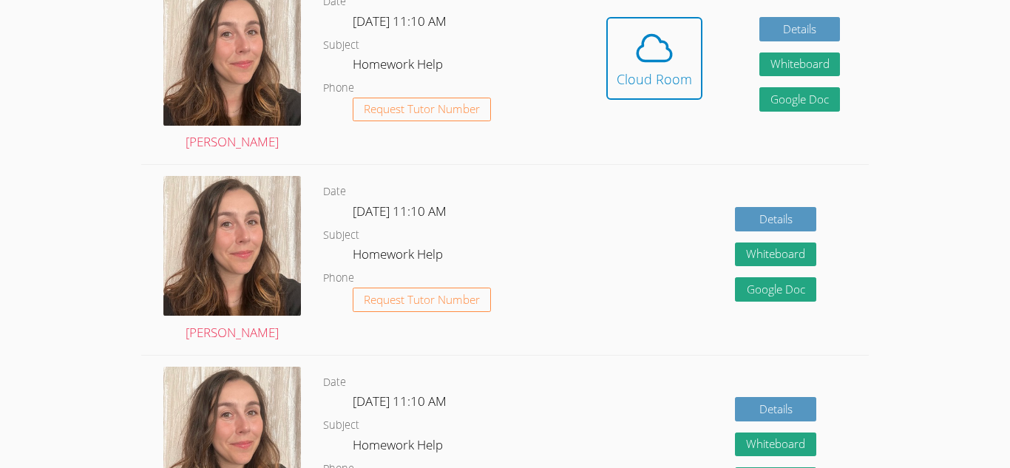
click at [664, 44] on icon at bounding box center [654, 47] width 41 height 41
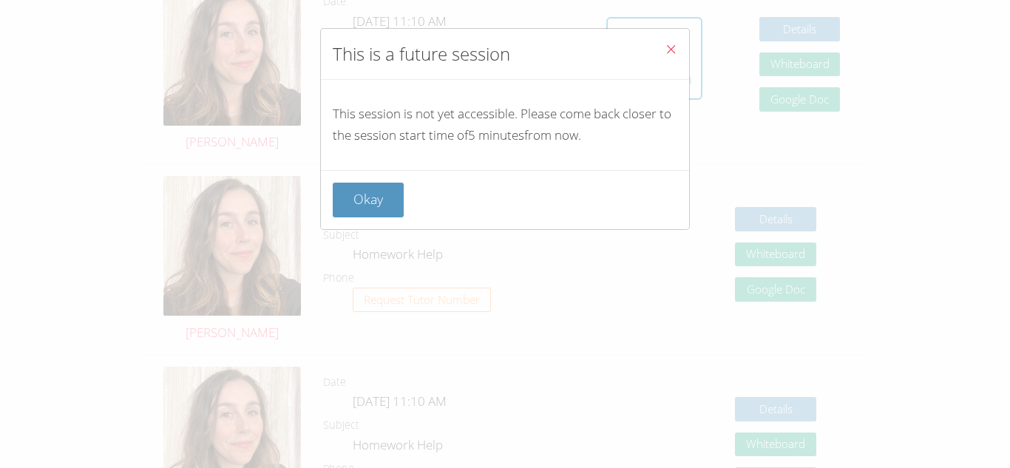
click at [665, 44] on icon "Close" at bounding box center [671, 49] width 13 height 13
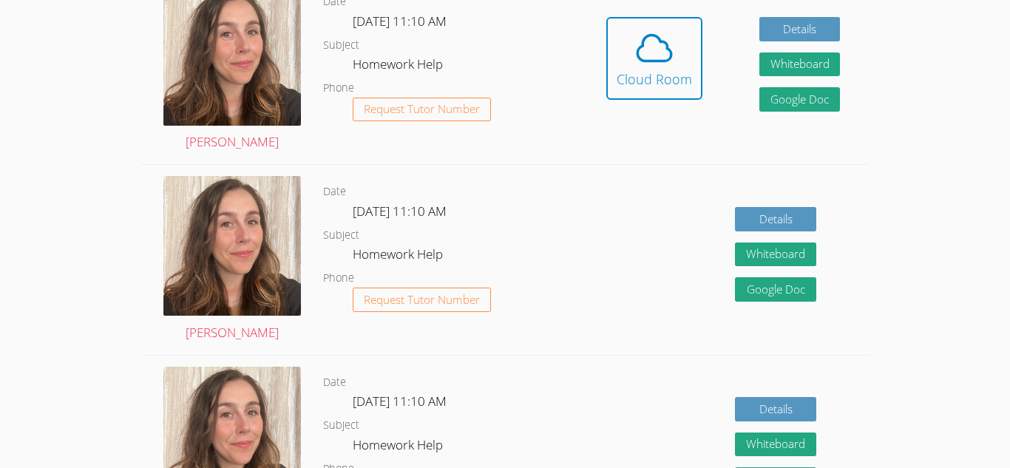
click at [664, 44] on icon at bounding box center [654, 47] width 41 height 41
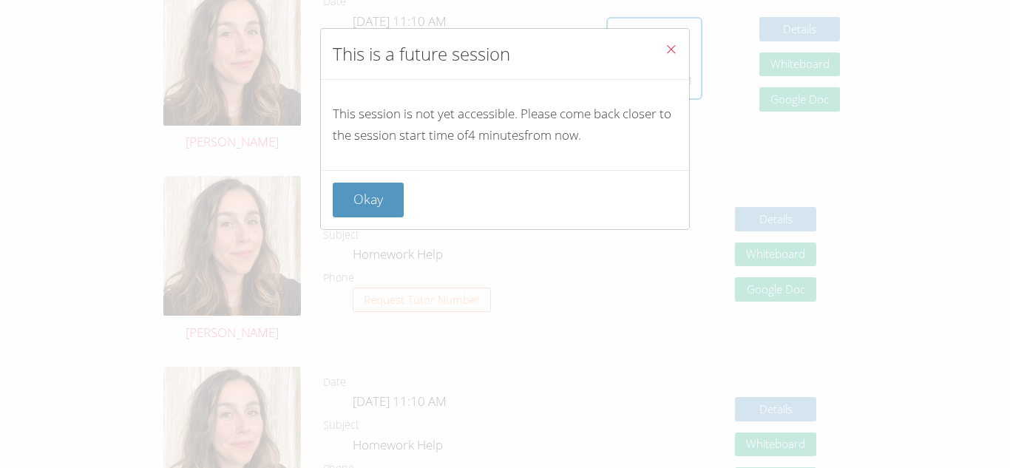
click at [665, 44] on icon "Close" at bounding box center [671, 49] width 13 height 13
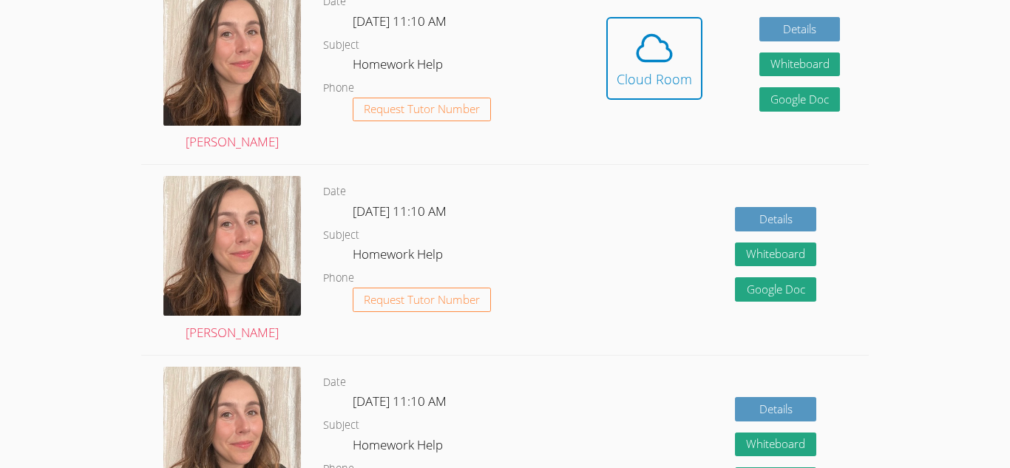
click at [664, 44] on icon at bounding box center [654, 47] width 41 height 41
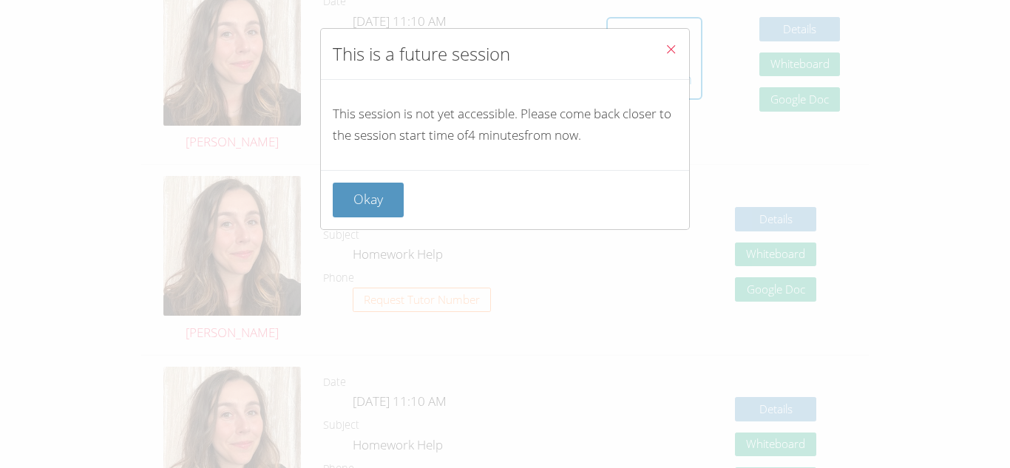
click at [665, 44] on icon "Close" at bounding box center [671, 49] width 13 height 13
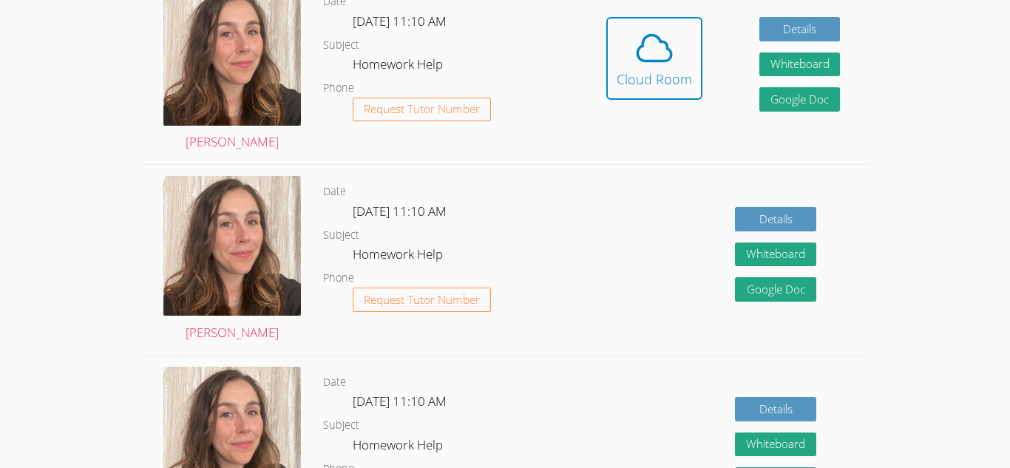
click at [664, 44] on icon at bounding box center [654, 47] width 41 height 41
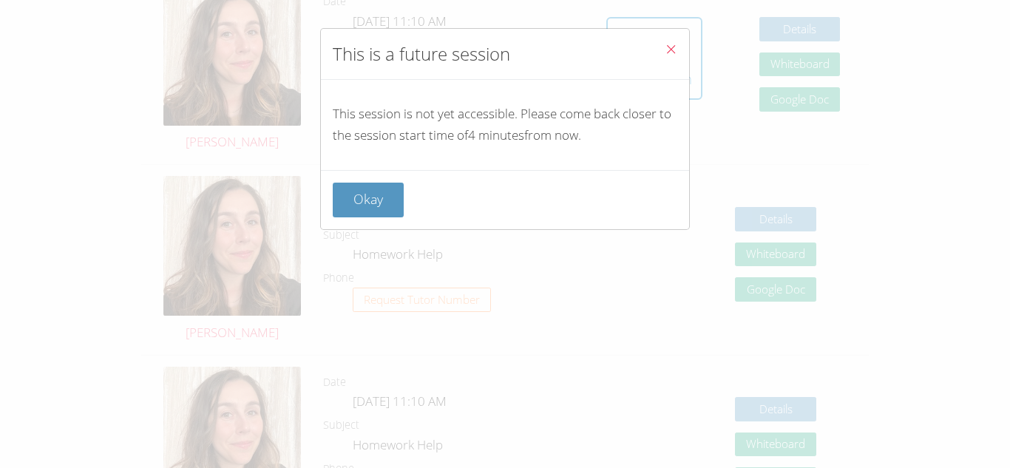
click at [665, 44] on icon "Close" at bounding box center [671, 49] width 13 height 13
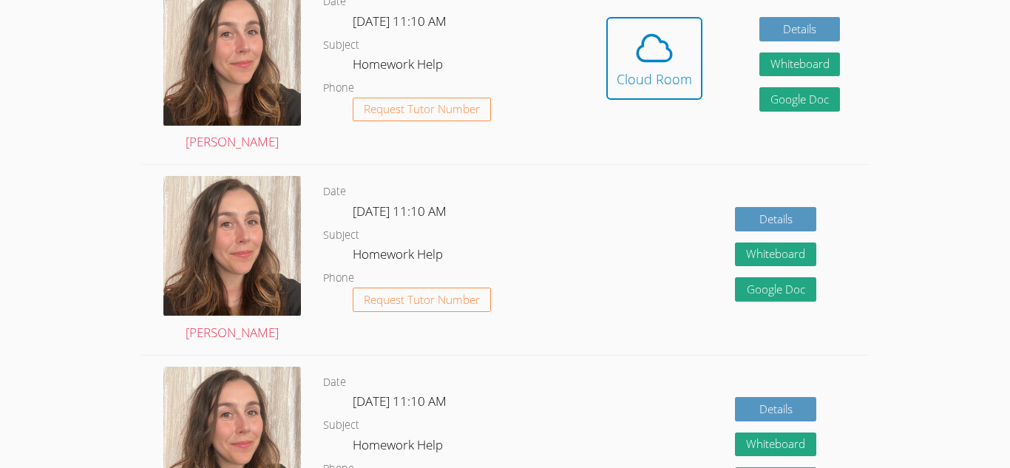
click at [664, 44] on icon at bounding box center [654, 47] width 41 height 41
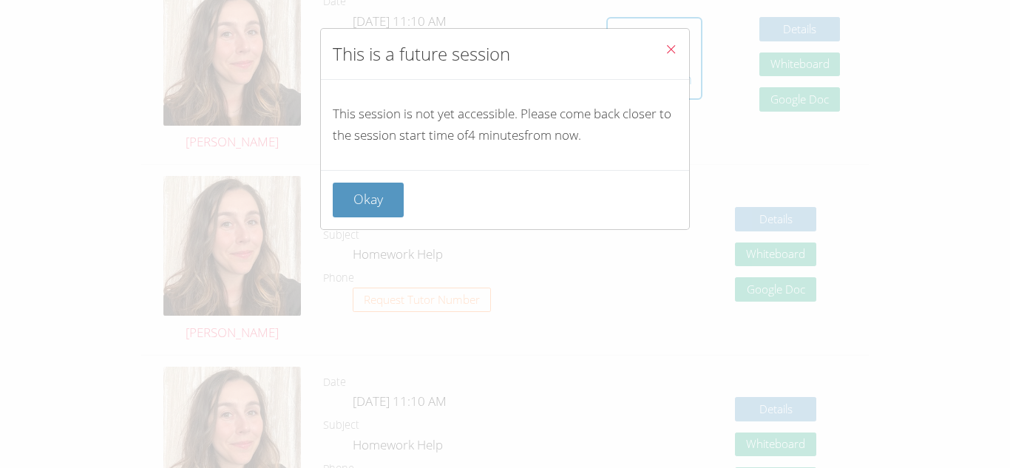
click at [675, 44] on icon "Close" at bounding box center [671, 49] width 13 height 13
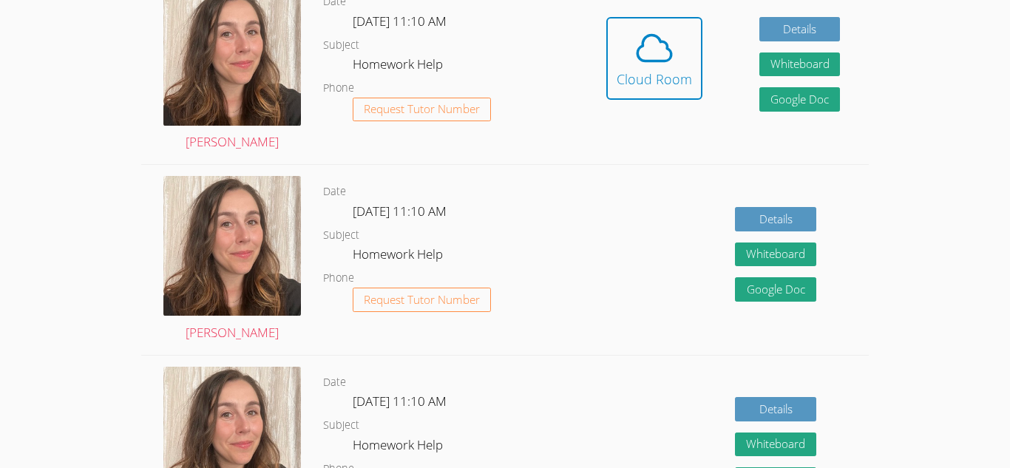
click at [675, 44] on span at bounding box center [654, 47] width 75 height 41
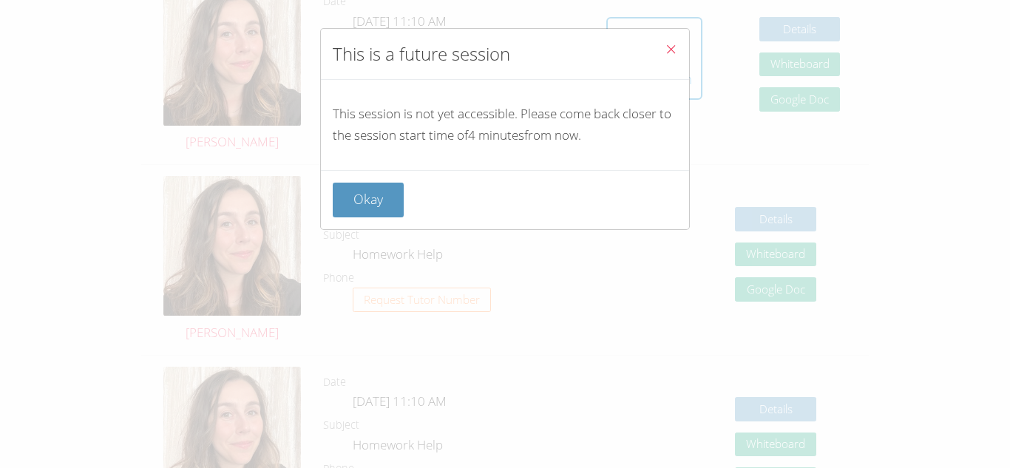
click at [675, 44] on icon "Close" at bounding box center [671, 49] width 13 height 13
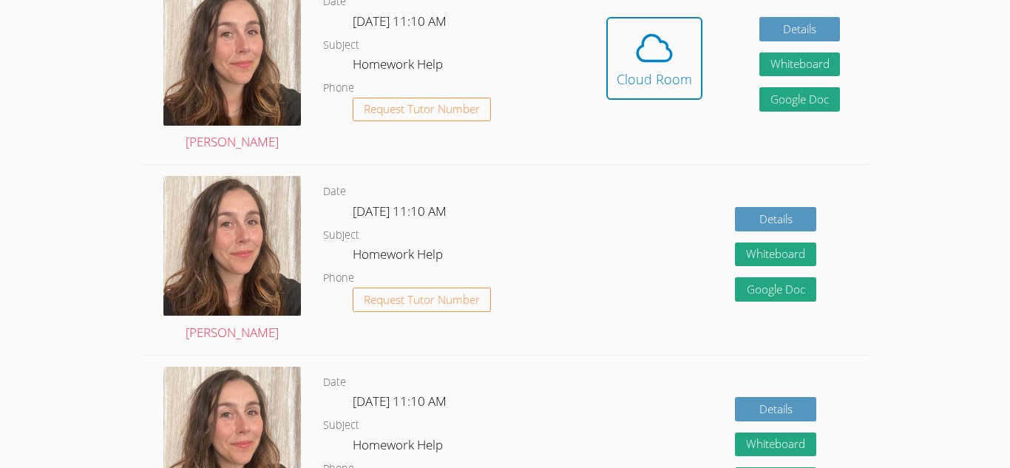
click at [675, 44] on span at bounding box center [654, 47] width 75 height 41
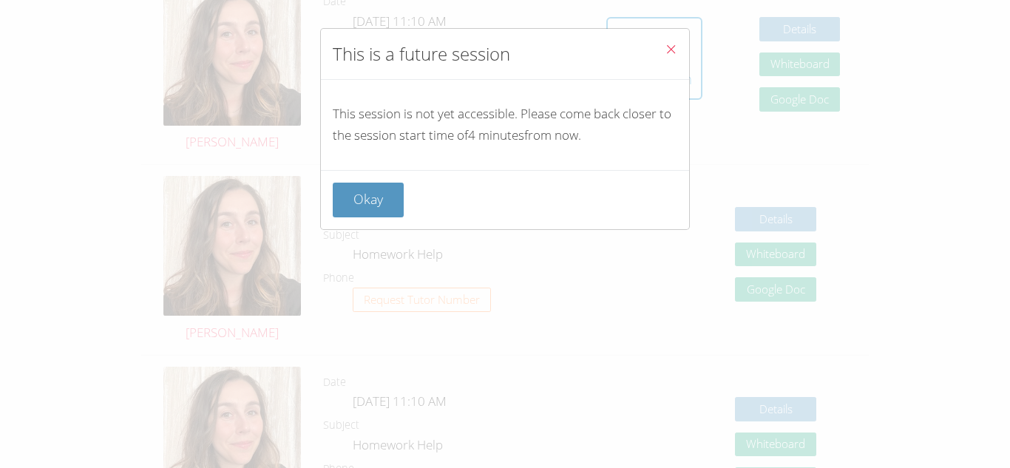
click at [675, 44] on icon "Close" at bounding box center [671, 49] width 13 height 13
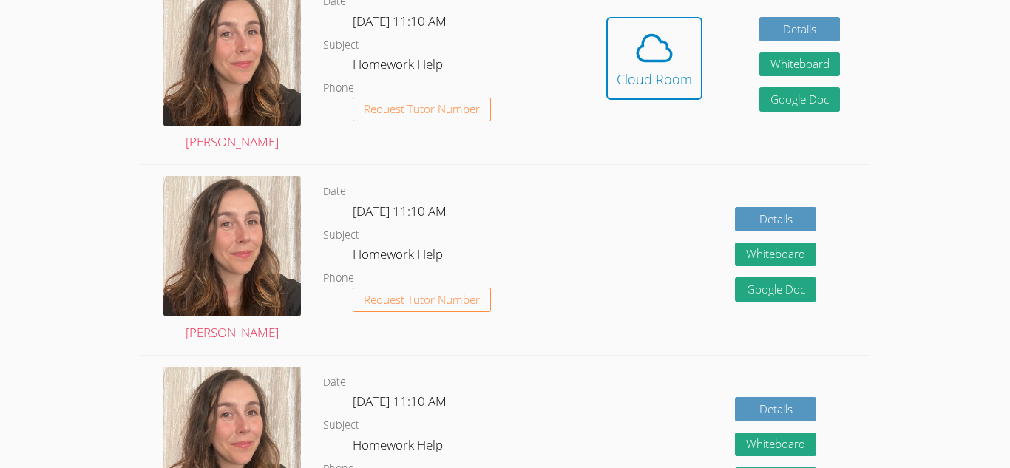
click at [675, 44] on span at bounding box center [654, 47] width 75 height 41
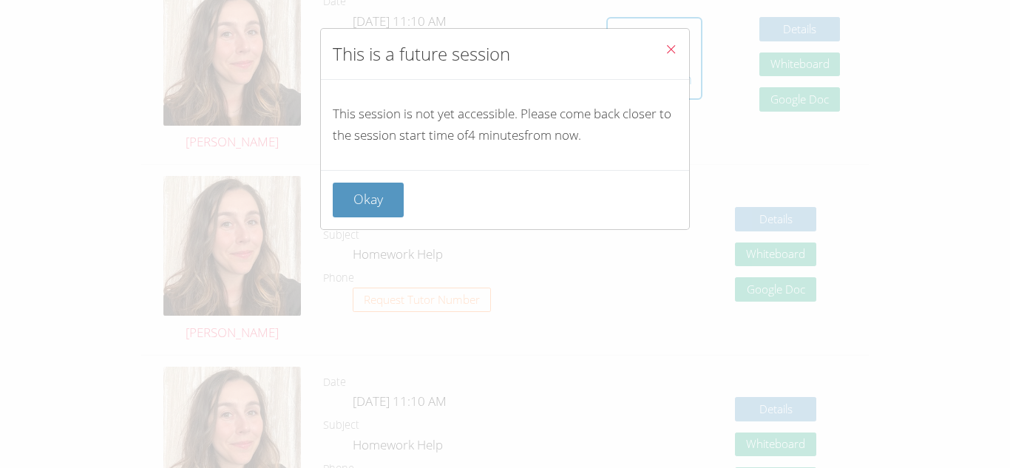
click at [675, 44] on icon "Close" at bounding box center [671, 49] width 13 height 13
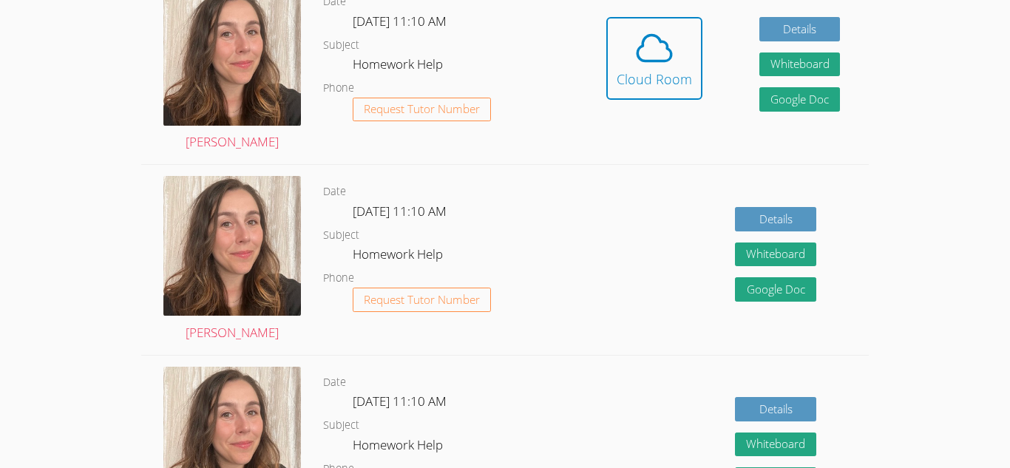
click at [675, 44] on span at bounding box center [654, 47] width 75 height 41
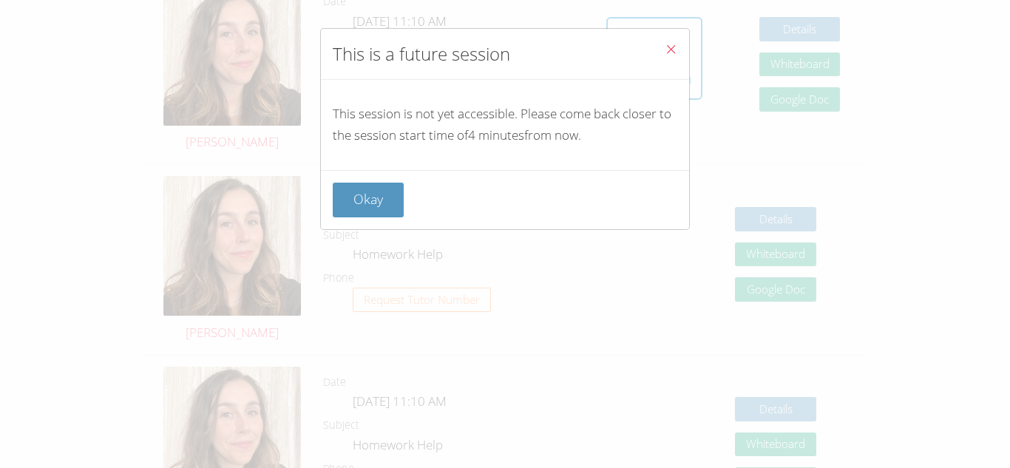
click at [675, 44] on icon "Close" at bounding box center [671, 49] width 13 height 13
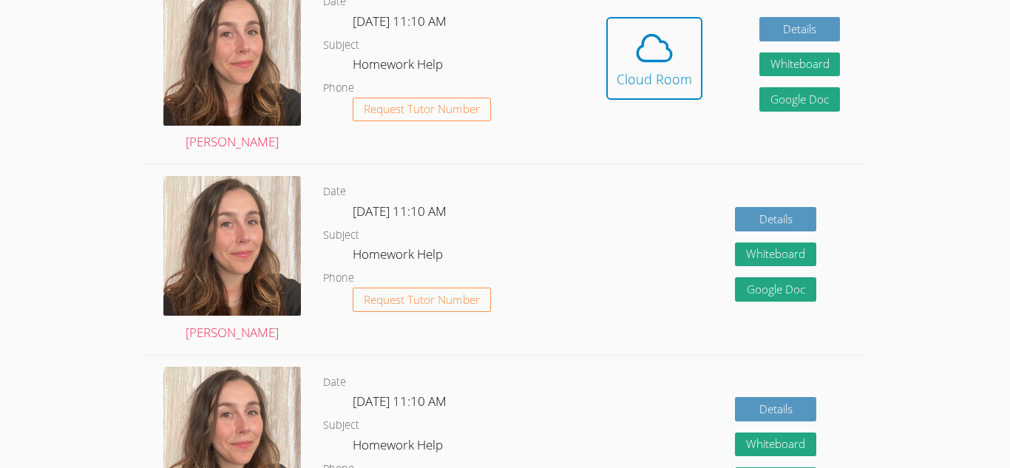
click at [675, 44] on span at bounding box center [654, 47] width 75 height 41
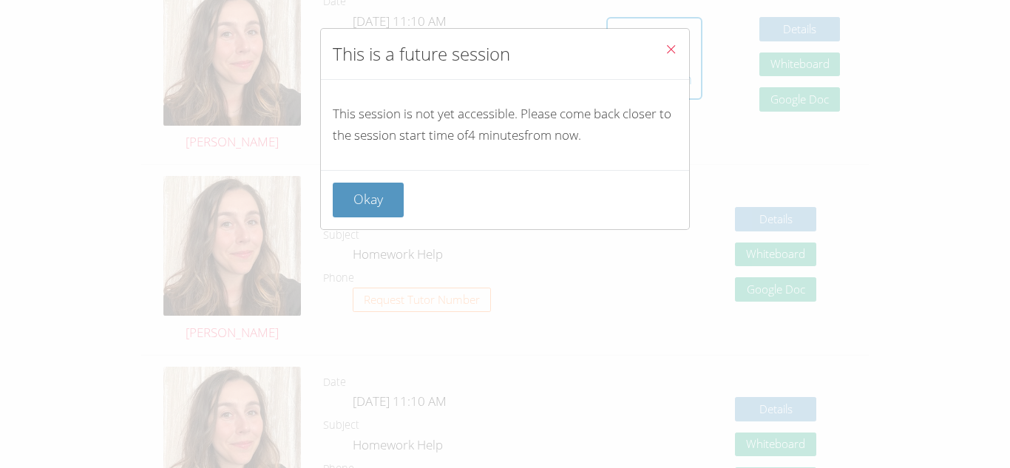
click at [675, 44] on icon "Close" at bounding box center [671, 49] width 13 height 13
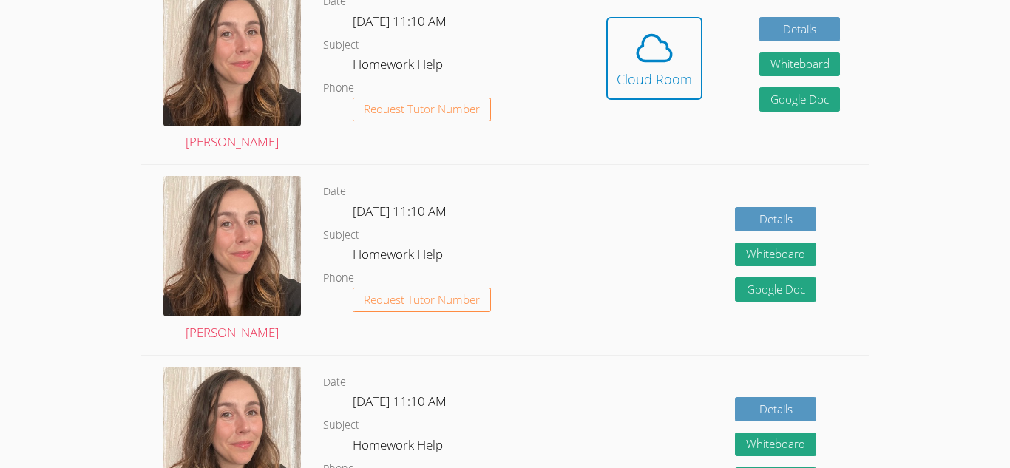
click at [675, 44] on span at bounding box center [654, 47] width 75 height 41
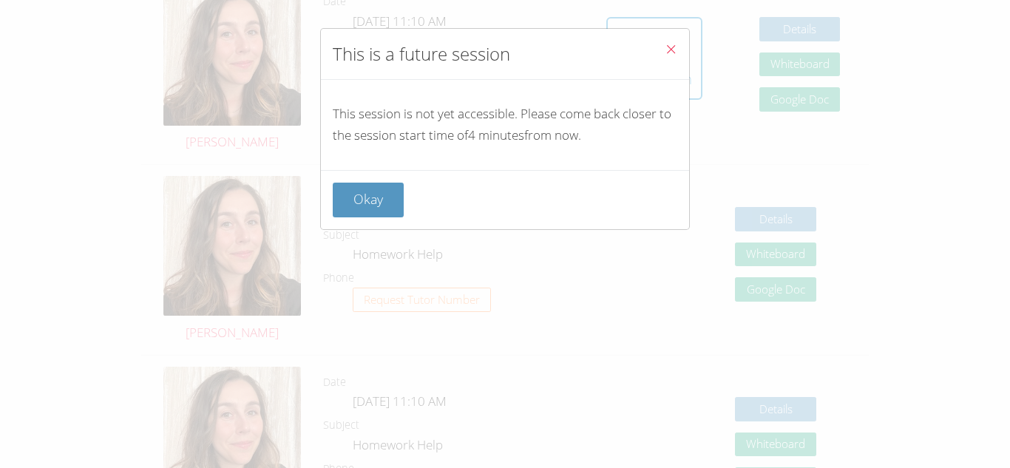
click at [675, 44] on icon "Close" at bounding box center [671, 49] width 13 height 13
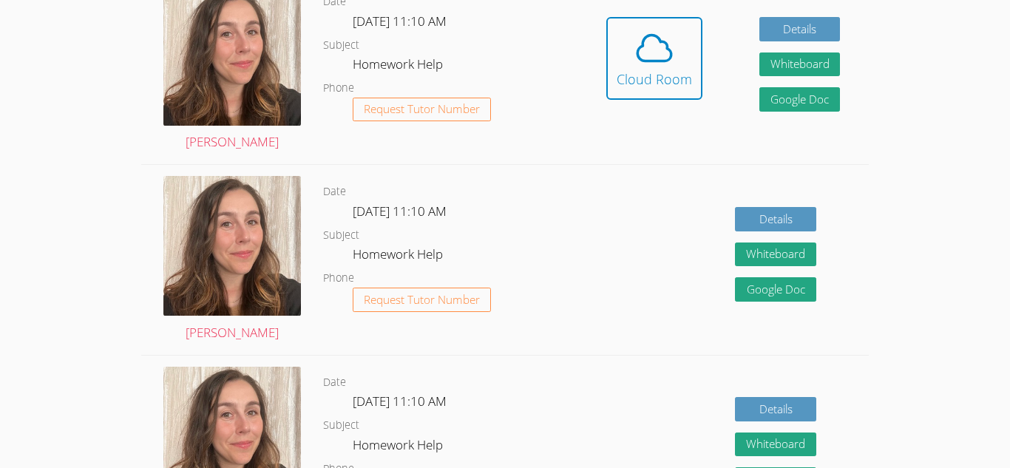
click at [675, 44] on span at bounding box center [654, 47] width 75 height 41
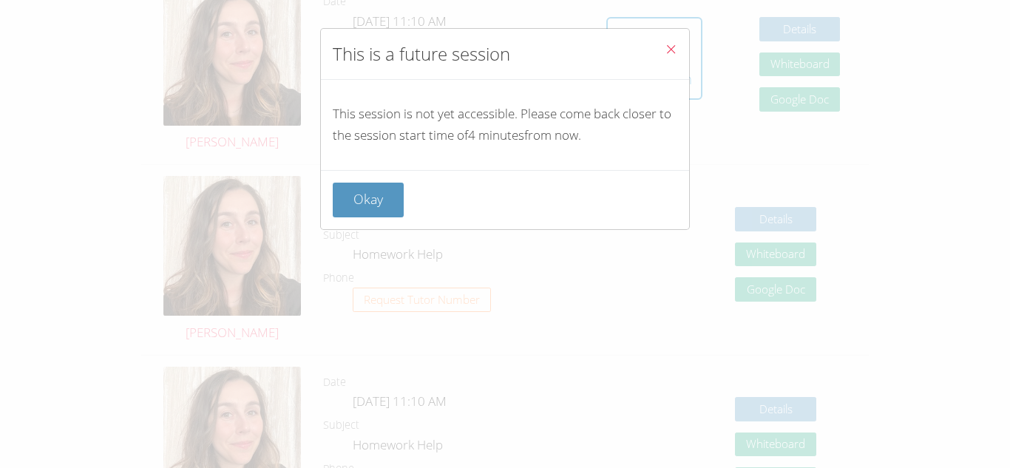
click at [675, 44] on icon "Close" at bounding box center [671, 49] width 13 height 13
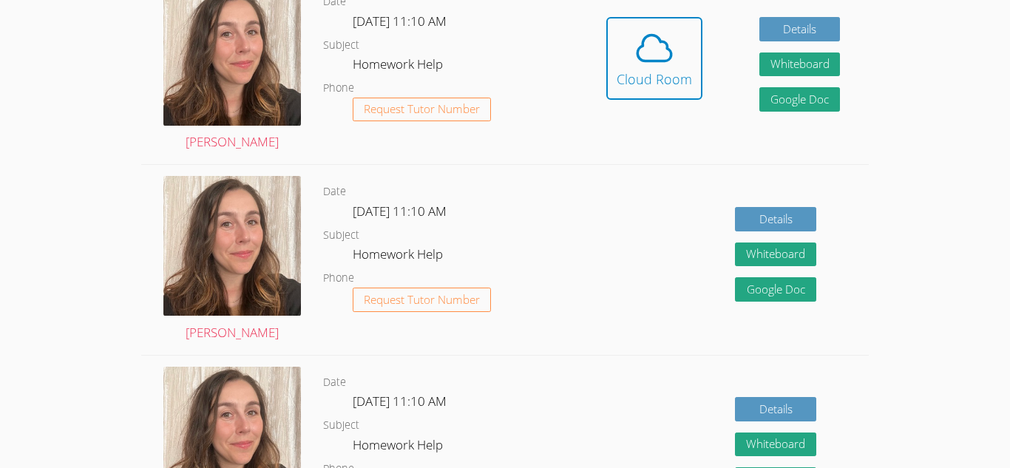
click at [675, 44] on span at bounding box center [654, 47] width 75 height 41
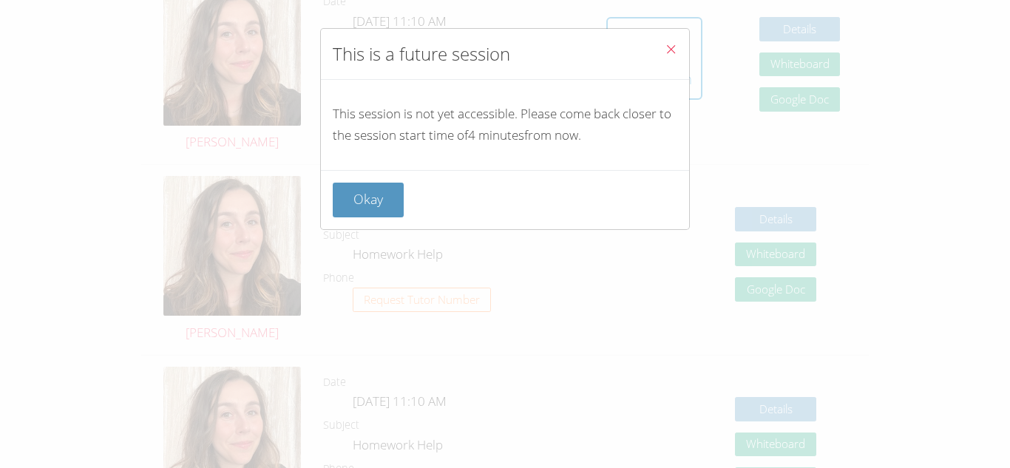
click at [675, 44] on icon "Close" at bounding box center [671, 49] width 13 height 13
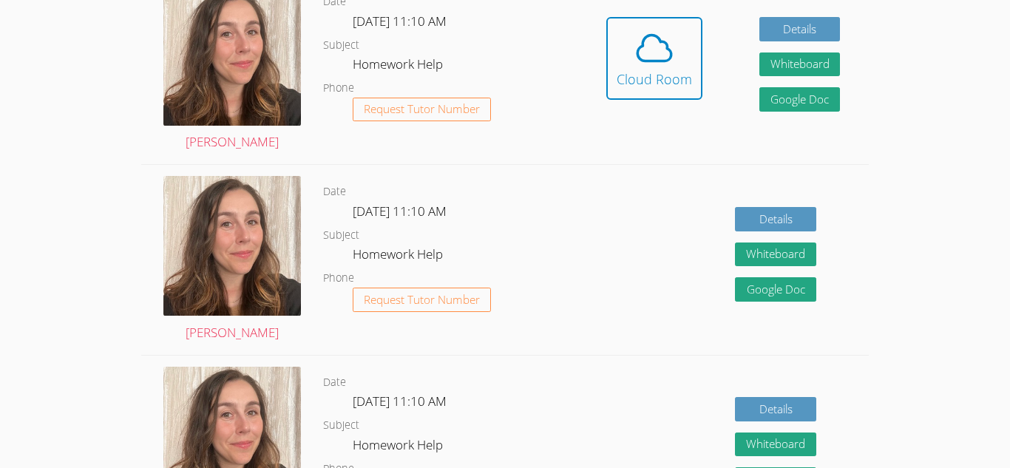
click at [675, 44] on span at bounding box center [654, 47] width 75 height 41
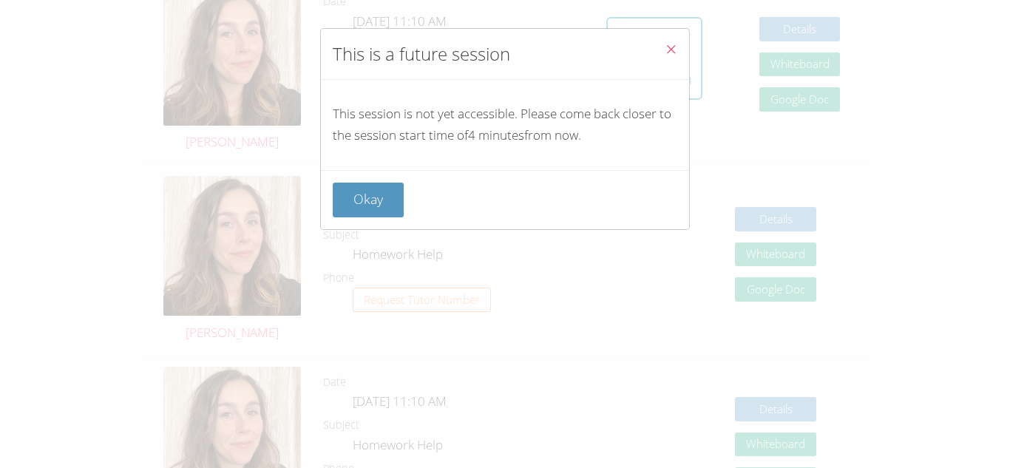
click at [675, 44] on icon "Close" at bounding box center [671, 49] width 13 height 13
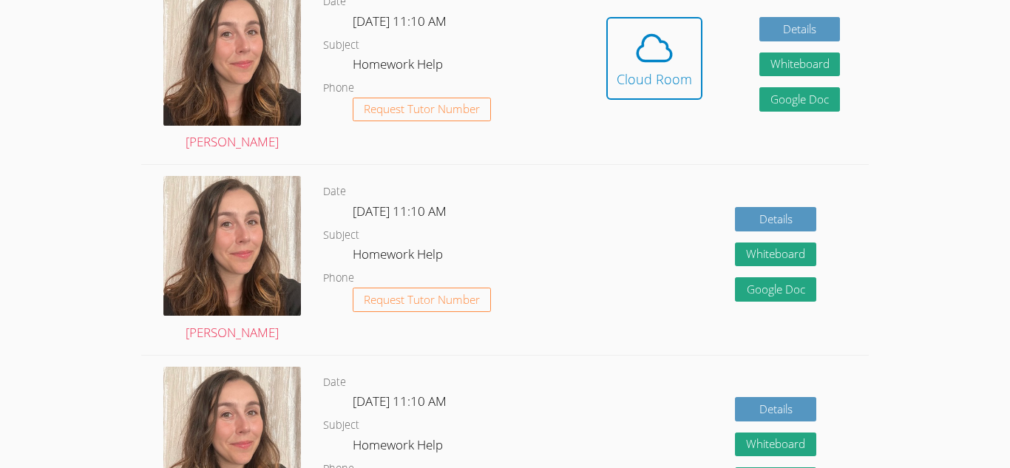
click at [675, 44] on span at bounding box center [654, 47] width 75 height 41
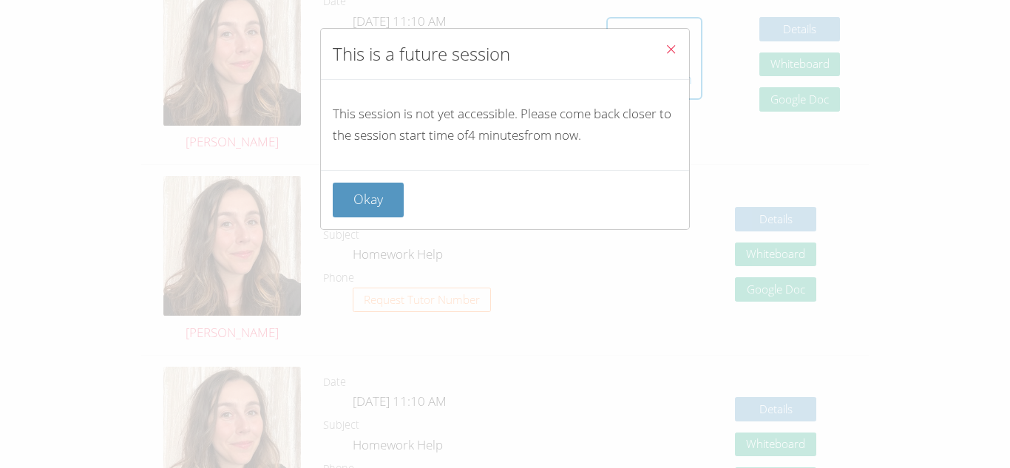
click at [675, 44] on icon "Close" at bounding box center [671, 49] width 13 height 13
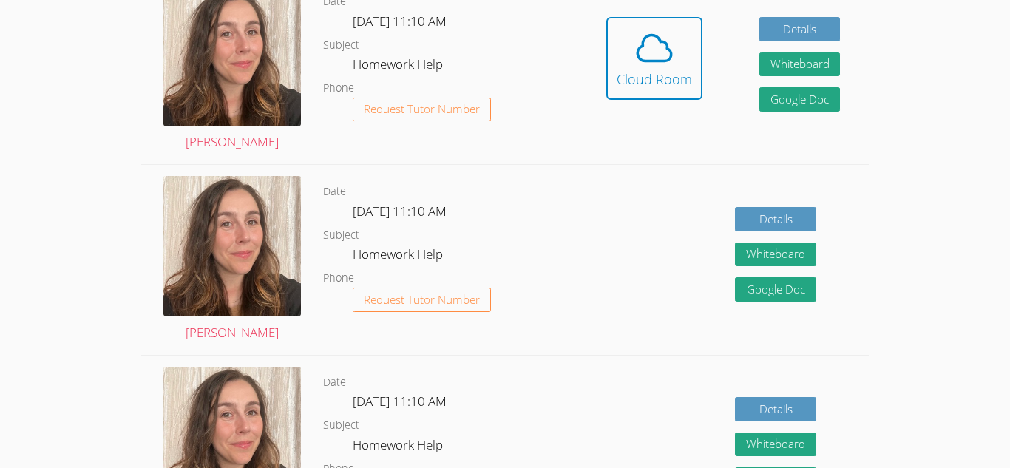
click at [675, 44] on span at bounding box center [654, 47] width 75 height 41
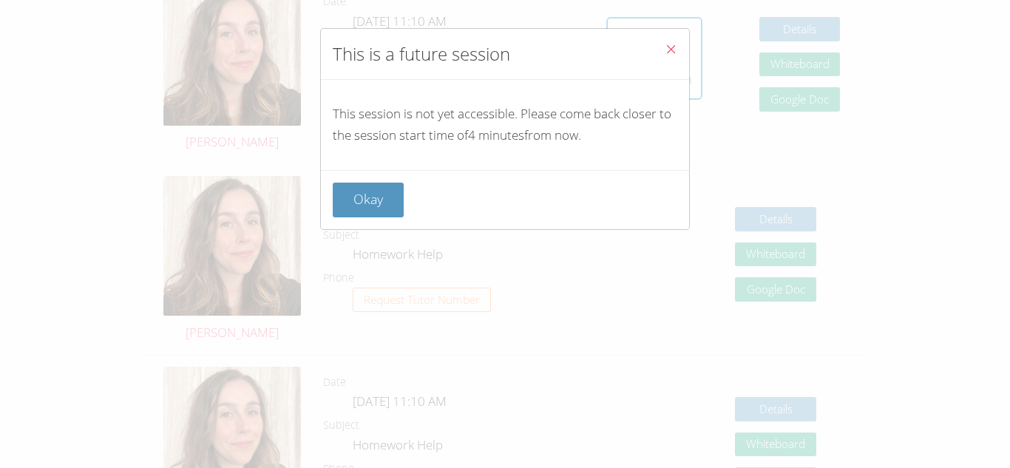
click at [675, 44] on icon "Close" at bounding box center [671, 49] width 13 height 13
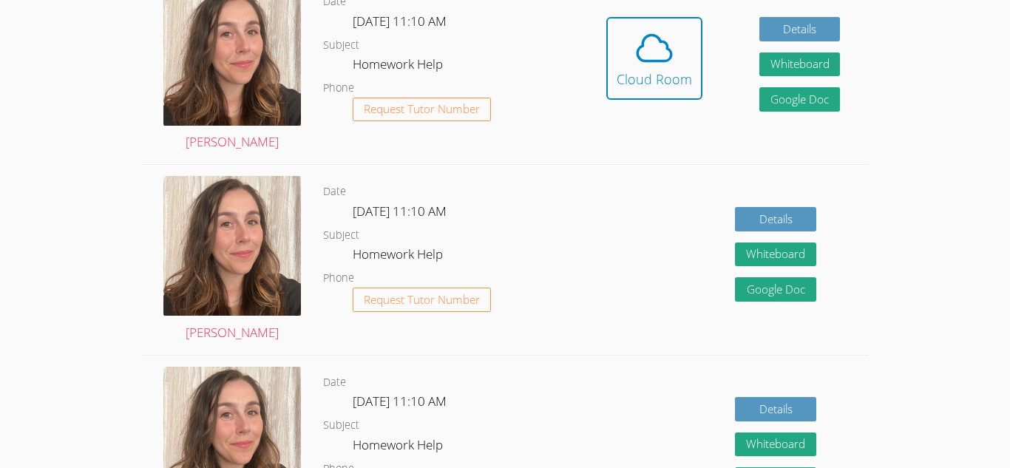
click at [675, 44] on span at bounding box center [654, 47] width 75 height 41
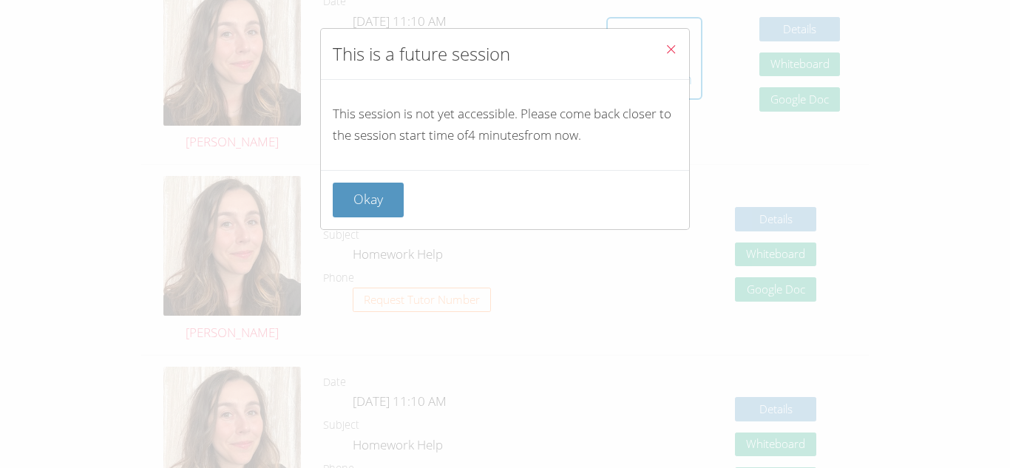
click at [675, 44] on icon "Close" at bounding box center [671, 49] width 13 height 13
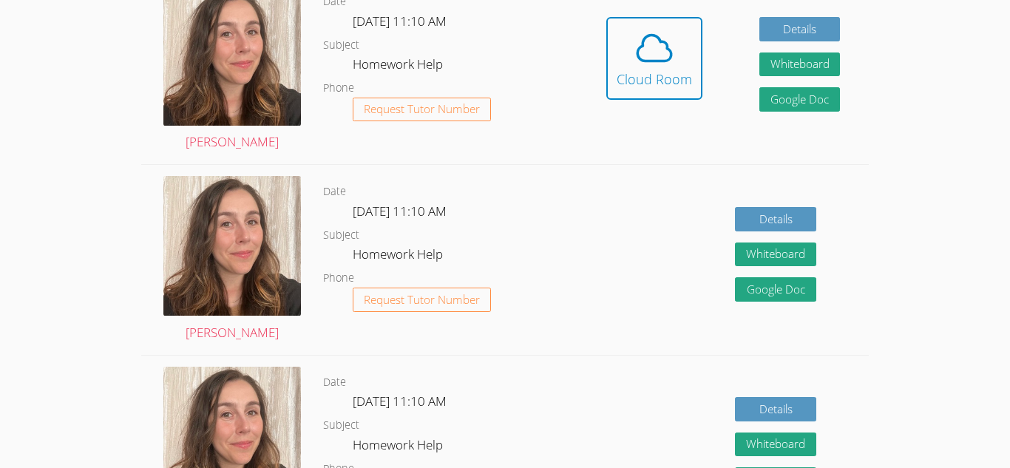
click at [675, 44] on span at bounding box center [654, 47] width 75 height 41
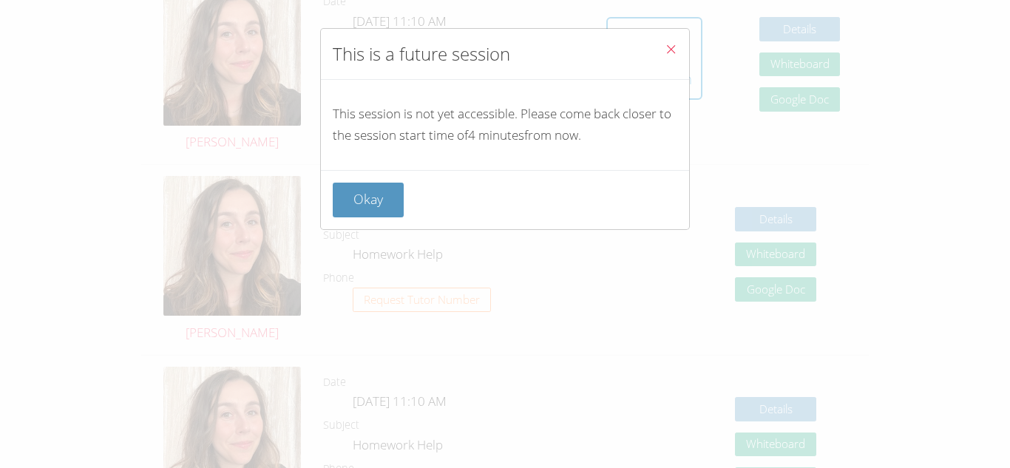
click at [675, 44] on icon "Close" at bounding box center [671, 49] width 13 height 13
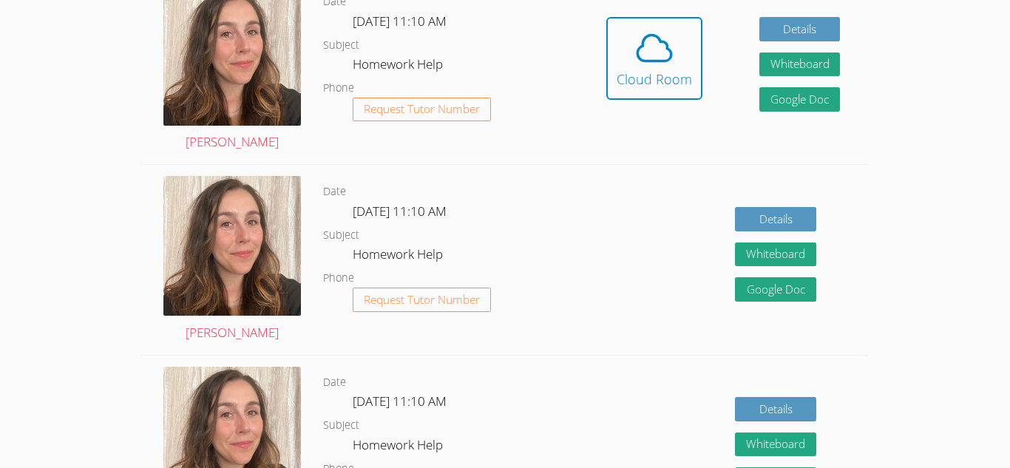
click at [675, 44] on span at bounding box center [654, 47] width 75 height 41
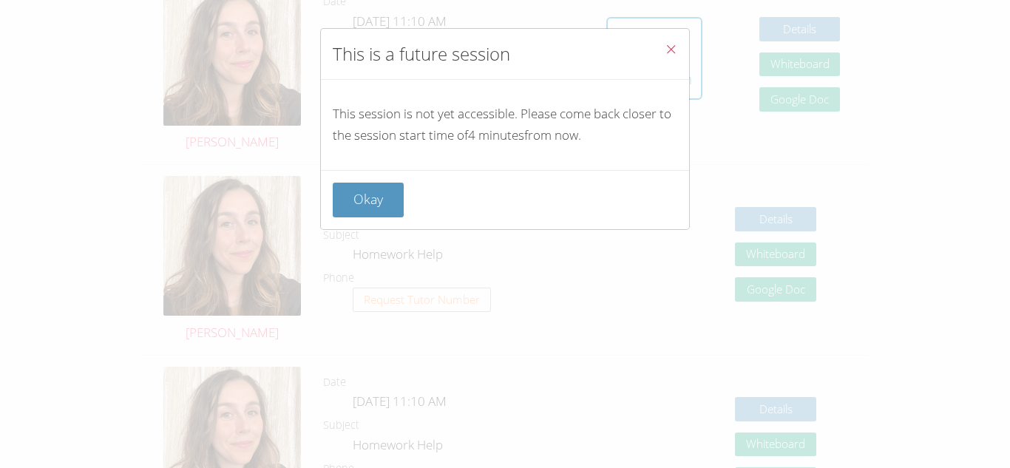
click at [675, 44] on icon "Close" at bounding box center [671, 49] width 13 height 13
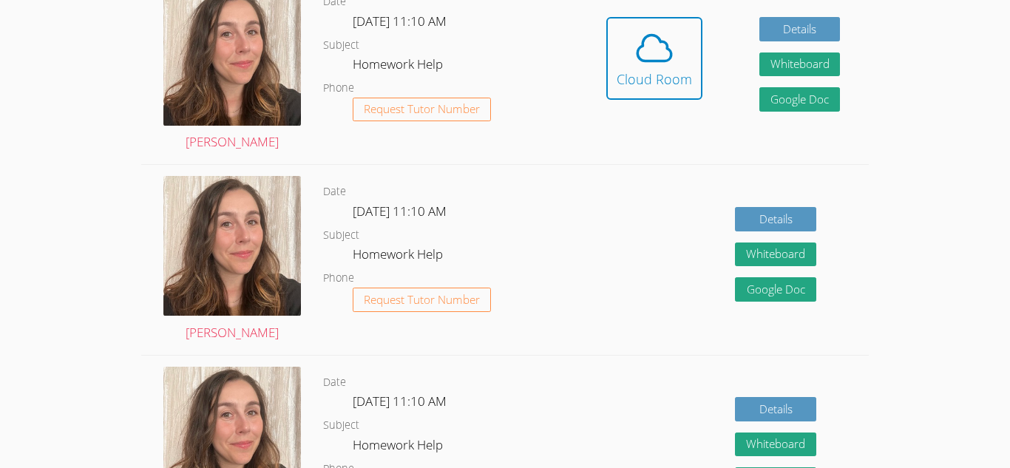
click at [675, 44] on span at bounding box center [654, 47] width 75 height 41
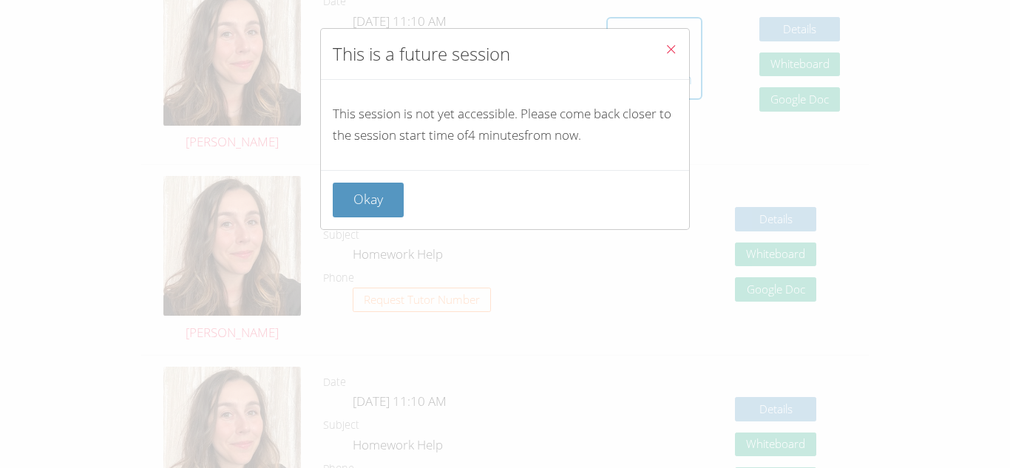
click at [675, 44] on icon "Close" at bounding box center [671, 49] width 13 height 13
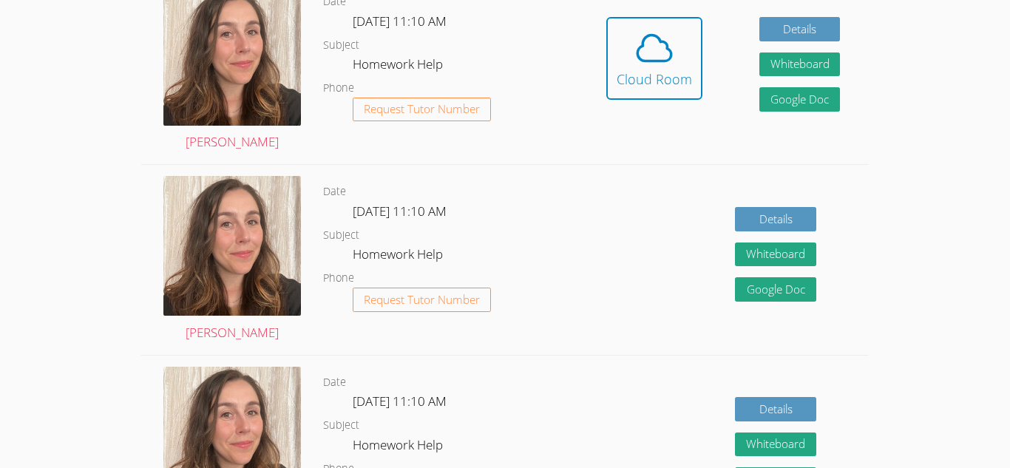
click at [675, 44] on span at bounding box center [654, 47] width 75 height 41
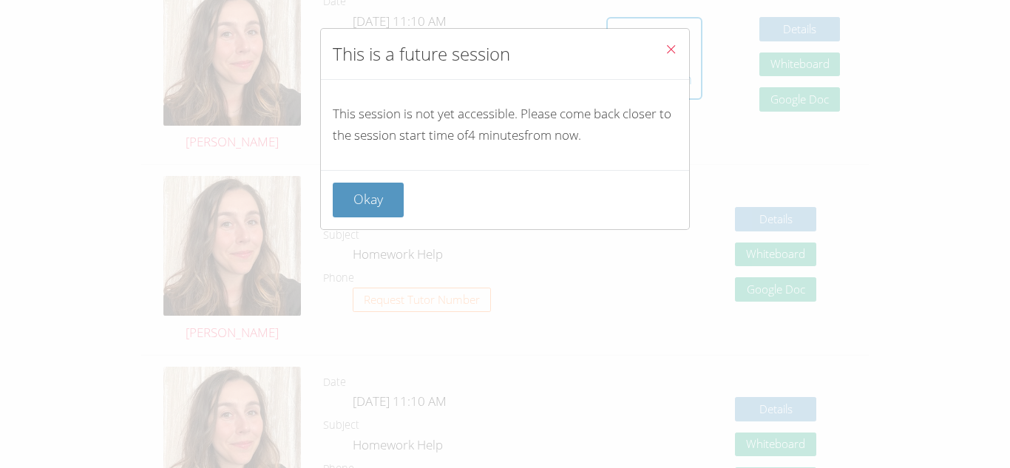
click at [675, 44] on icon "Close" at bounding box center [671, 49] width 13 height 13
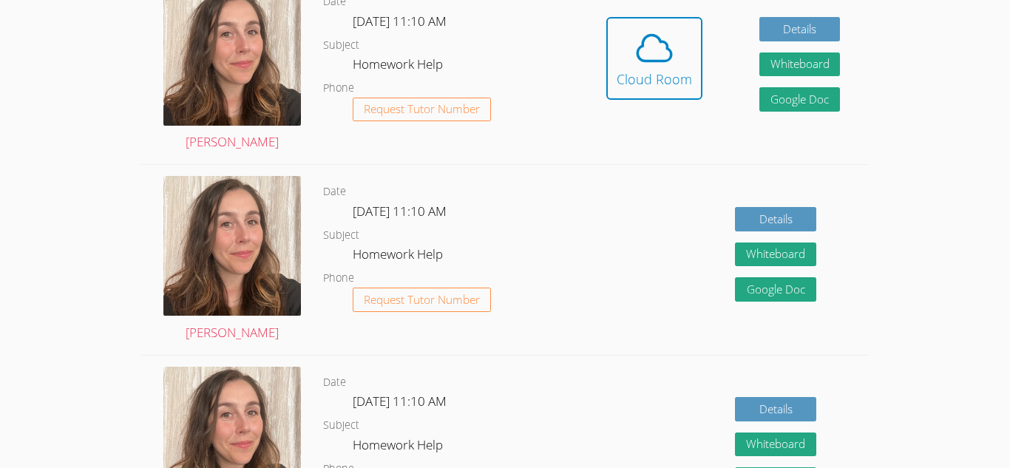
click at [675, 44] on span at bounding box center [654, 47] width 75 height 41
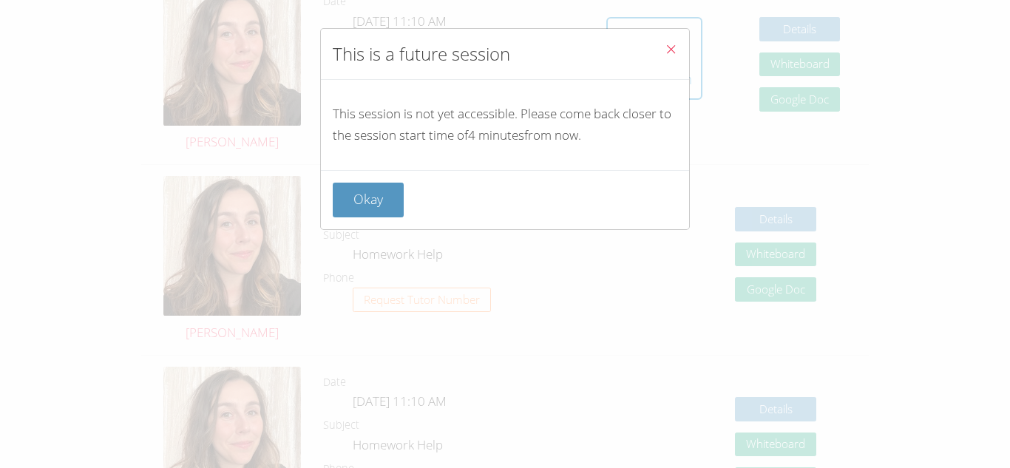
click at [675, 44] on icon "Close" at bounding box center [671, 49] width 13 height 13
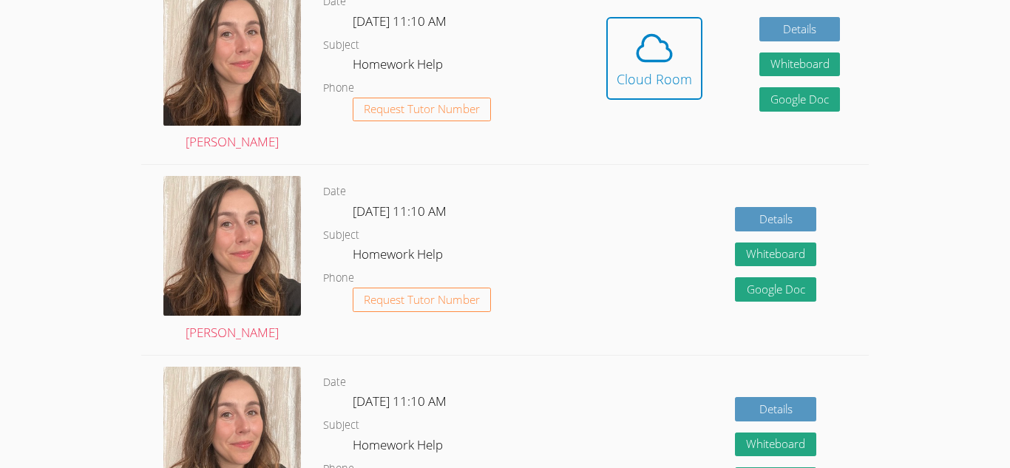
click at [675, 44] on span at bounding box center [654, 47] width 75 height 41
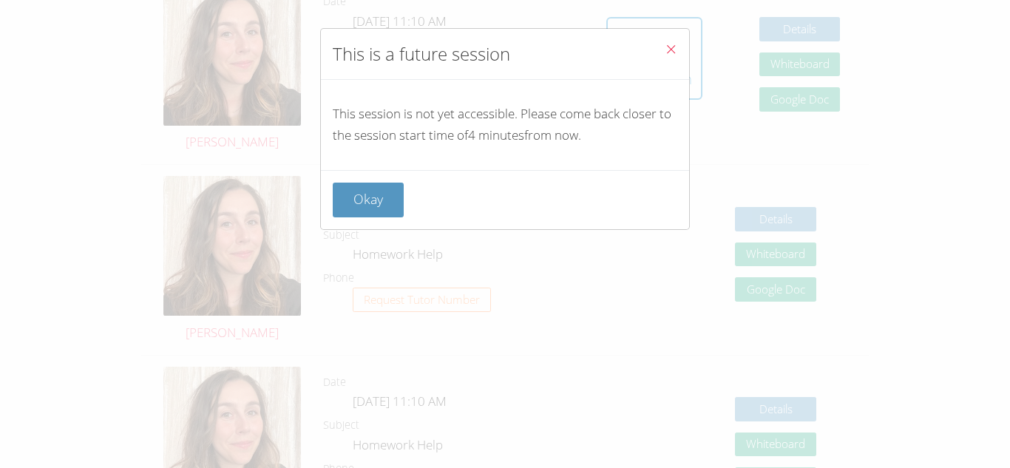
click at [675, 44] on icon "Close" at bounding box center [671, 49] width 13 height 13
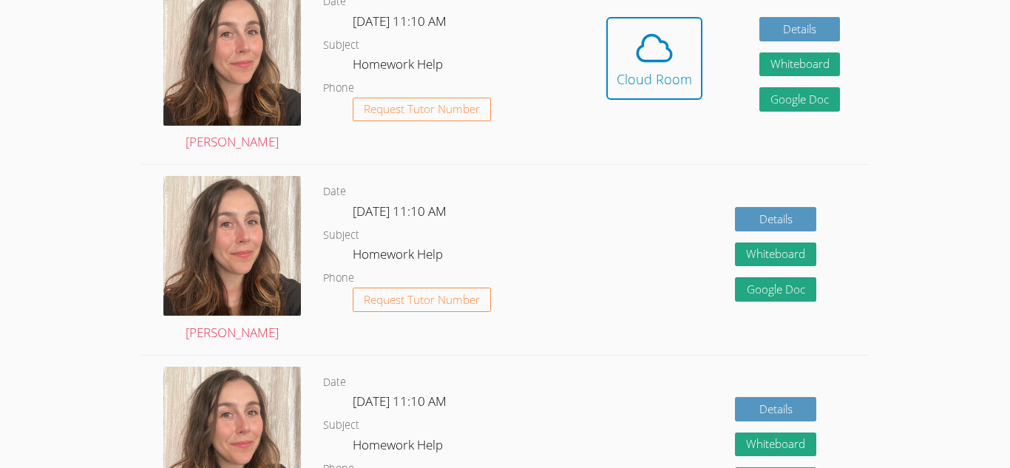
click at [675, 44] on span at bounding box center [654, 47] width 75 height 41
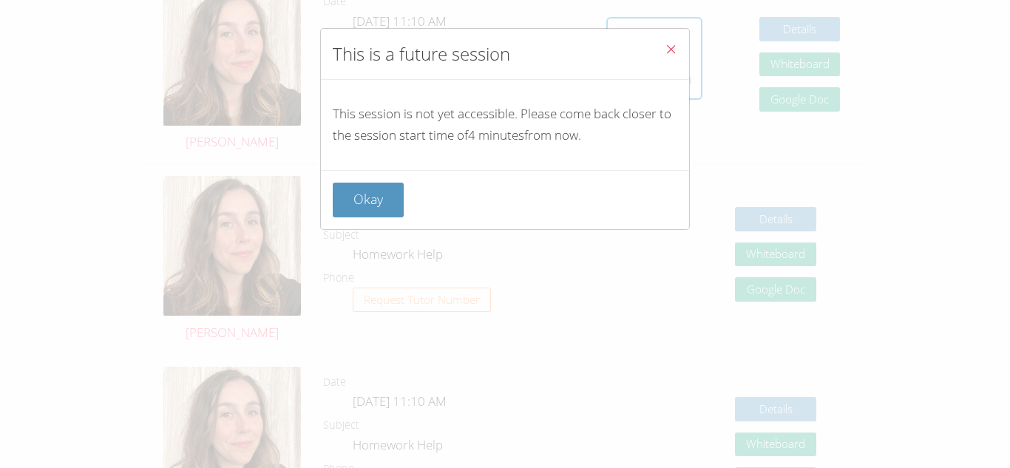
click at [675, 44] on icon "Close" at bounding box center [671, 49] width 13 height 13
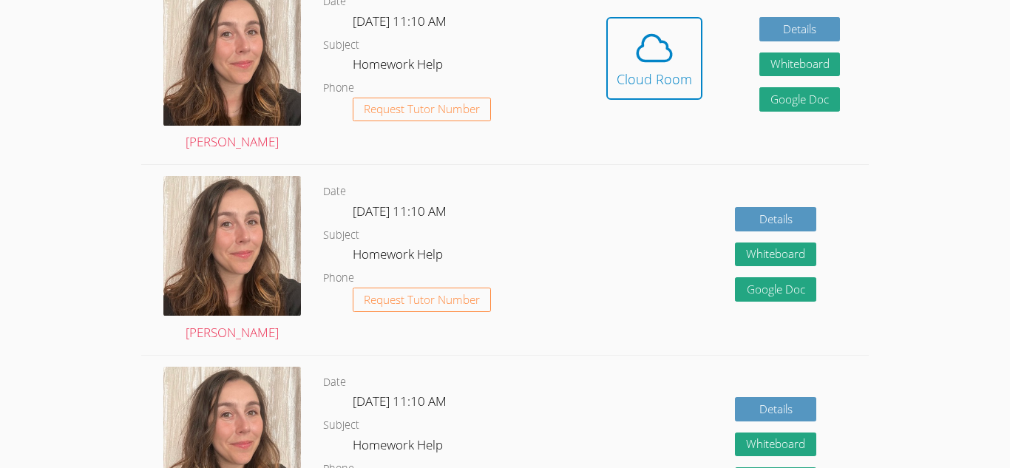
click at [675, 44] on span at bounding box center [654, 47] width 75 height 41
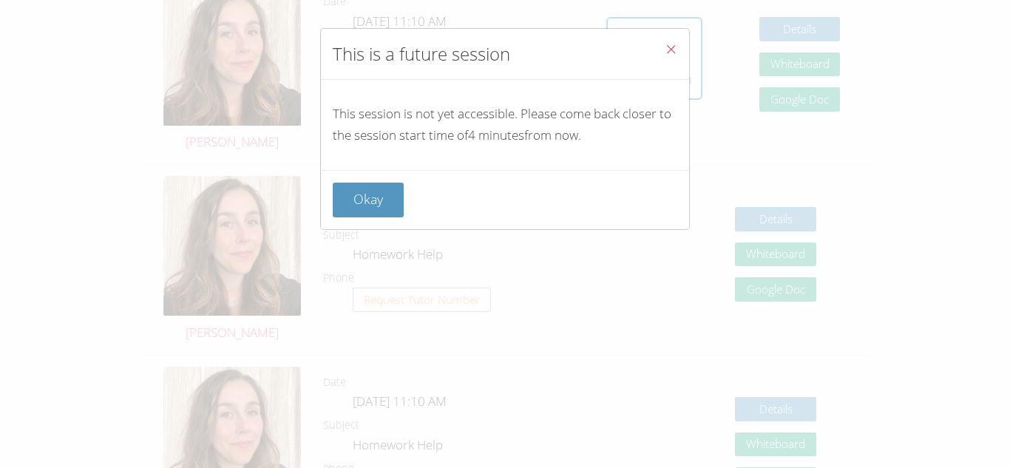
click at [675, 44] on icon "Close" at bounding box center [671, 49] width 13 height 13
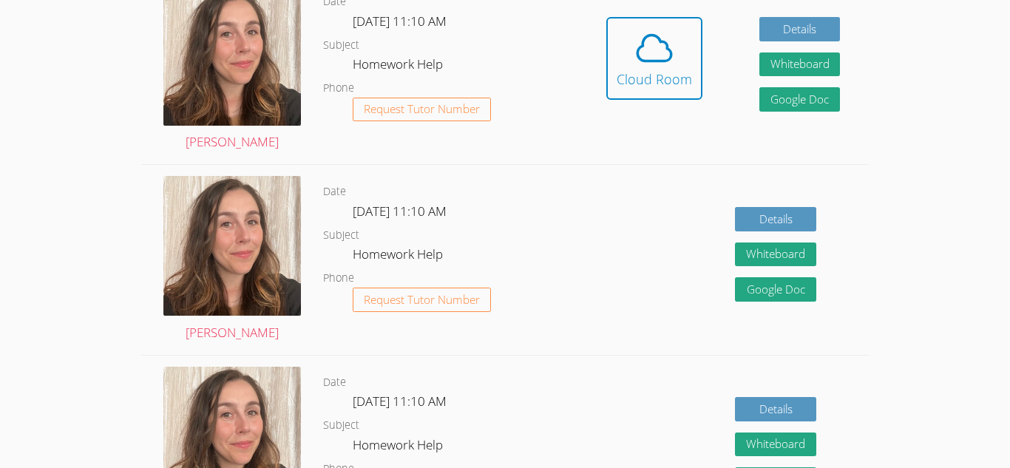
click at [675, 44] on span at bounding box center [654, 47] width 75 height 41
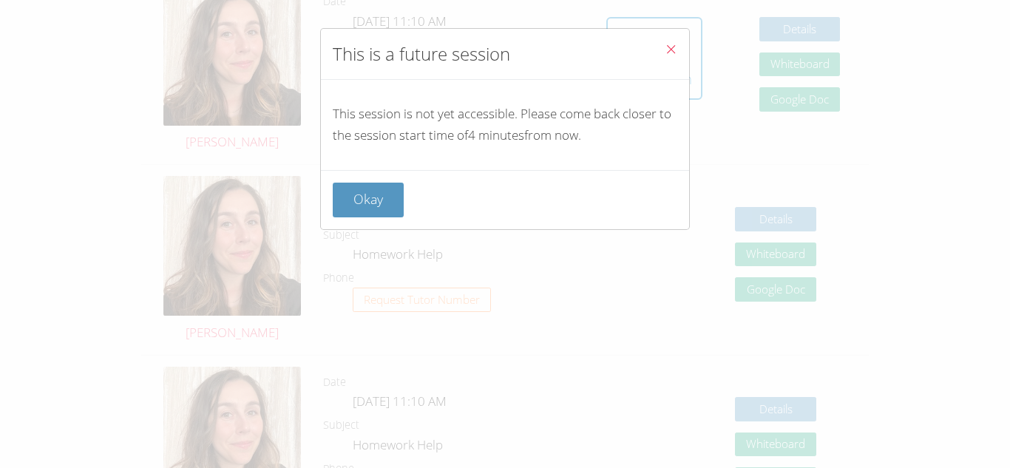
click at [675, 44] on icon "Close" at bounding box center [671, 49] width 13 height 13
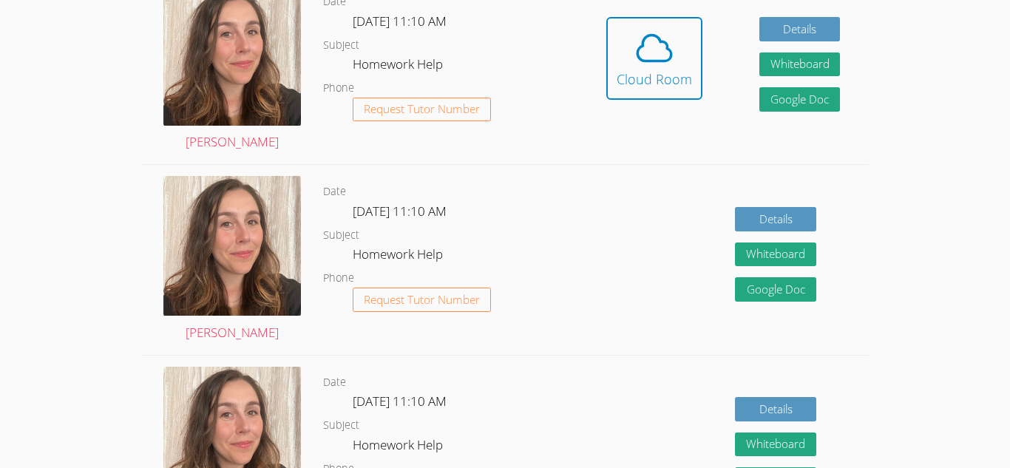
click at [675, 44] on span at bounding box center [654, 47] width 75 height 41
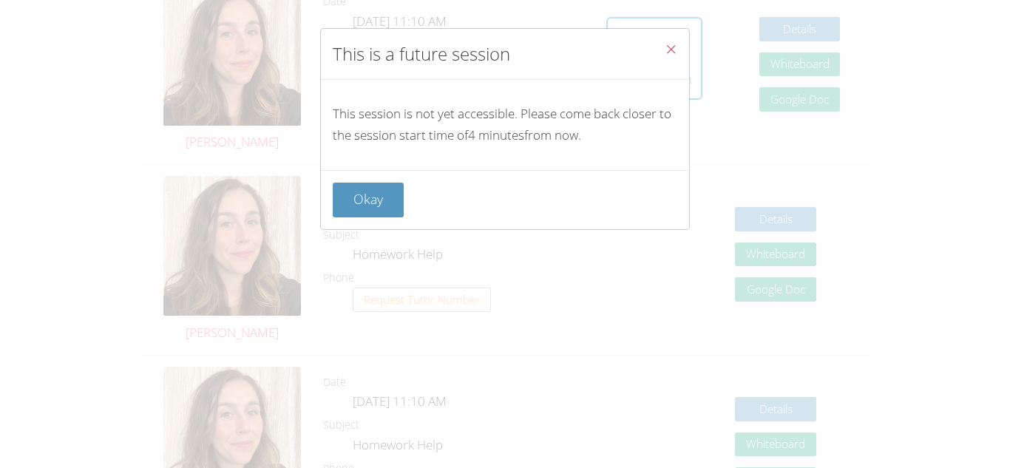
click at [675, 44] on icon "Close" at bounding box center [671, 49] width 13 height 13
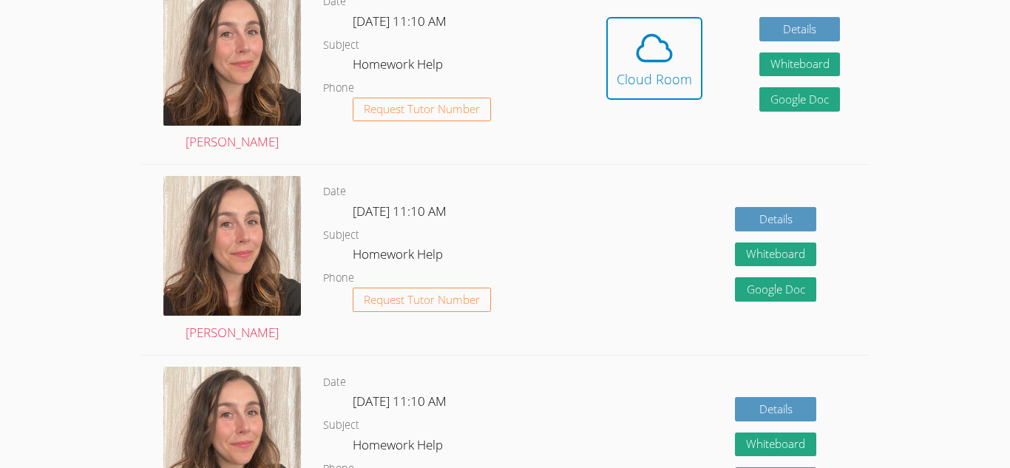
click at [675, 44] on span at bounding box center [654, 47] width 75 height 41
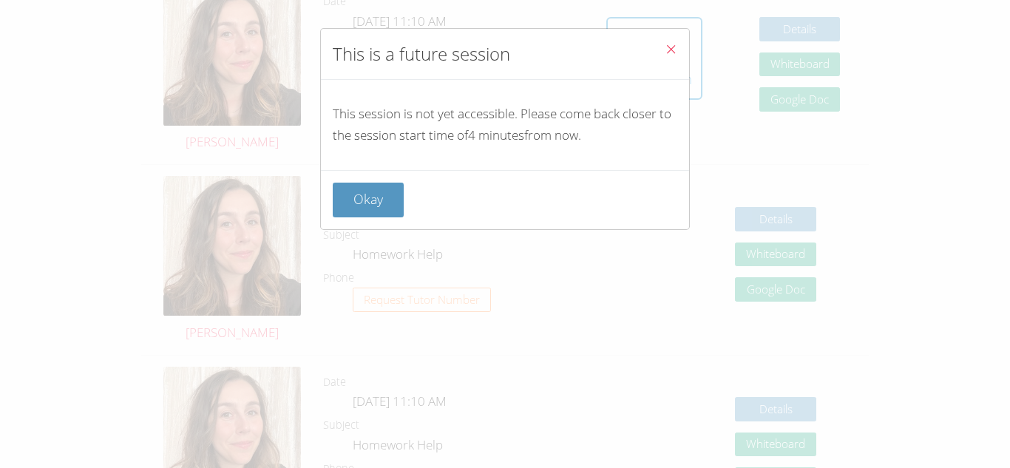
click at [675, 44] on icon "Close" at bounding box center [671, 49] width 13 height 13
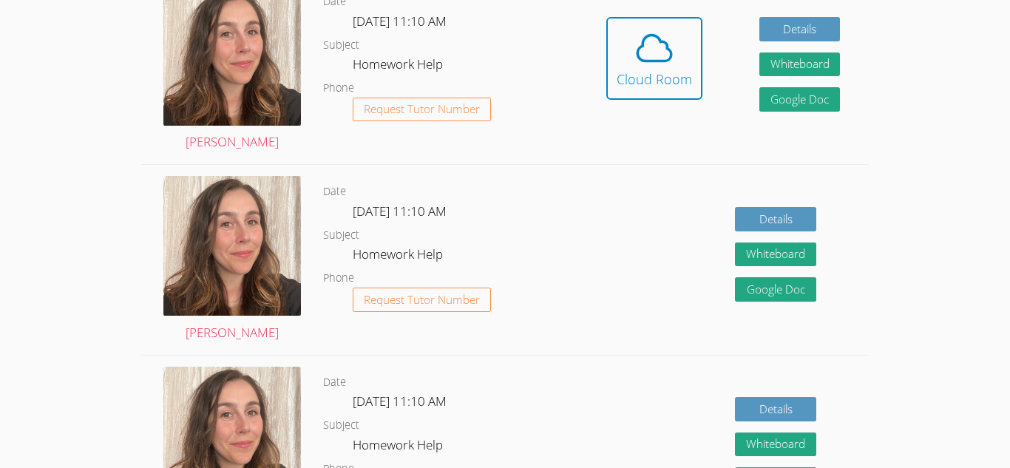
click at [675, 44] on span at bounding box center [654, 47] width 75 height 41
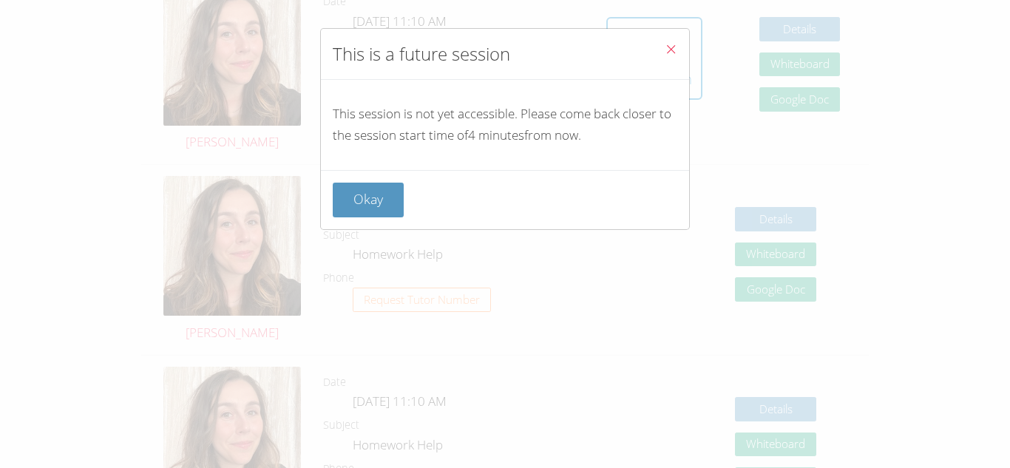
click at [675, 44] on icon "Close" at bounding box center [671, 49] width 13 height 13
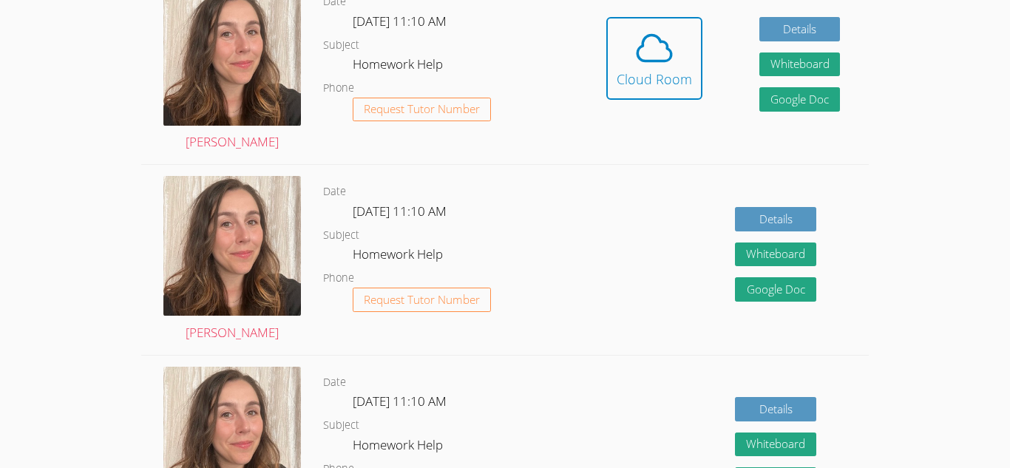
click at [675, 44] on span at bounding box center [654, 47] width 75 height 41
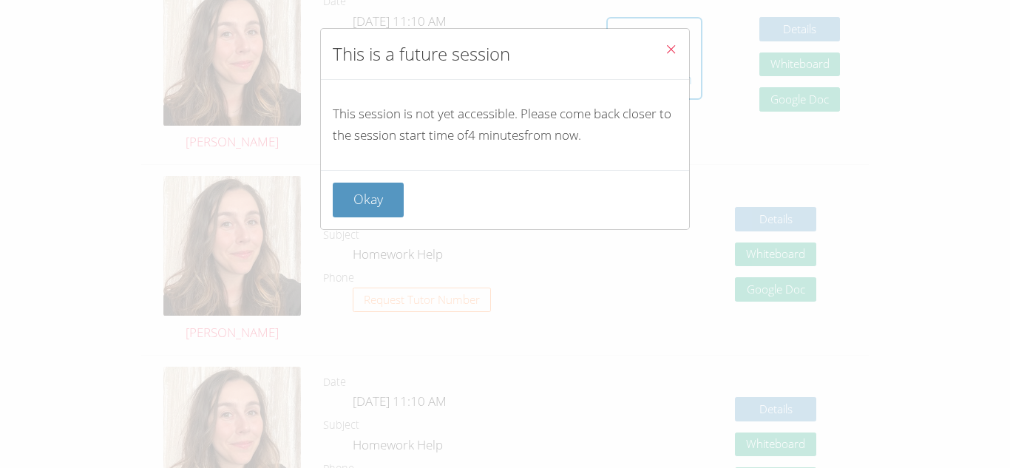
click at [675, 44] on icon "Close" at bounding box center [671, 49] width 13 height 13
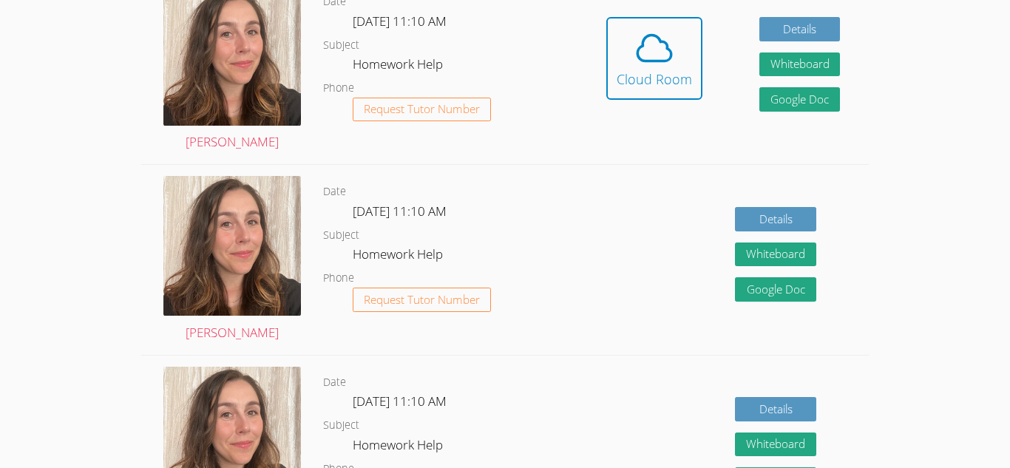
click at [675, 44] on span at bounding box center [654, 47] width 75 height 41
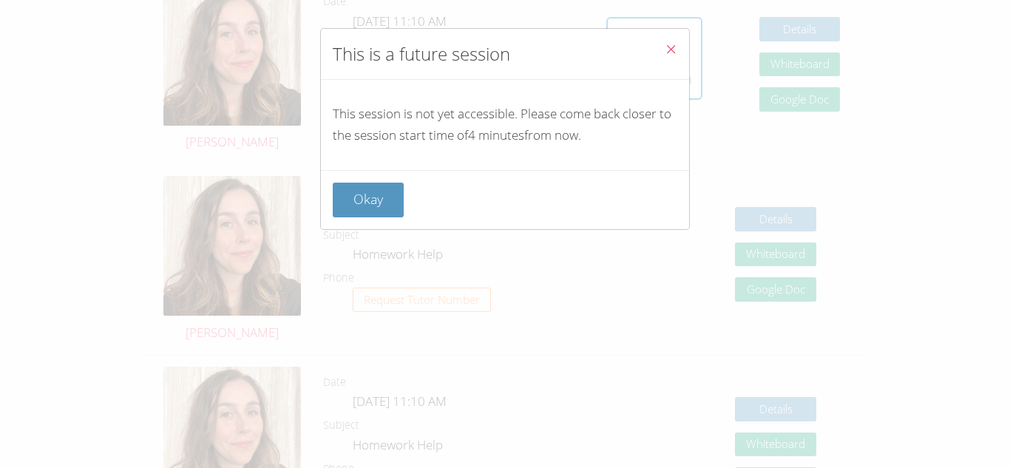
click at [675, 44] on icon "Close" at bounding box center [671, 49] width 13 height 13
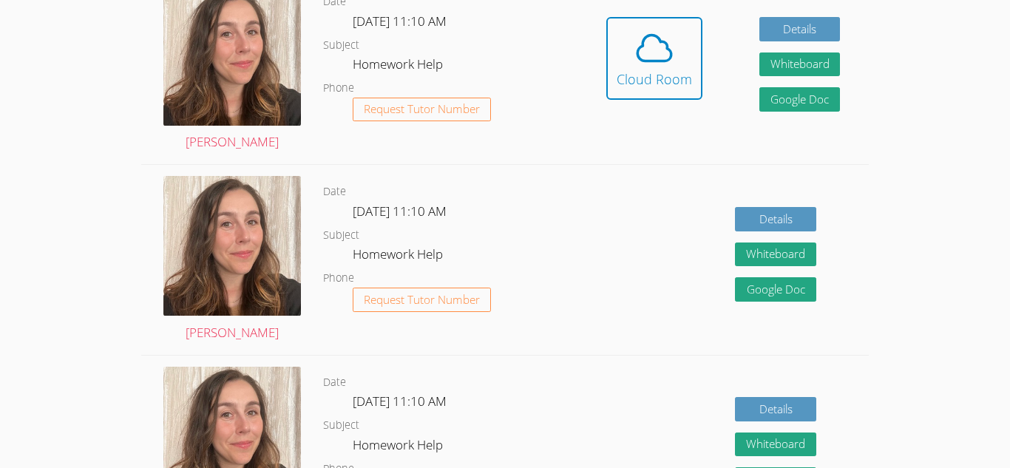
click at [675, 44] on span at bounding box center [654, 47] width 75 height 41
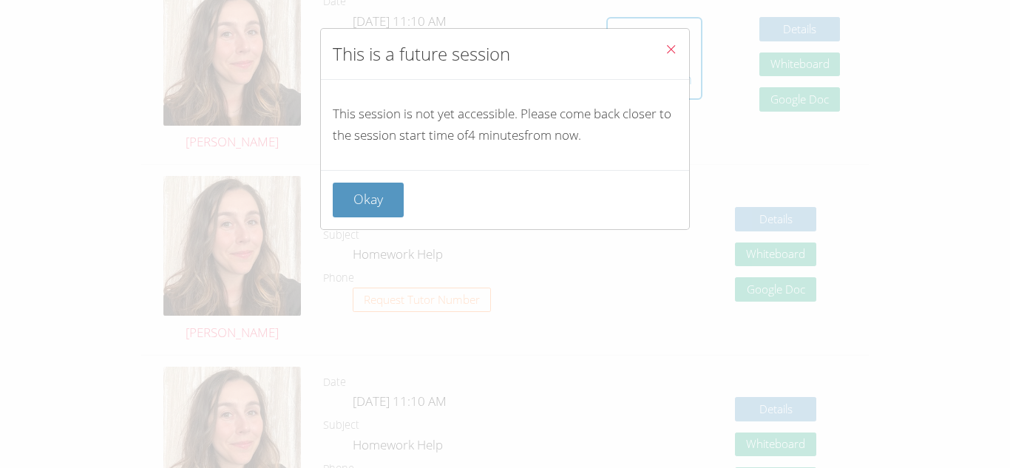
click at [675, 44] on icon "Close" at bounding box center [671, 49] width 13 height 13
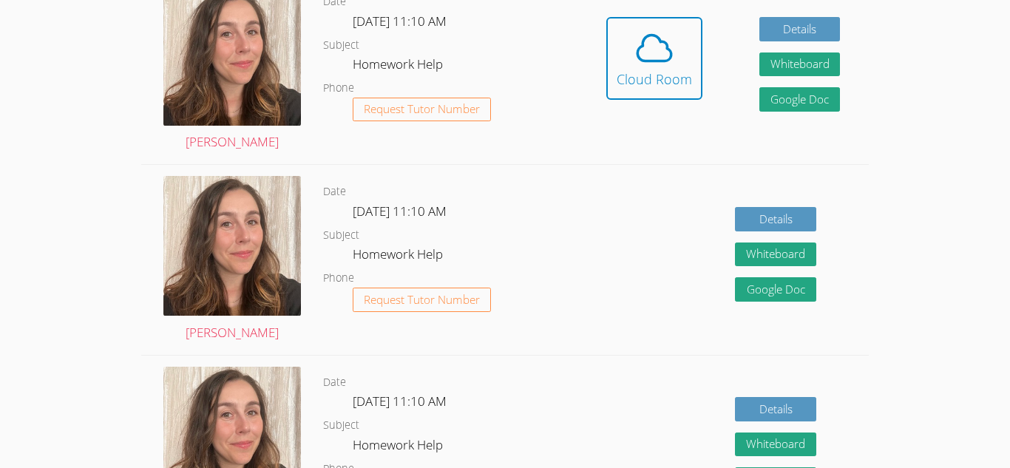
click at [675, 44] on span at bounding box center [654, 47] width 75 height 41
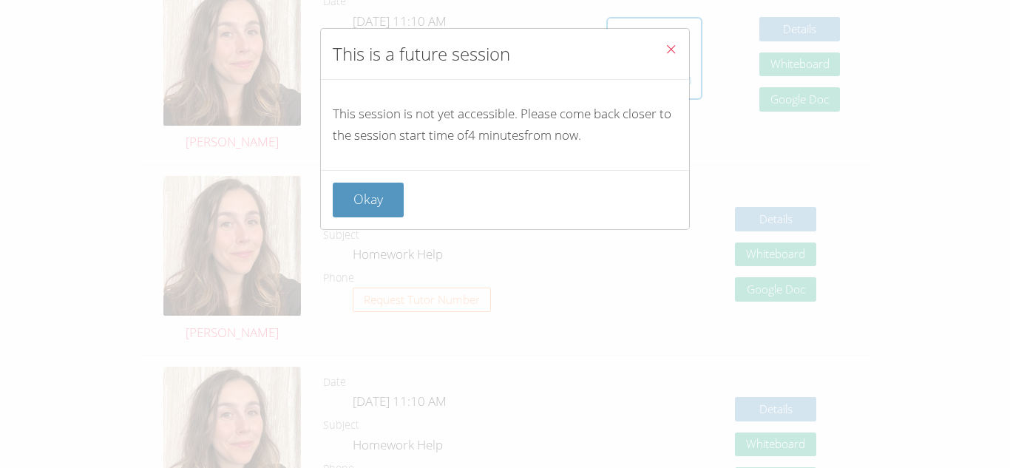
click at [675, 44] on icon "Close" at bounding box center [671, 49] width 13 height 13
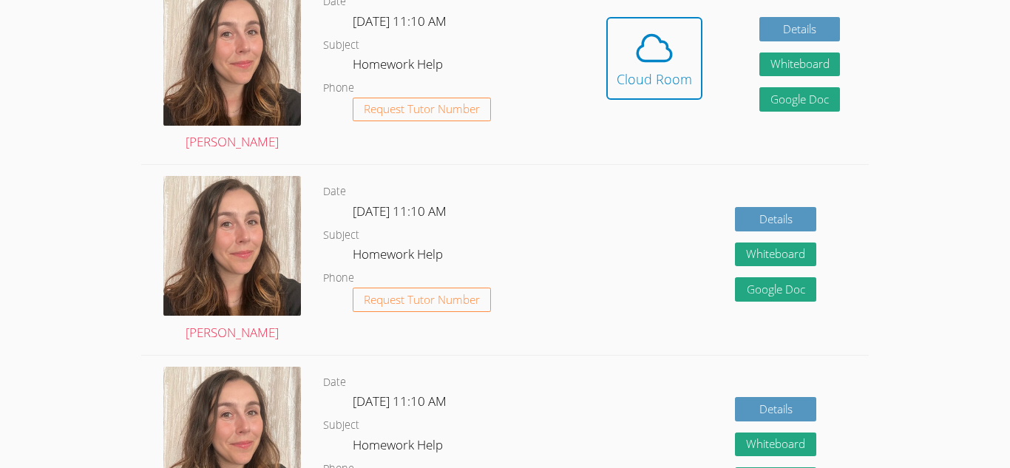
click at [675, 44] on span at bounding box center [654, 47] width 75 height 41
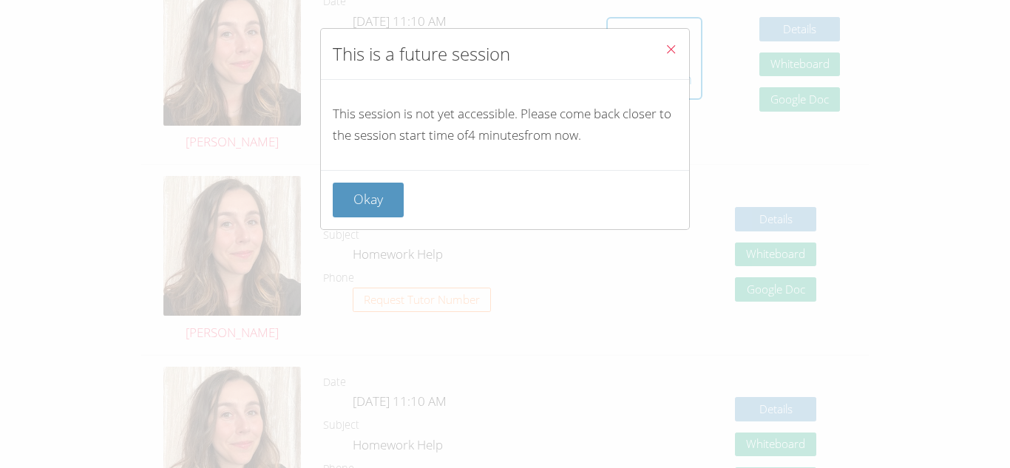
click at [675, 44] on icon "Close" at bounding box center [671, 49] width 13 height 13
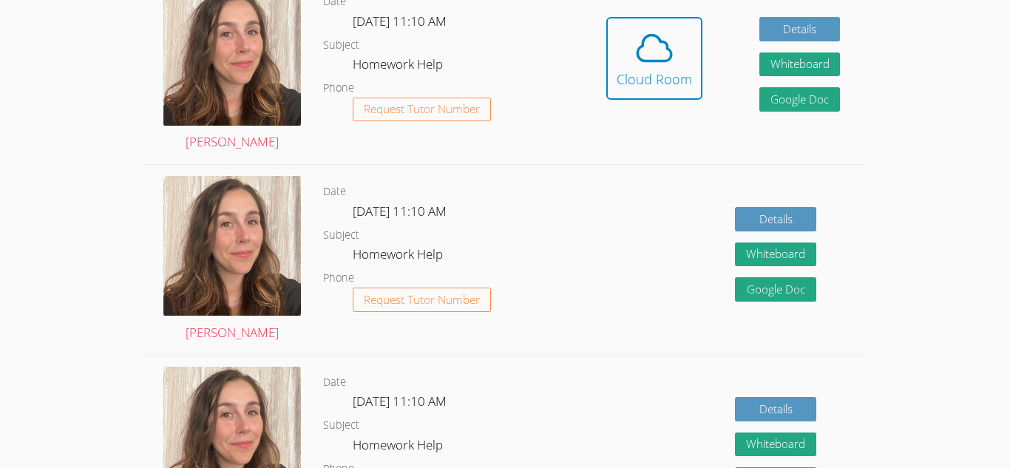
click at [675, 44] on span at bounding box center [654, 47] width 75 height 41
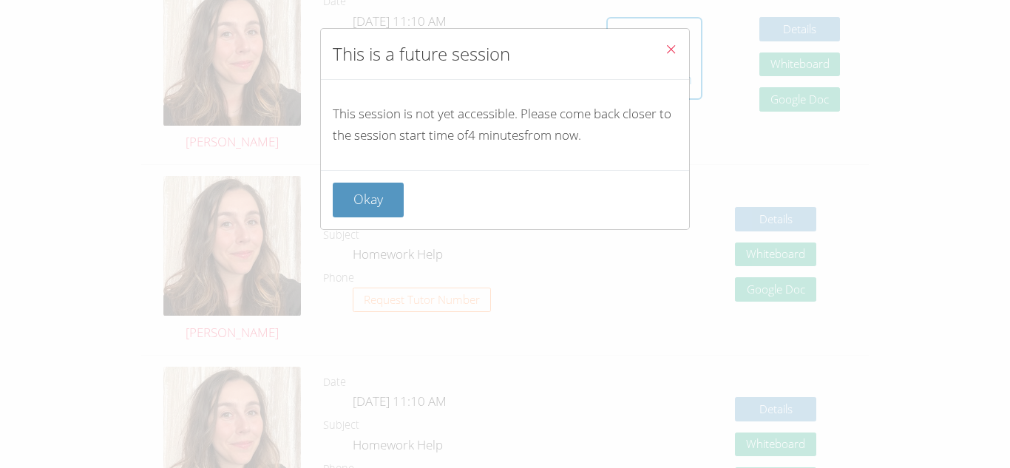
click at [675, 44] on icon "Close" at bounding box center [671, 49] width 13 height 13
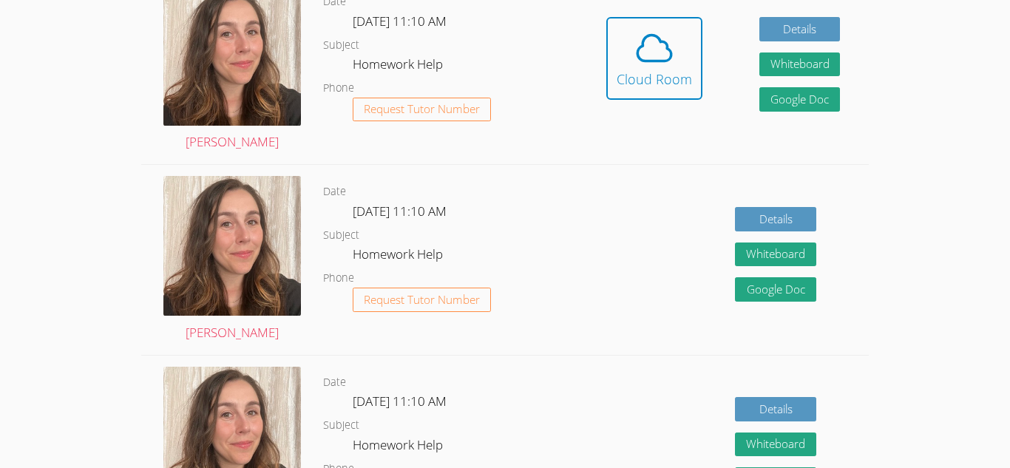
click at [675, 44] on span at bounding box center [654, 47] width 75 height 41
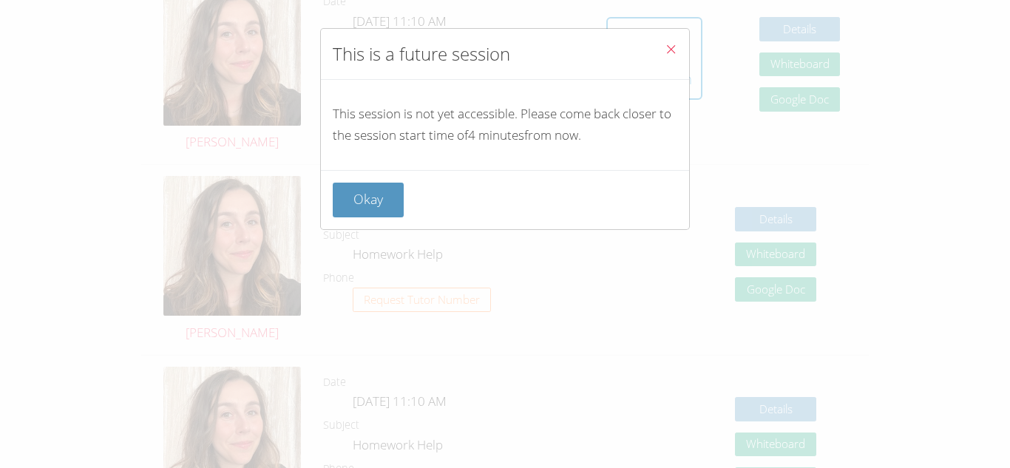
click at [675, 44] on icon "Close" at bounding box center [671, 49] width 13 height 13
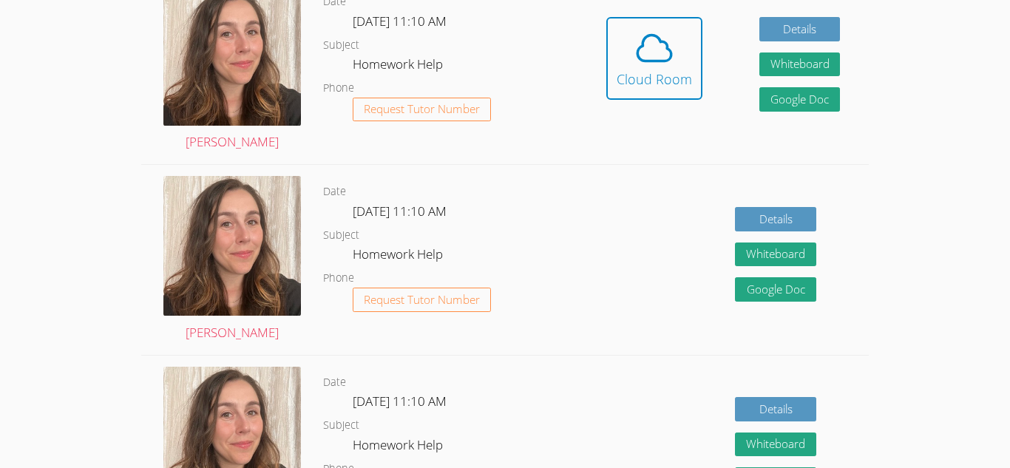
click at [675, 44] on span at bounding box center [654, 47] width 75 height 41
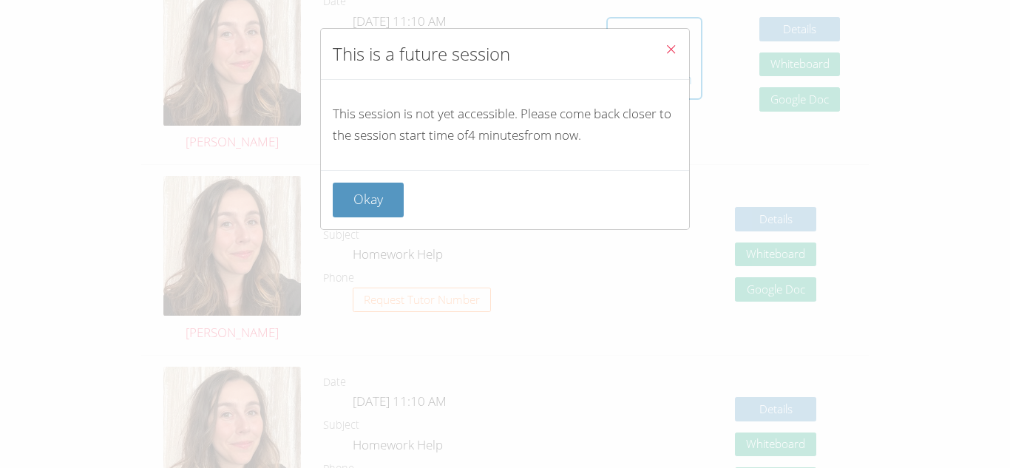
click at [675, 44] on icon "Close" at bounding box center [671, 49] width 13 height 13
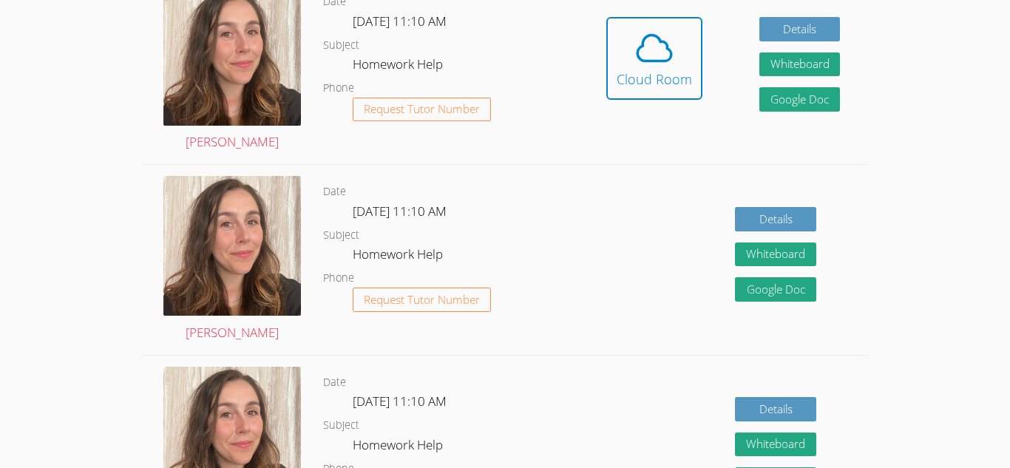
click at [675, 44] on span at bounding box center [654, 47] width 75 height 41
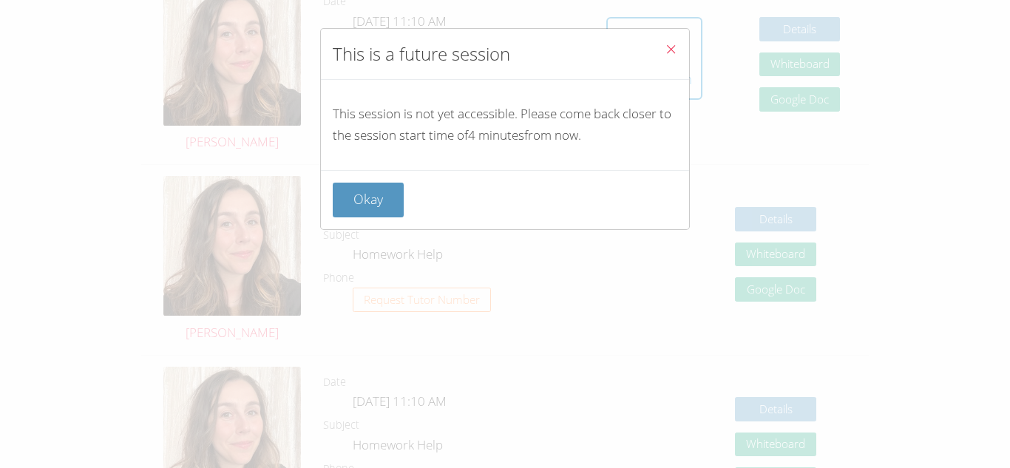
click at [675, 44] on icon "Close" at bounding box center [671, 49] width 13 height 13
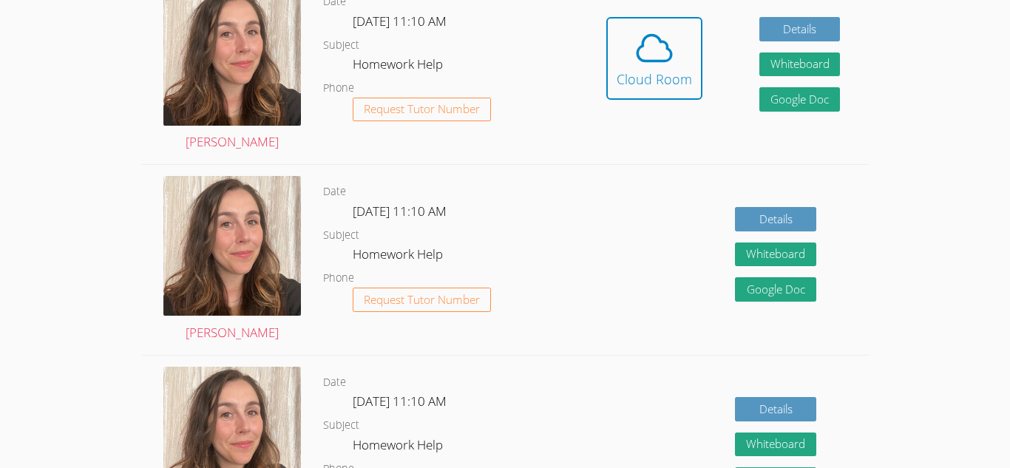
click at [675, 44] on span at bounding box center [654, 47] width 75 height 41
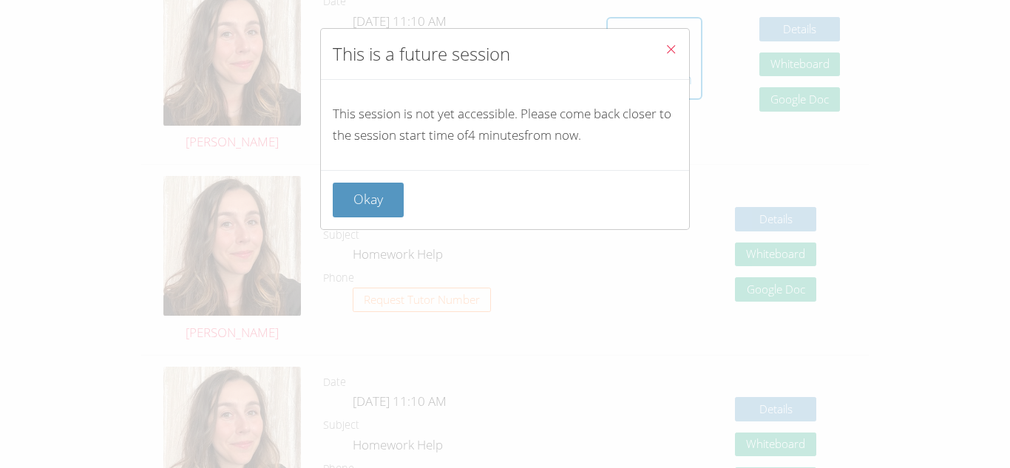
click at [675, 44] on icon "Close" at bounding box center [671, 49] width 13 height 13
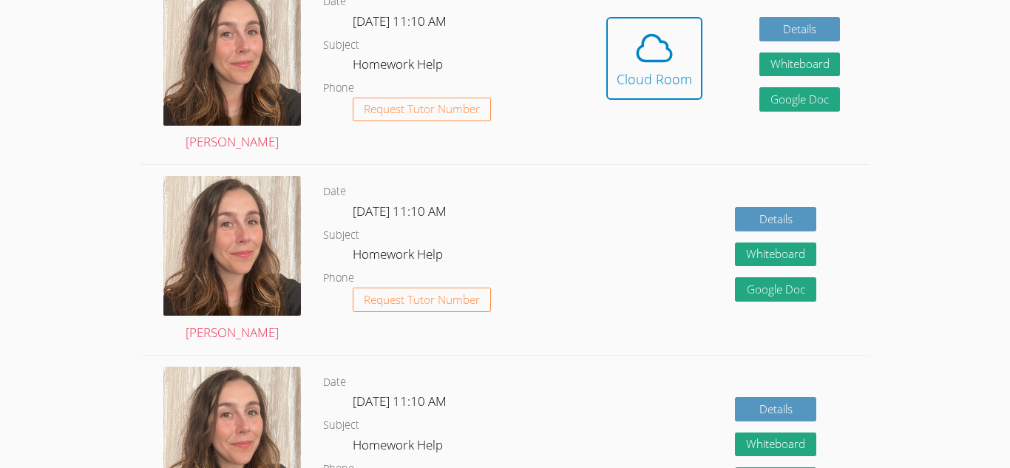
click at [675, 44] on span at bounding box center [654, 47] width 75 height 41
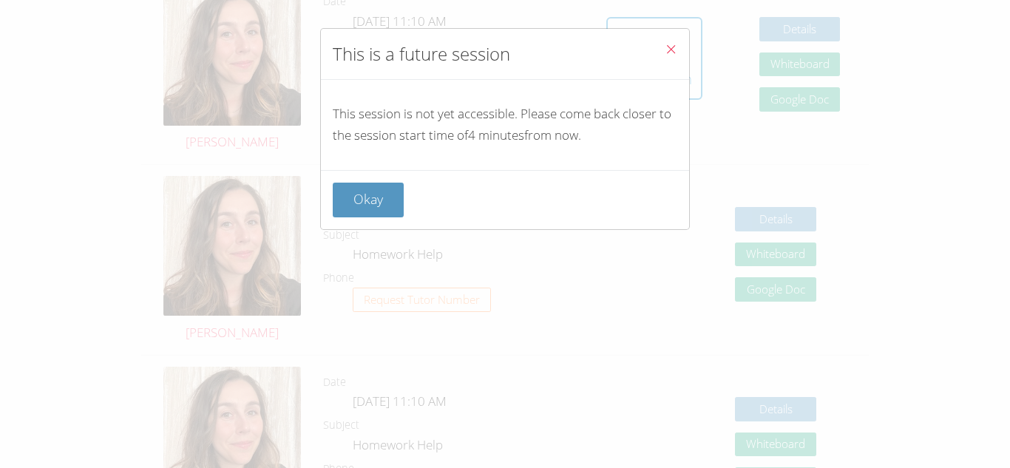
click at [675, 44] on icon "Close" at bounding box center [671, 49] width 13 height 13
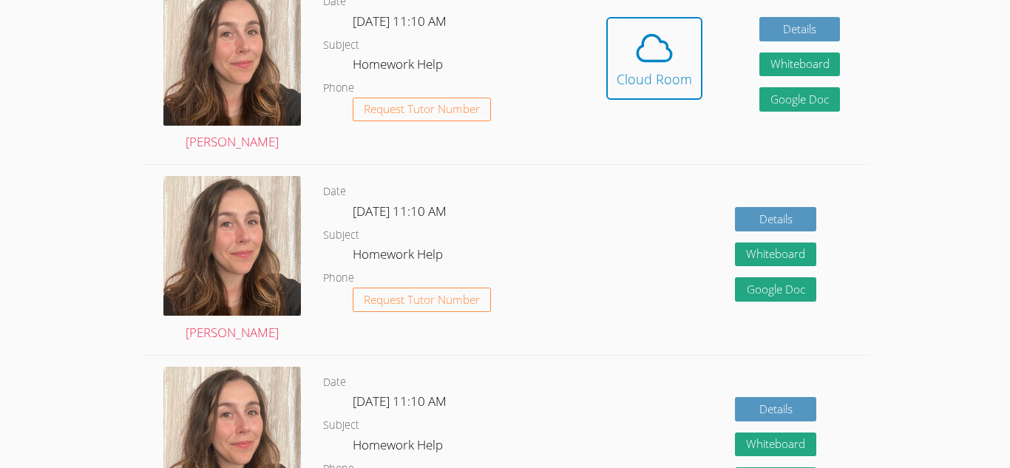
click at [675, 44] on span at bounding box center [654, 47] width 75 height 41
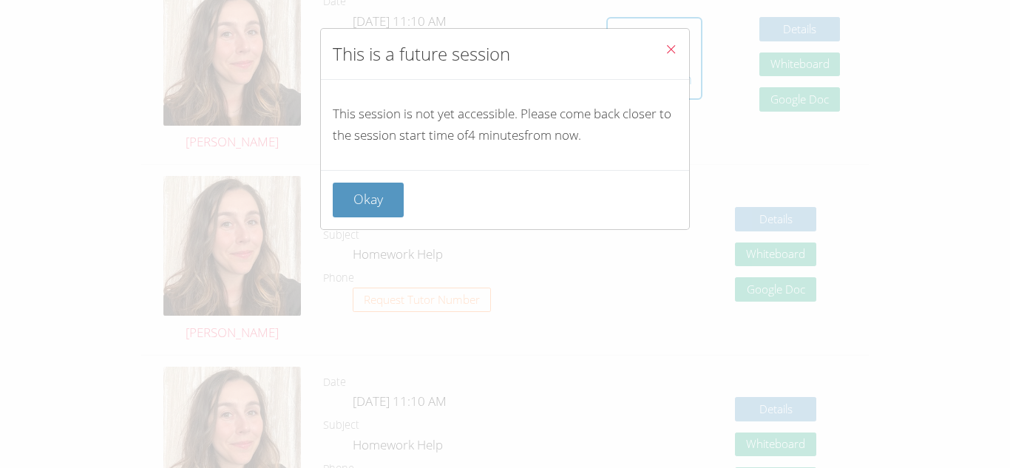
click at [675, 44] on icon "Close" at bounding box center [671, 49] width 13 height 13
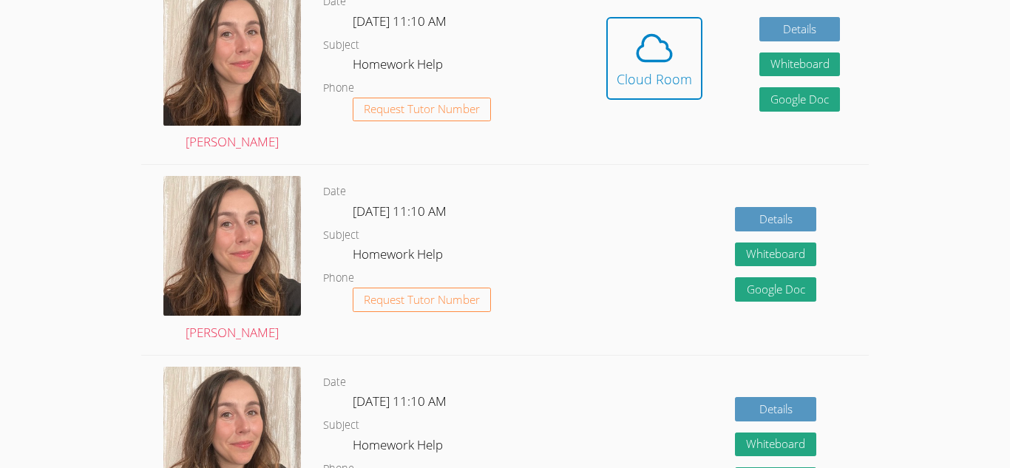
click at [675, 44] on span at bounding box center [654, 47] width 75 height 41
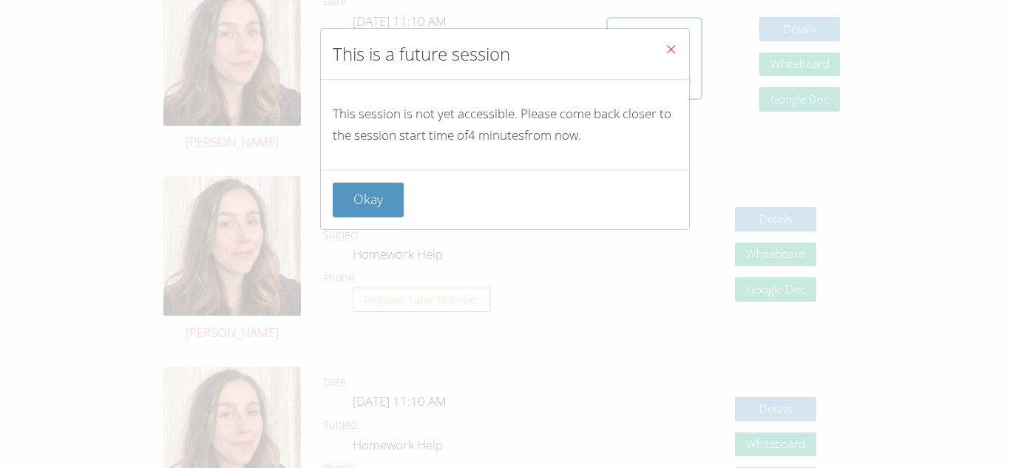
click at [675, 44] on icon "Close" at bounding box center [671, 49] width 13 height 13
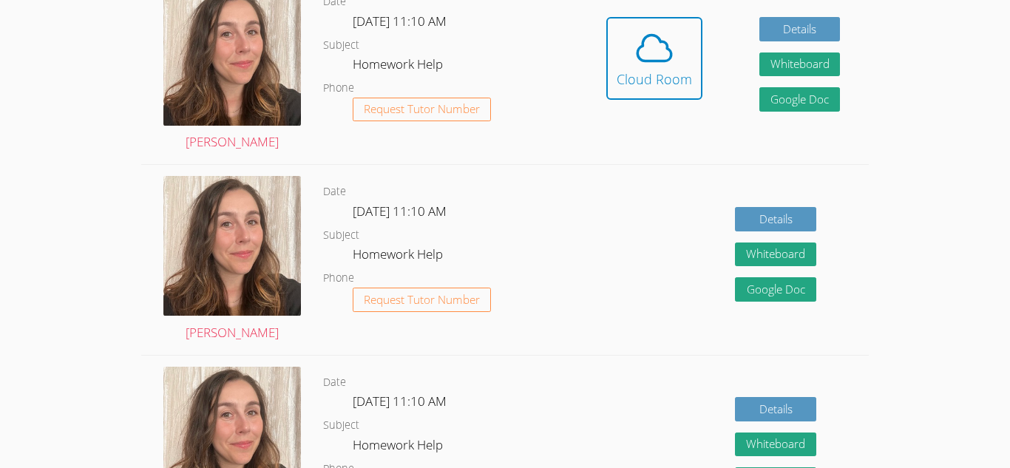
click at [675, 44] on span at bounding box center [654, 47] width 75 height 41
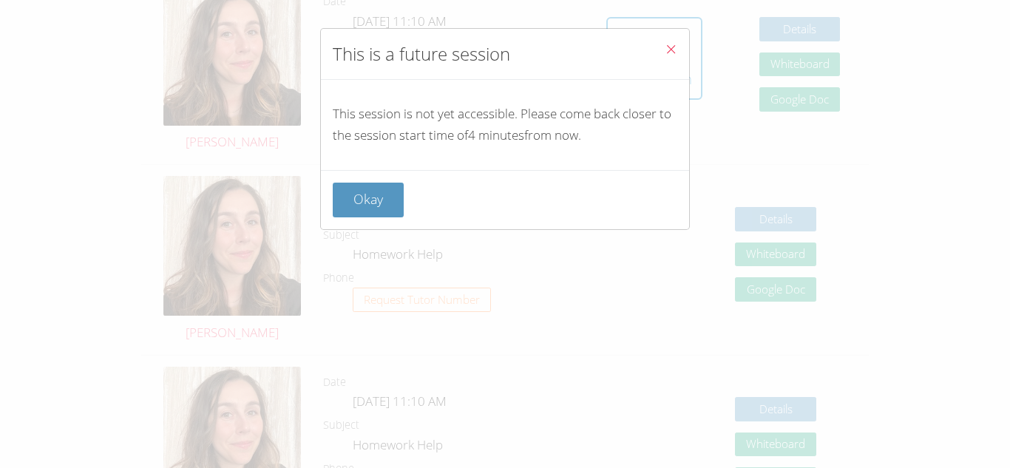
click at [675, 44] on icon "Close" at bounding box center [671, 49] width 13 height 13
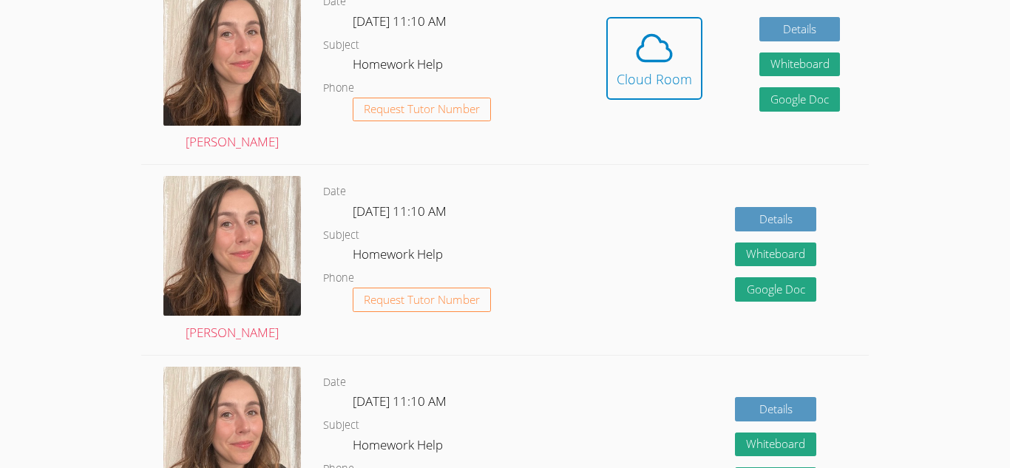
click at [675, 44] on span at bounding box center [654, 47] width 75 height 41
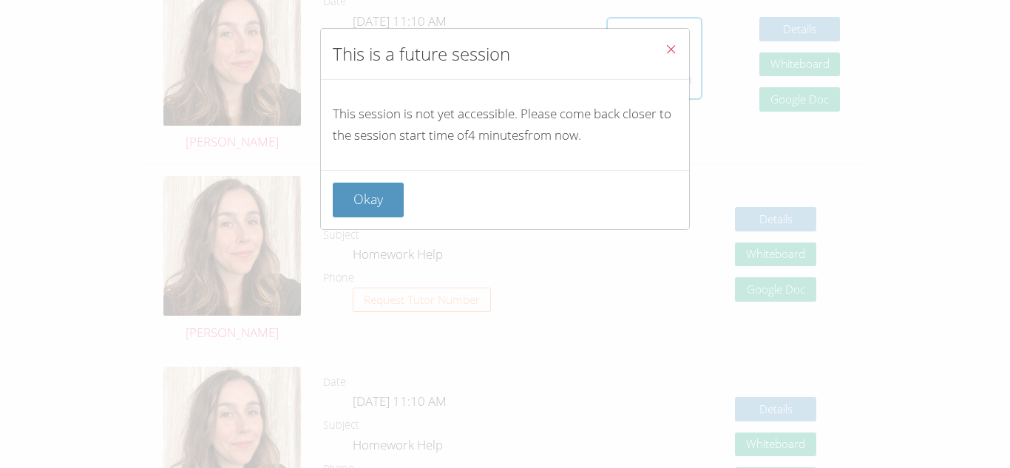
click at [675, 44] on icon "Close" at bounding box center [671, 49] width 13 height 13
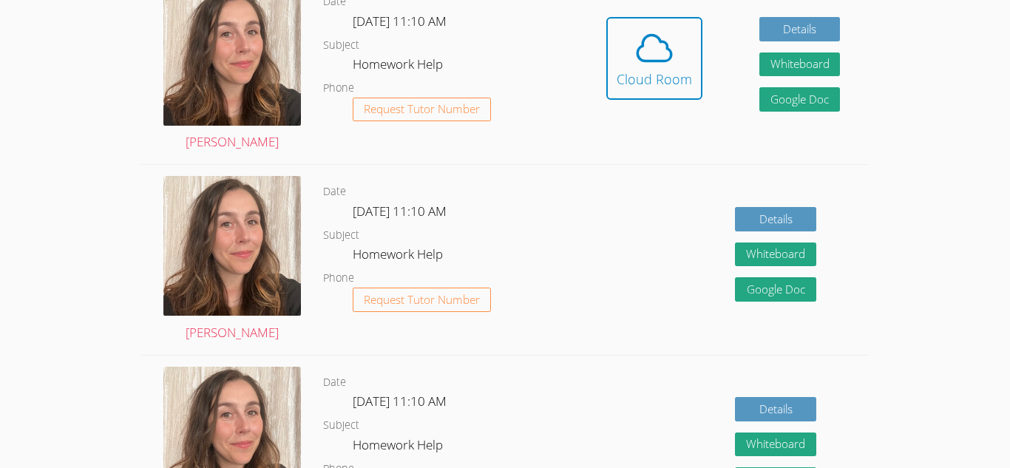
click at [675, 44] on span at bounding box center [654, 47] width 75 height 41
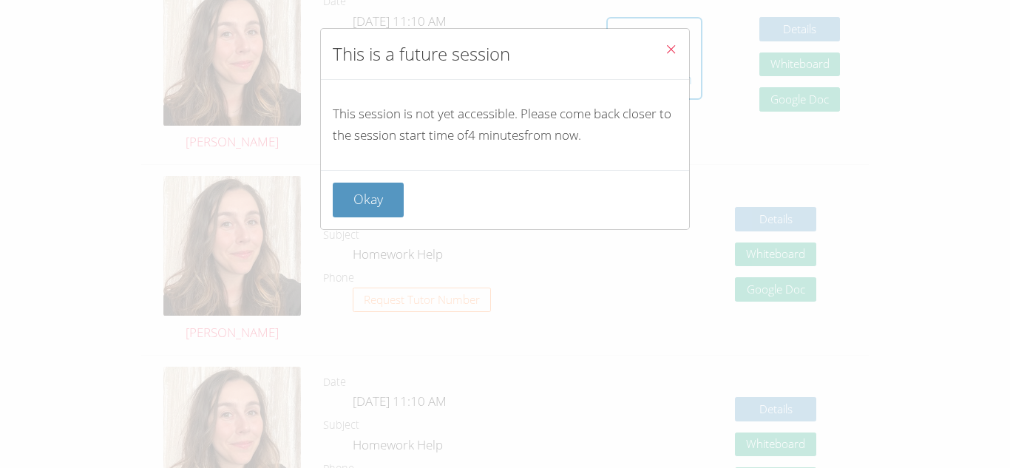
click at [675, 44] on icon "Close" at bounding box center [671, 49] width 13 height 13
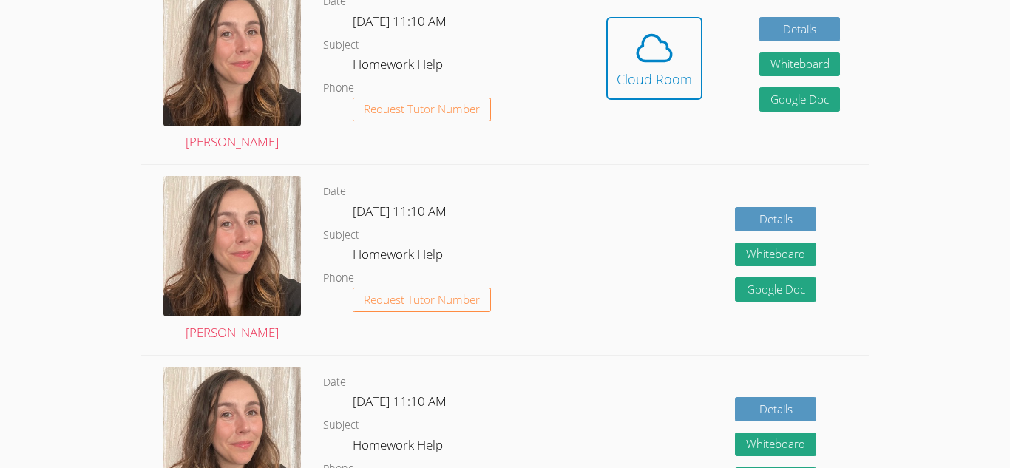
click at [675, 44] on span at bounding box center [654, 47] width 75 height 41
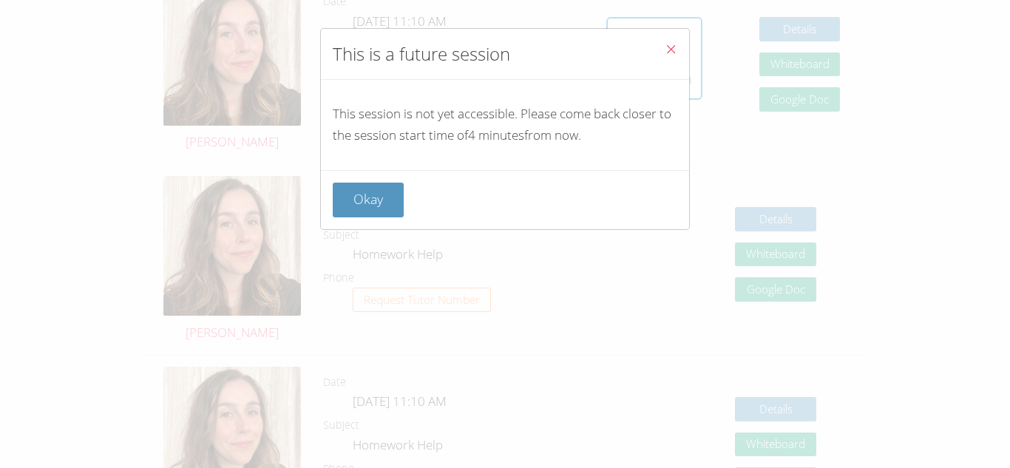
click at [675, 44] on icon "Close" at bounding box center [671, 49] width 13 height 13
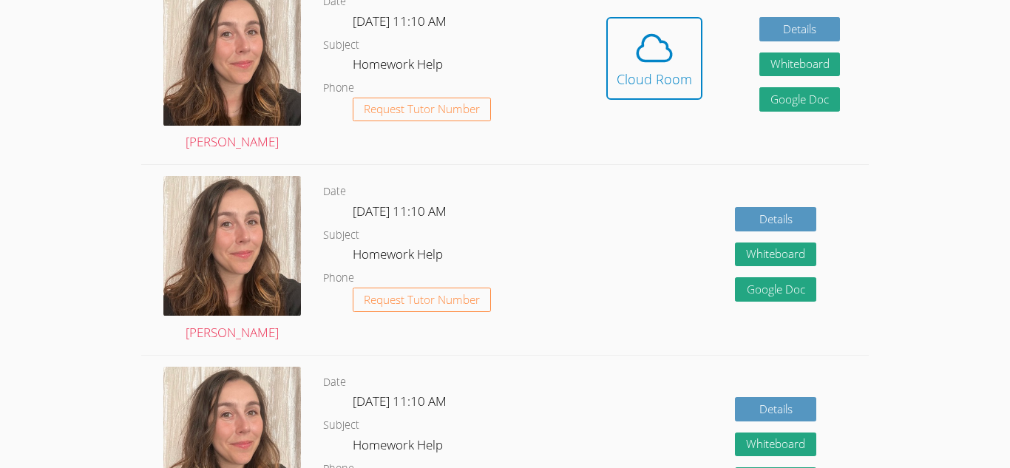
click at [675, 44] on span at bounding box center [654, 47] width 75 height 41
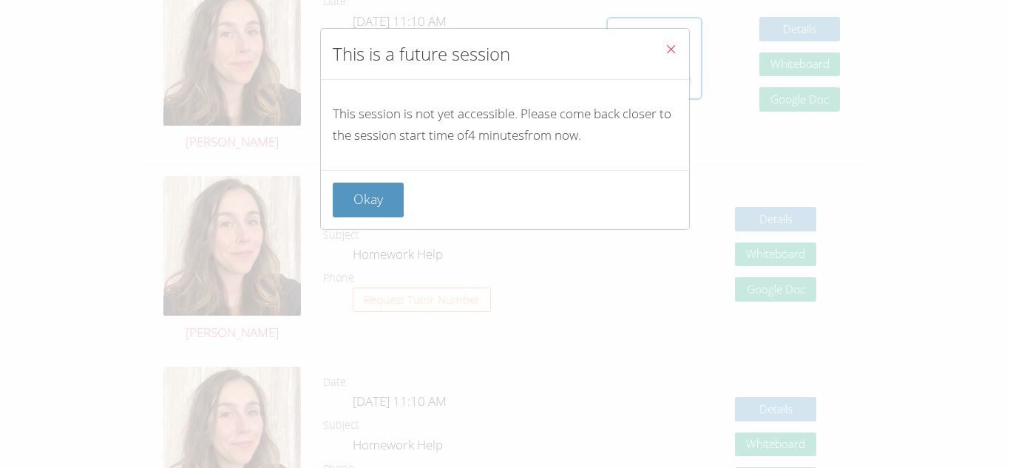
click at [675, 44] on icon "Close" at bounding box center [671, 49] width 13 height 13
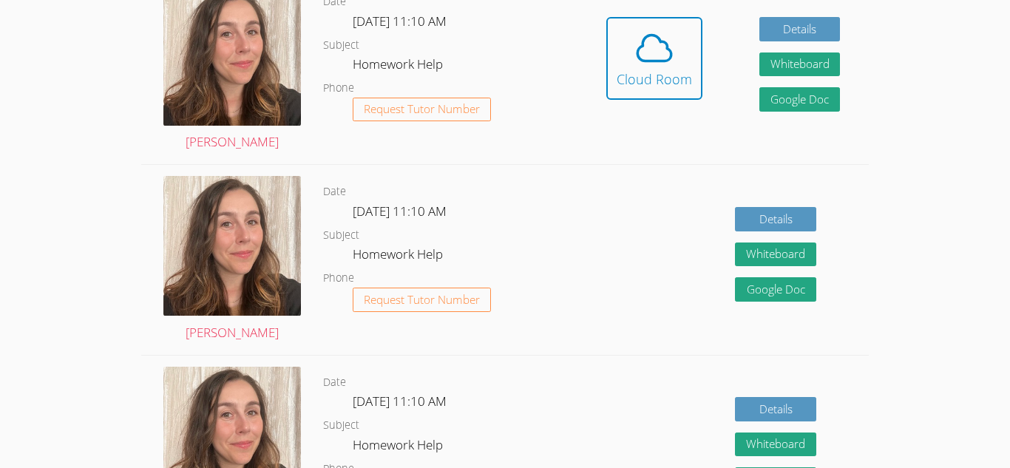
click at [675, 44] on span at bounding box center [654, 47] width 75 height 41
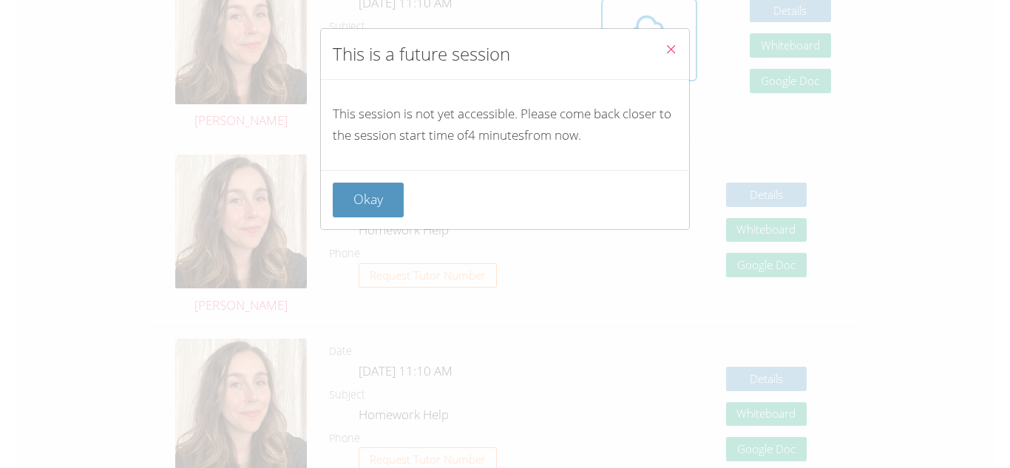
scroll to position [373, 0]
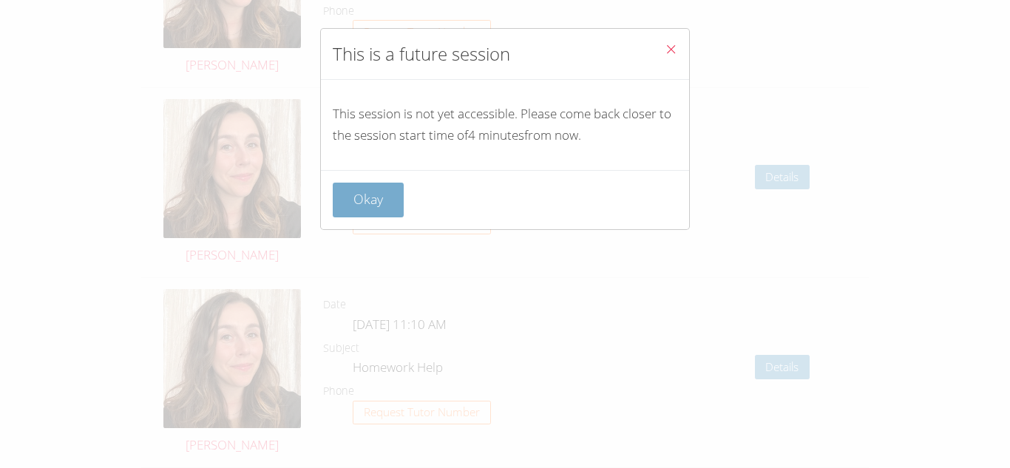
click at [390, 212] on button "Okay" at bounding box center [368, 200] width 71 height 35
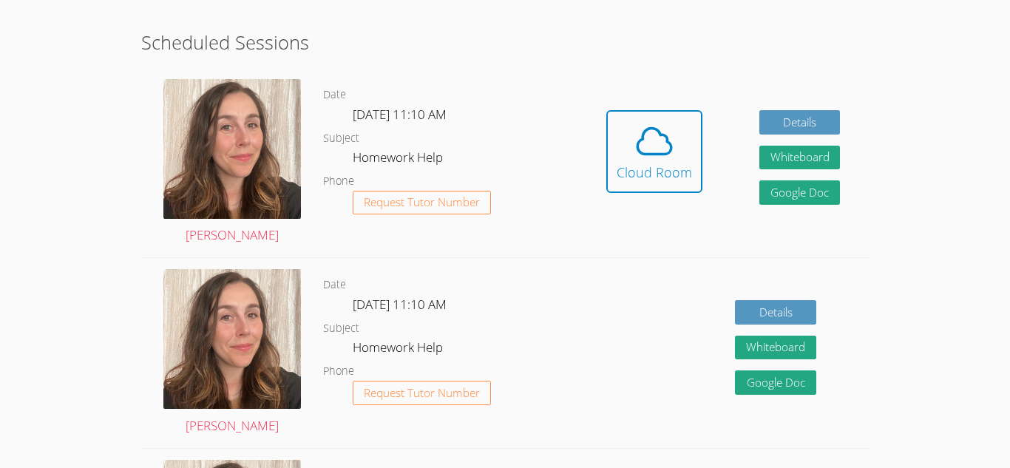
scroll to position [260, 0]
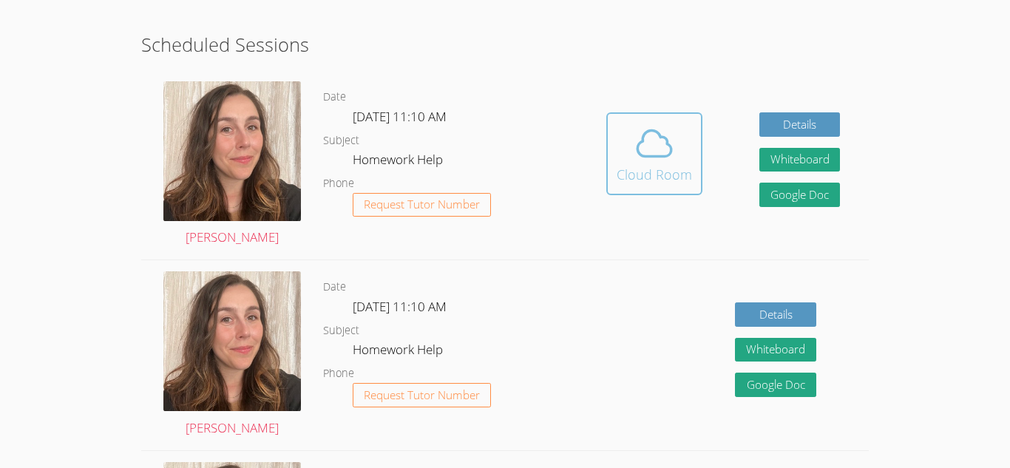
click at [655, 189] on button "Cloud Room" at bounding box center [654, 153] width 96 height 83
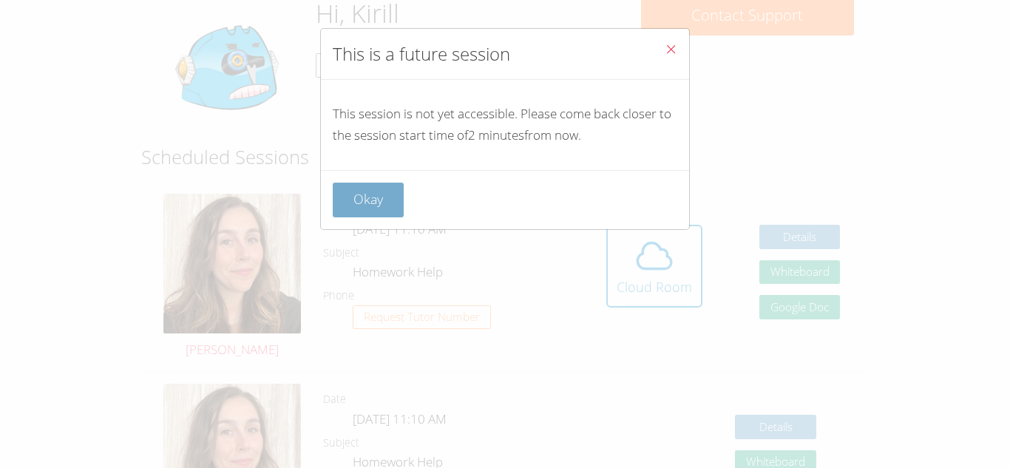
click at [393, 194] on button "Okay" at bounding box center [368, 200] width 71 height 35
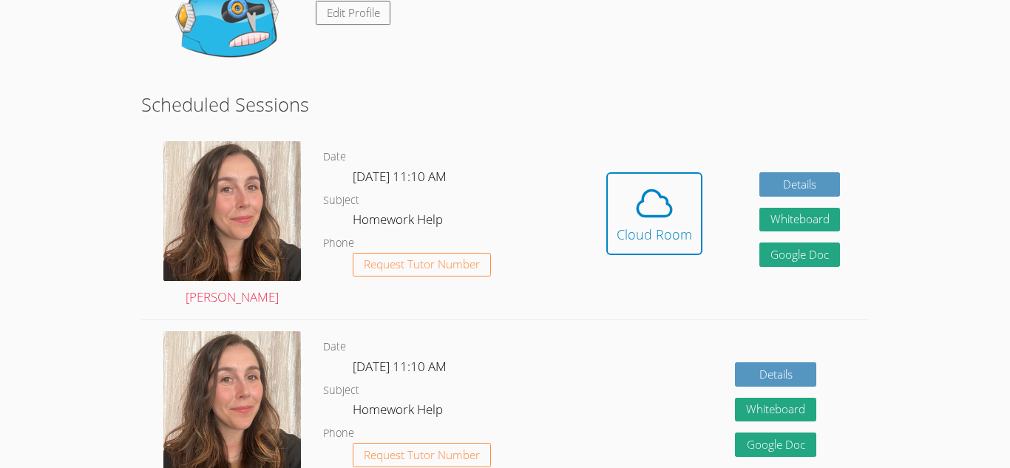
scroll to position [206, 0]
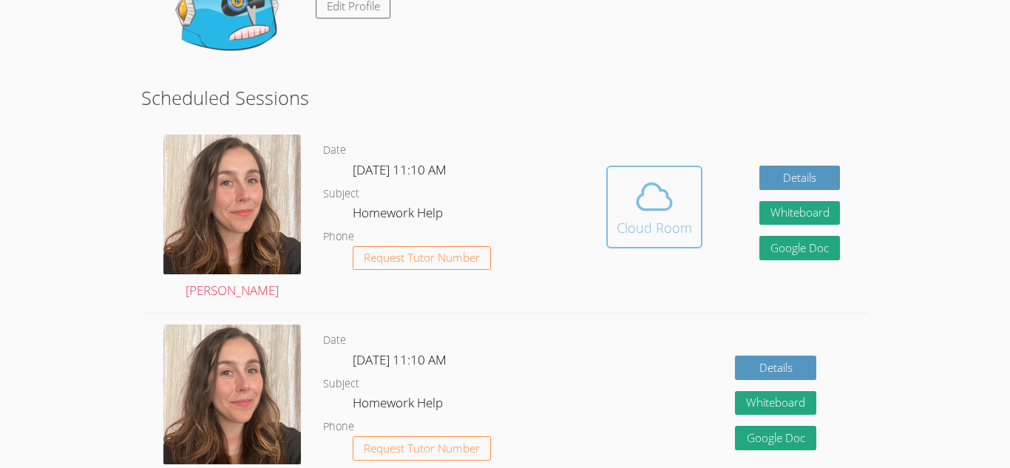
click at [660, 202] on icon at bounding box center [654, 196] width 41 height 41
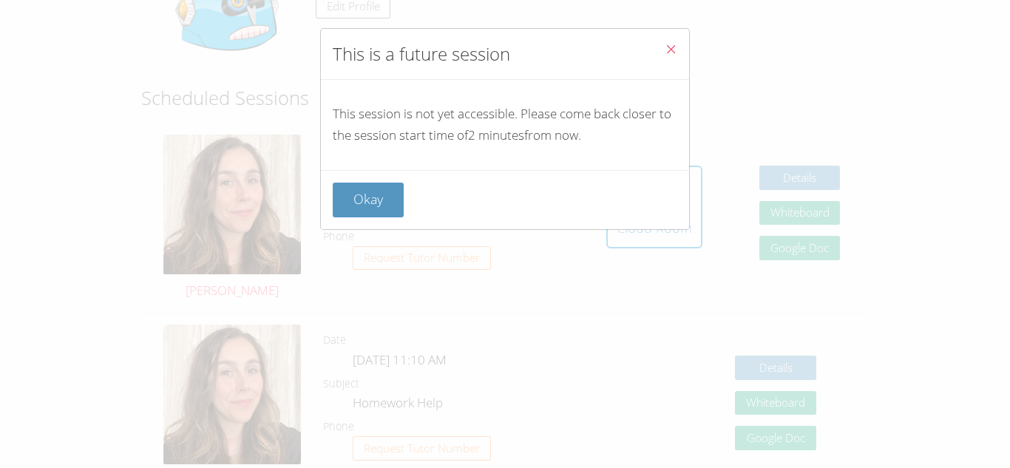
click at [673, 55] on span "Close" at bounding box center [671, 50] width 13 height 17
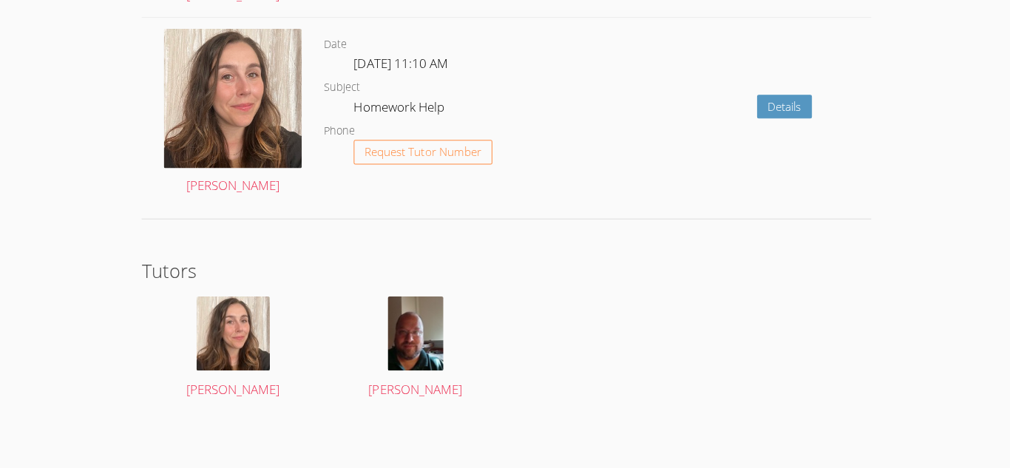
scroll to position [2018, 0]
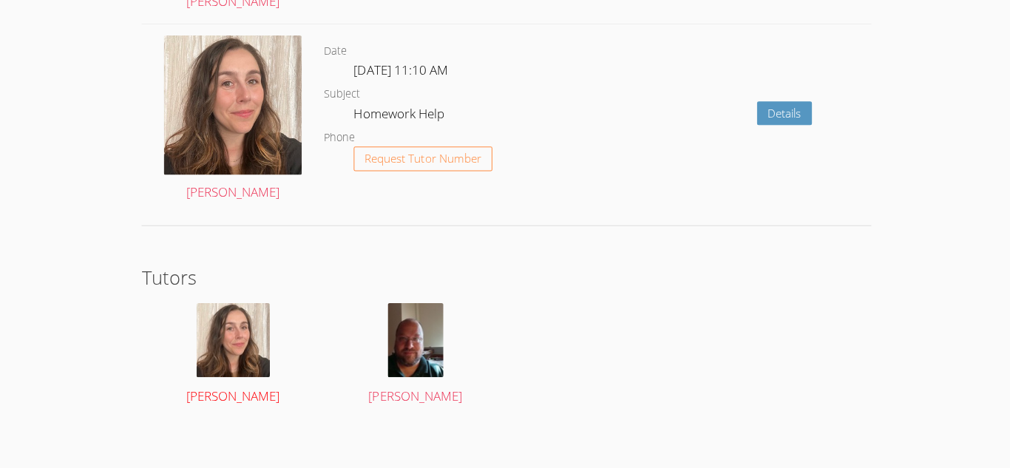
click at [243, 403] on span "[PERSON_NAME]" at bounding box center [232, 395] width 93 height 17
click at [219, 385] on link "[PERSON_NAME]" at bounding box center [232, 354] width 153 height 104
click at [221, 396] on span "[PERSON_NAME]" at bounding box center [232, 395] width 93 height 17
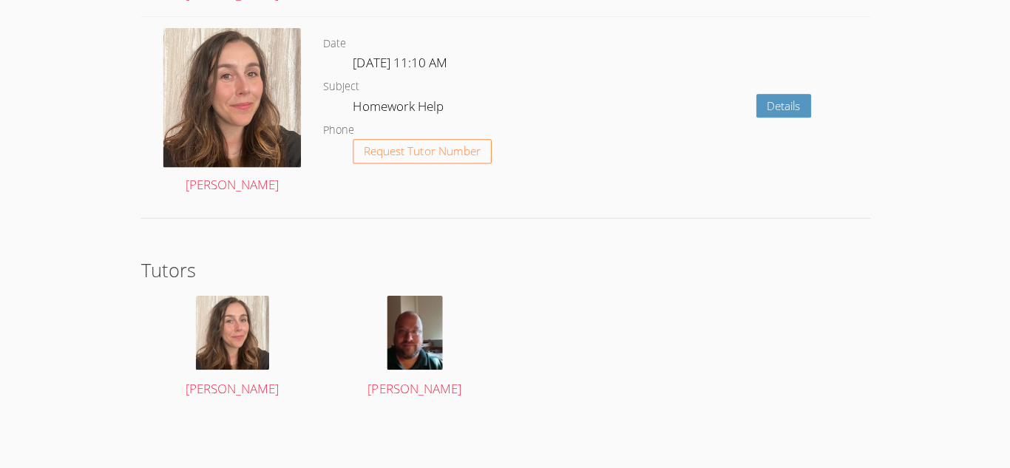
scroll to position [2024, 0]
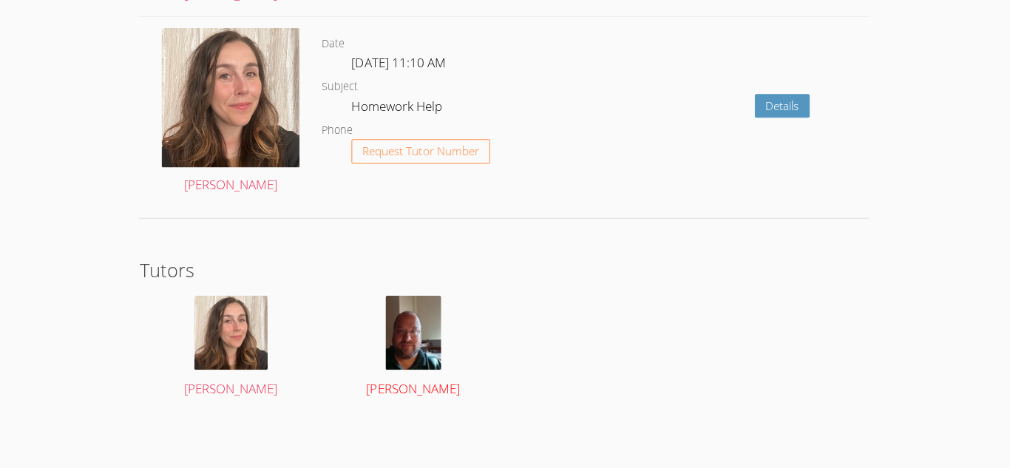
click at [418, 338] on img at bounding box center [414, 333] width 55 height 74
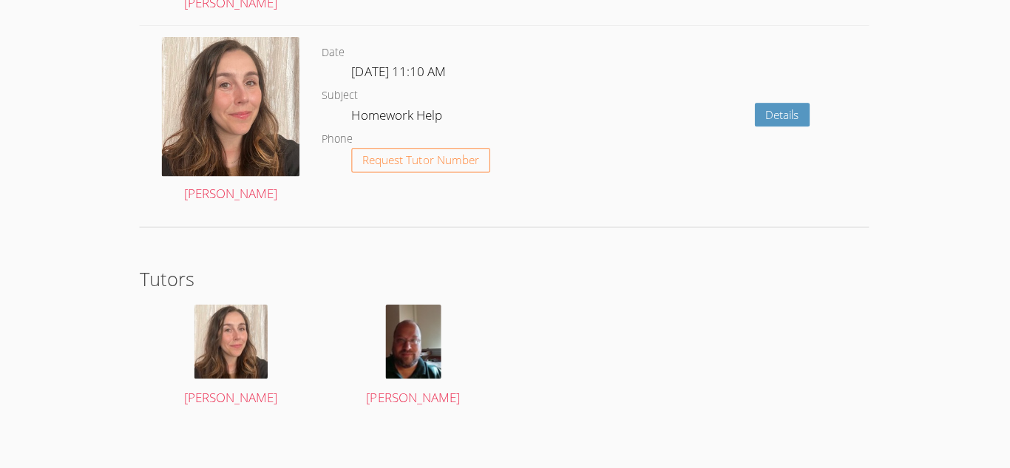
scroll to position [2014, 0]
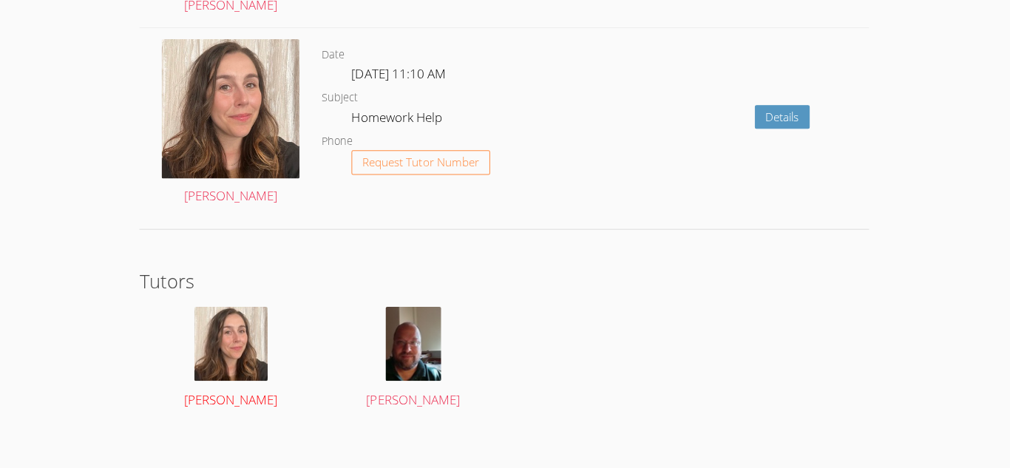
click at [229, 348] on img at bounding box center [232, 343] width 73 height 74
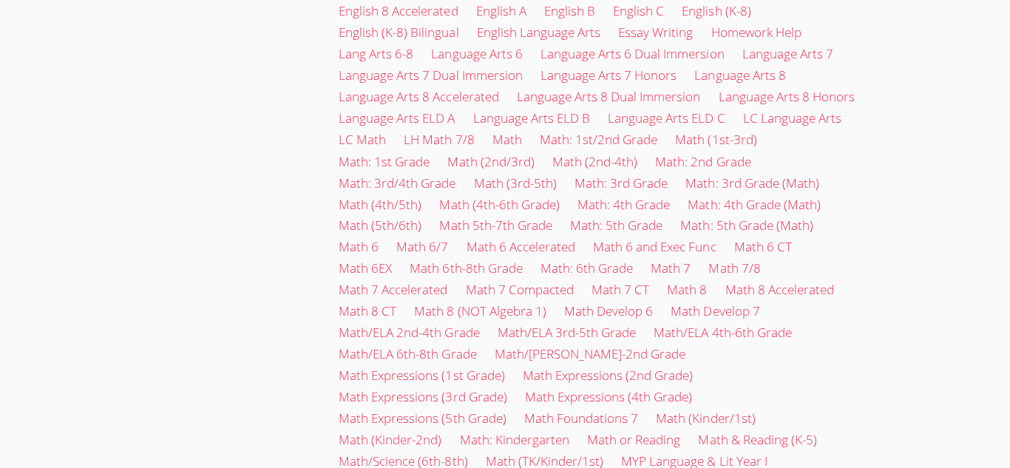
scroll to position [738, 0]
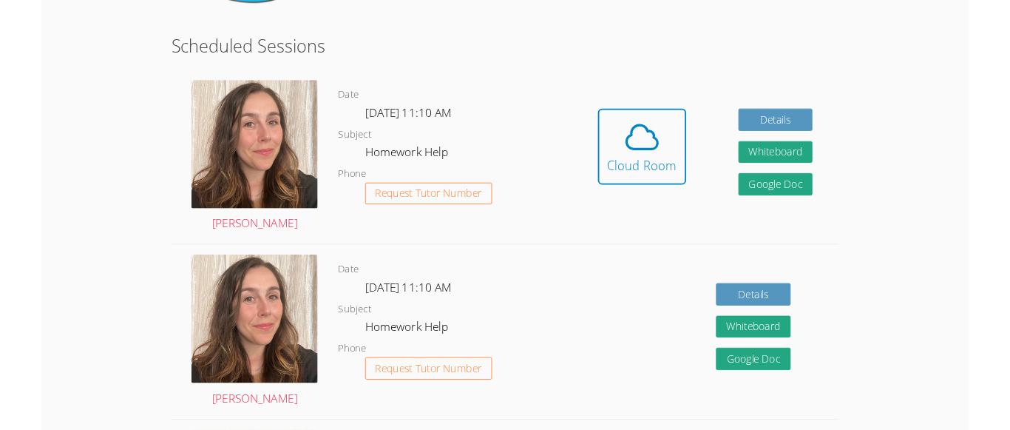
scroll to position [175, 0]
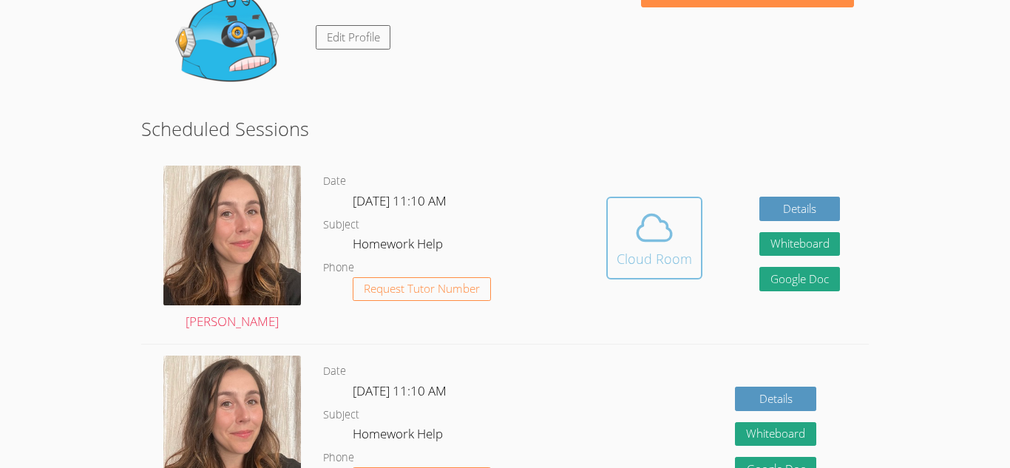
click at [678, 240] on span at bounding box center [654, 227] width 75 height 41
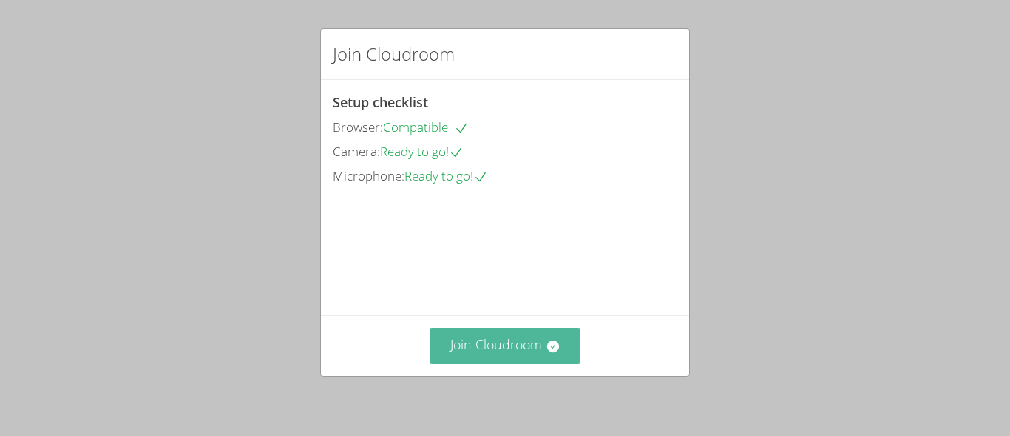
click at [531, 347] on button "Join Cloudroom" at bounding box center [506, 346] width 152 height 36
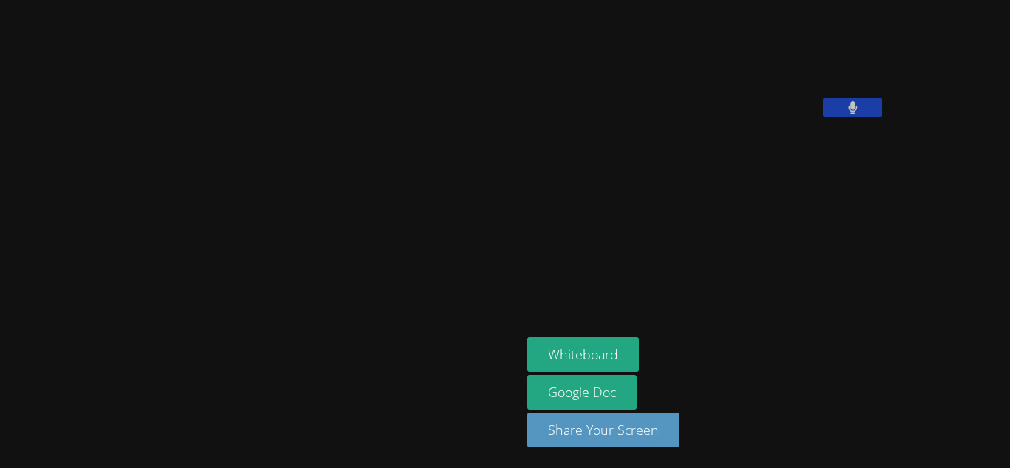
click at [795, 339] on aside "[PERSON_NAME] Whiteboard Google Doc Share Your Screen" at bounding box center [706, 234] width 370 height 468
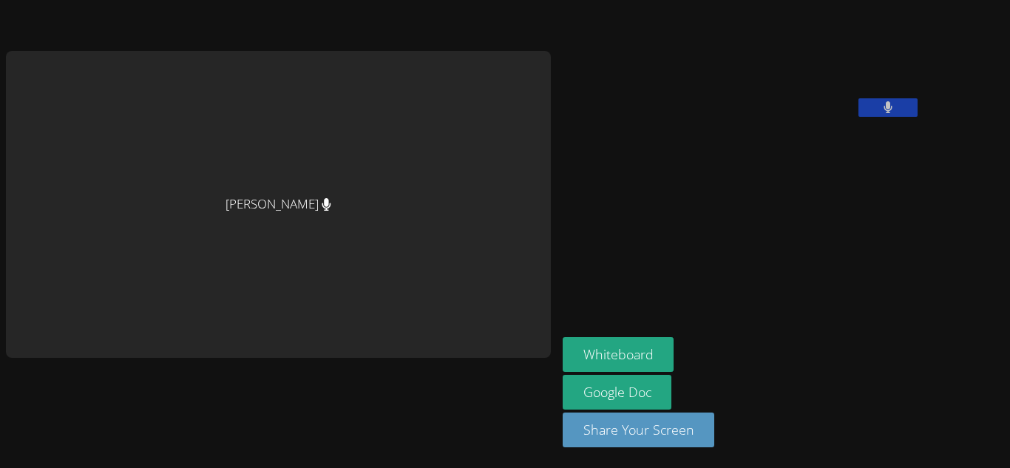
click at [331, 358] on div at bounding box center [278, 387] width 545 height 59
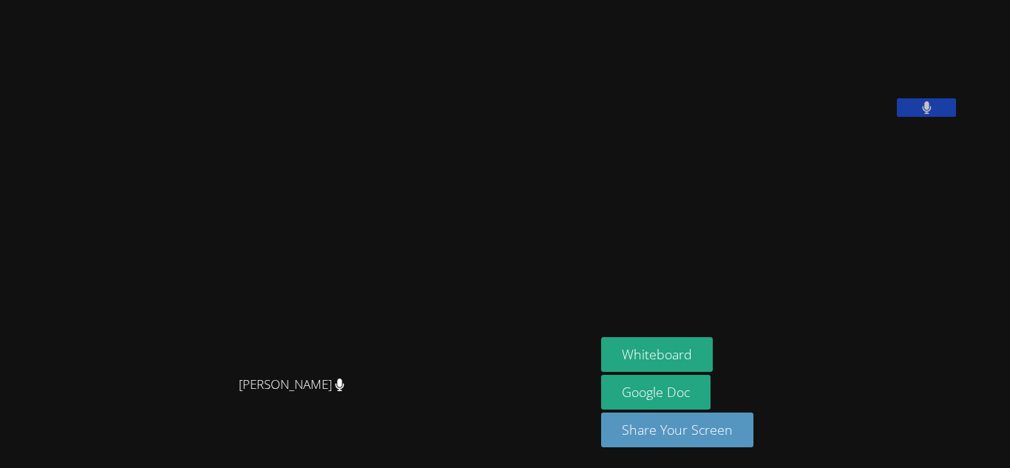
click at [965, 265] on aside "Kirill Strizhov Whiteboard Google Doc Share Your Screen" at bounding box center [780, 234] width 370 height 468
click at [956, 117] on button at bounding box center [926, 107] width 59 height 18
click at [935, 114] on icon at bounding box center [927, 107] width 16 height 13
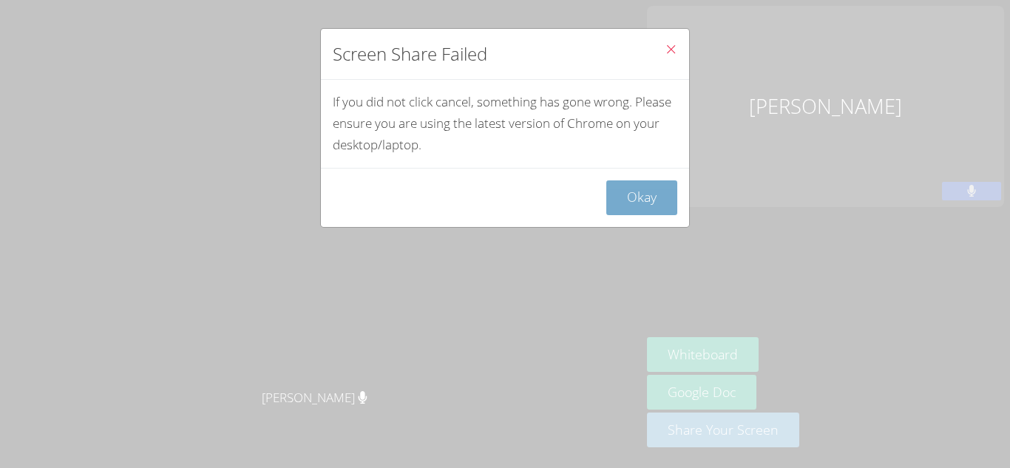
click at [672, 208] on button "Okay" at bounding box center [641, 197] width 71 height 35
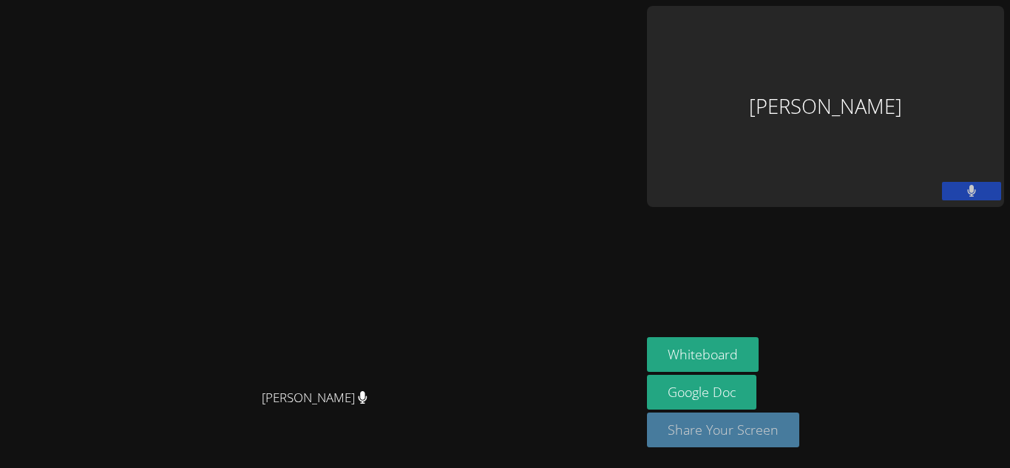
click at [799, 425] on button "Share Your Screen" at bounding box center [723, 430] width 152 height 35
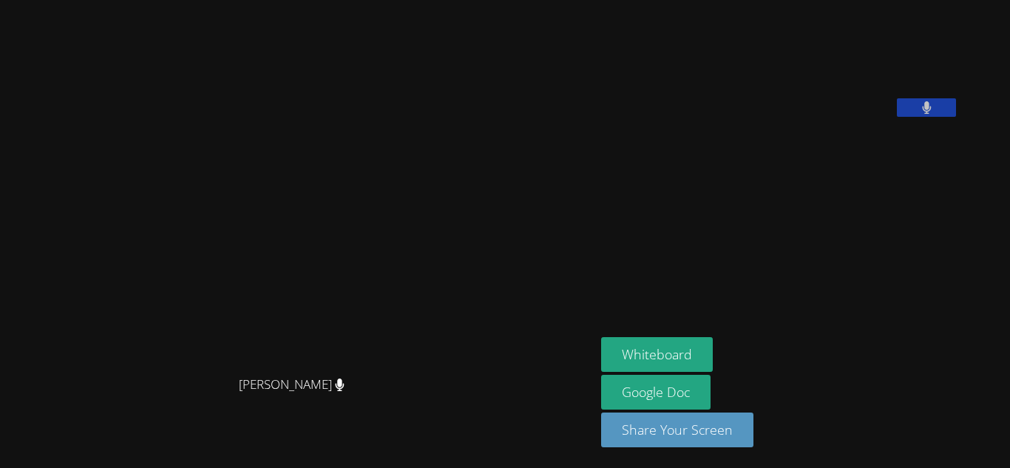
click at [931, 114] on icon at bounding box center [926, 107] width 9 height 13
click at [935, 114] on icon at bounding box center [927, 107] width 16 height 13
click at [663, 427] on button "Share Your Screen" at bounding box center [677, 430] width 152 height 35
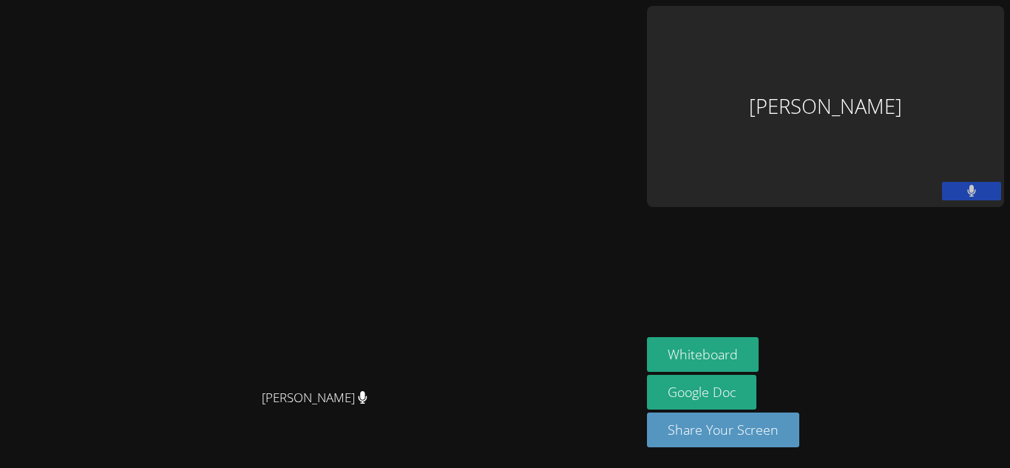
click at [593, 382] on video at bounding box center [320, 204] width 629 height 354
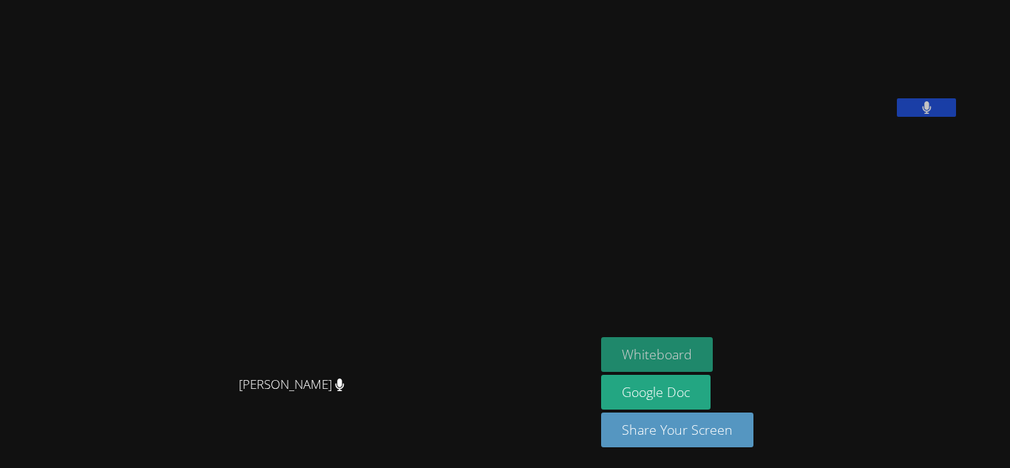
click at [680, 353] on button "Whiteboard" at bounding box center [657, 354] width 112 height 35
